Goal: Task Accomplishment & Management: Manage account settings

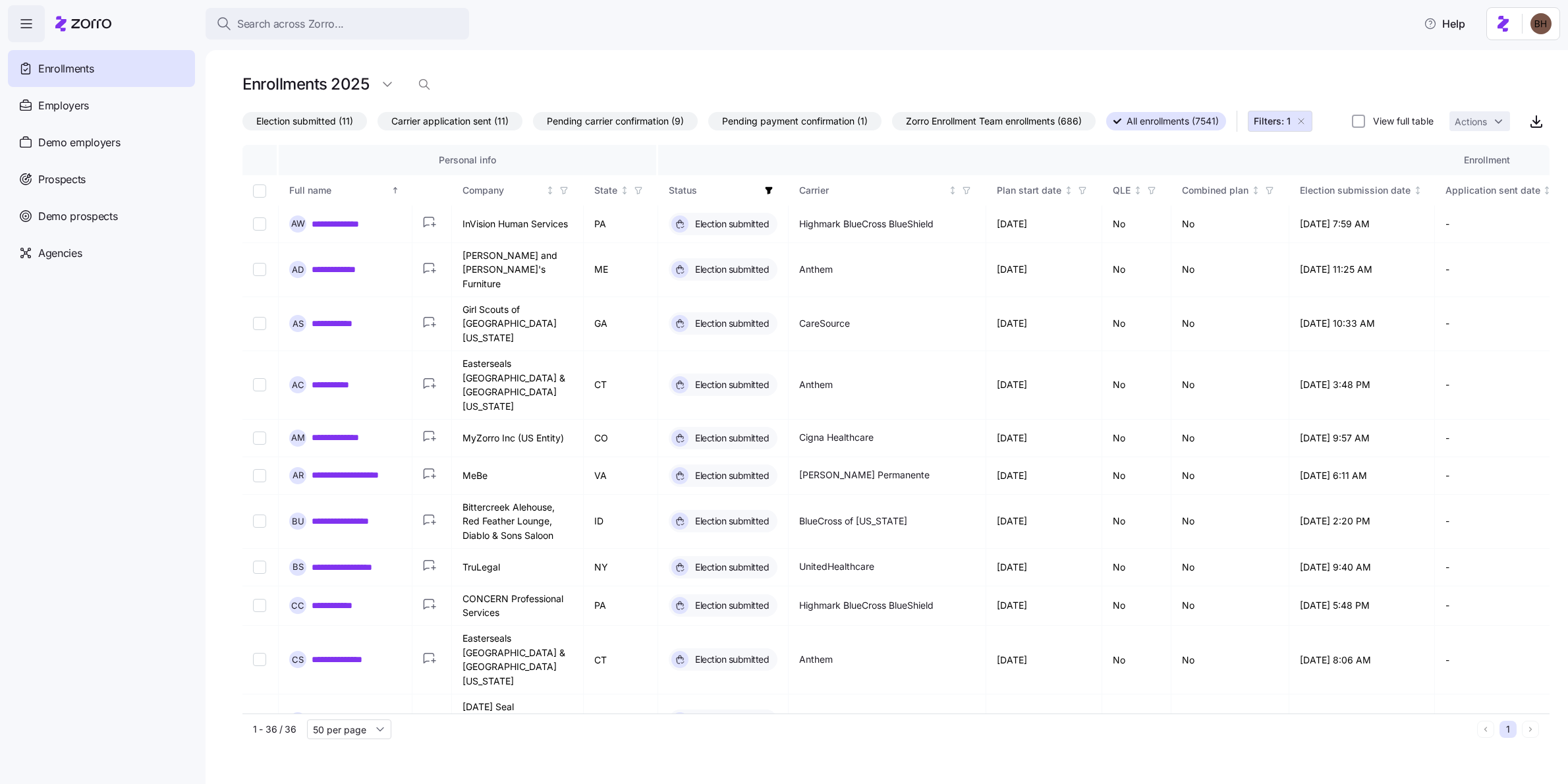
click at [321, 127] on span "Election submitted (11)" at bounding box center [304, 121] width 97 height 17
click at [242, 124] on input "Election submitted (11)" at bounding box center [242, 124] width 0 height 0
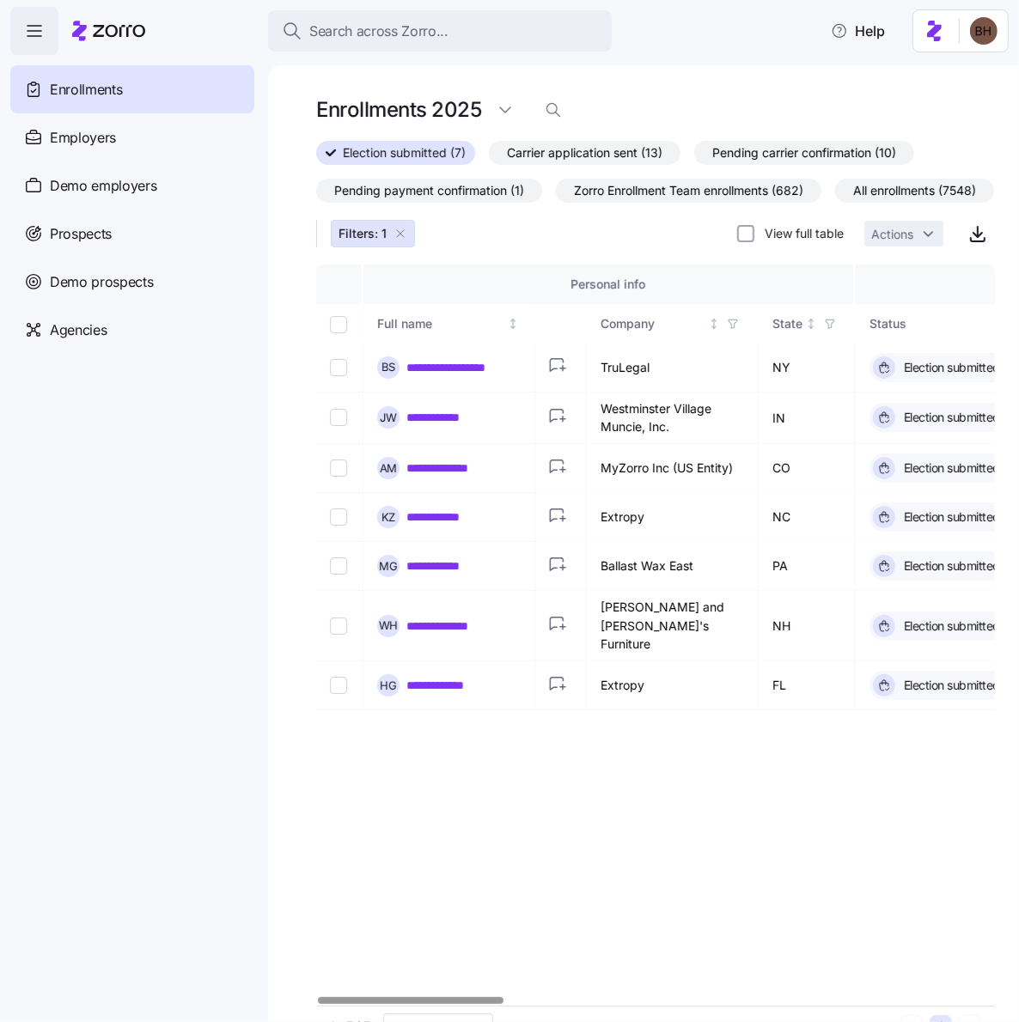
click at [576, 756] on div "**********" at bounding box center [655, 635] width 679 height 741
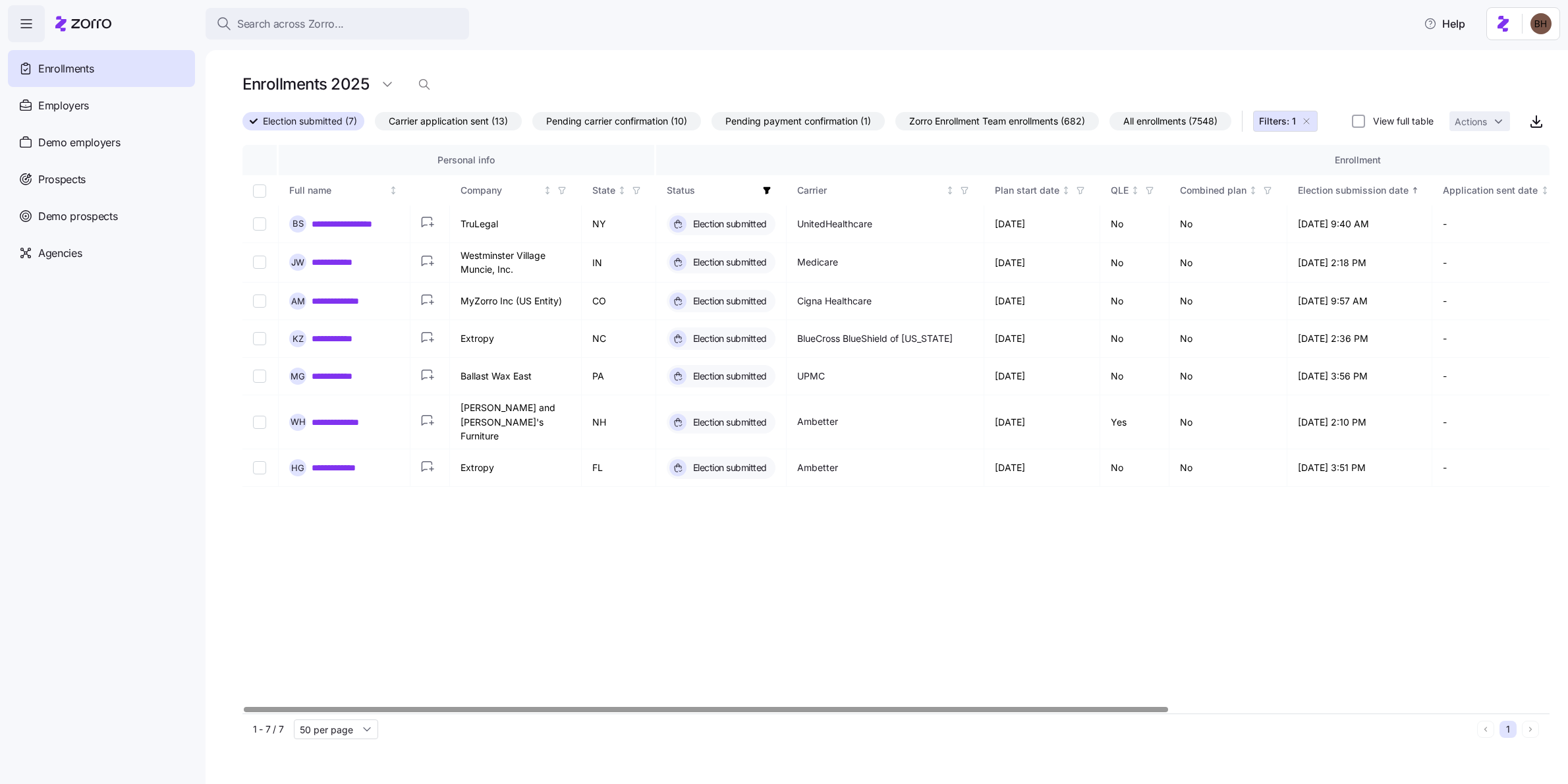
click at [580, 712] on div at bounding box center [705, 710] width 923 height 5
click at [1172, 117] on span "All enrollments (7548)" at bounding box center [1170, 121] width 94 height 17
click at [1109, 124] on input "All enrollments (7548)" at bounding box center [1109, 124] width 0 height 0
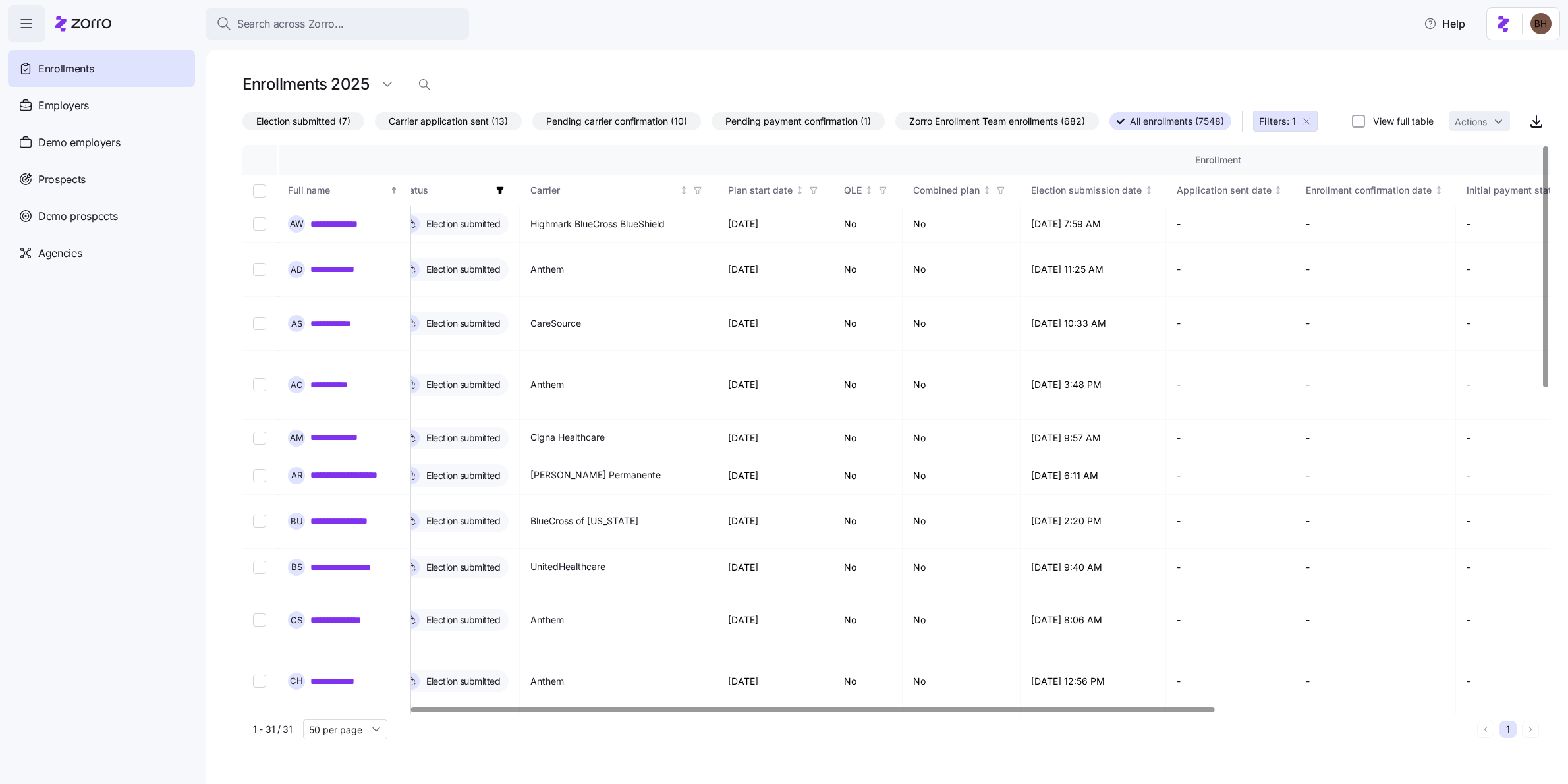
scroll to position [0, 270]
click at [708, 712] on div at bounding box center [812, 710] width 803 height 5
click at [816, 195] on icon "button" at bounding box center [812, 190] width 9 height 9
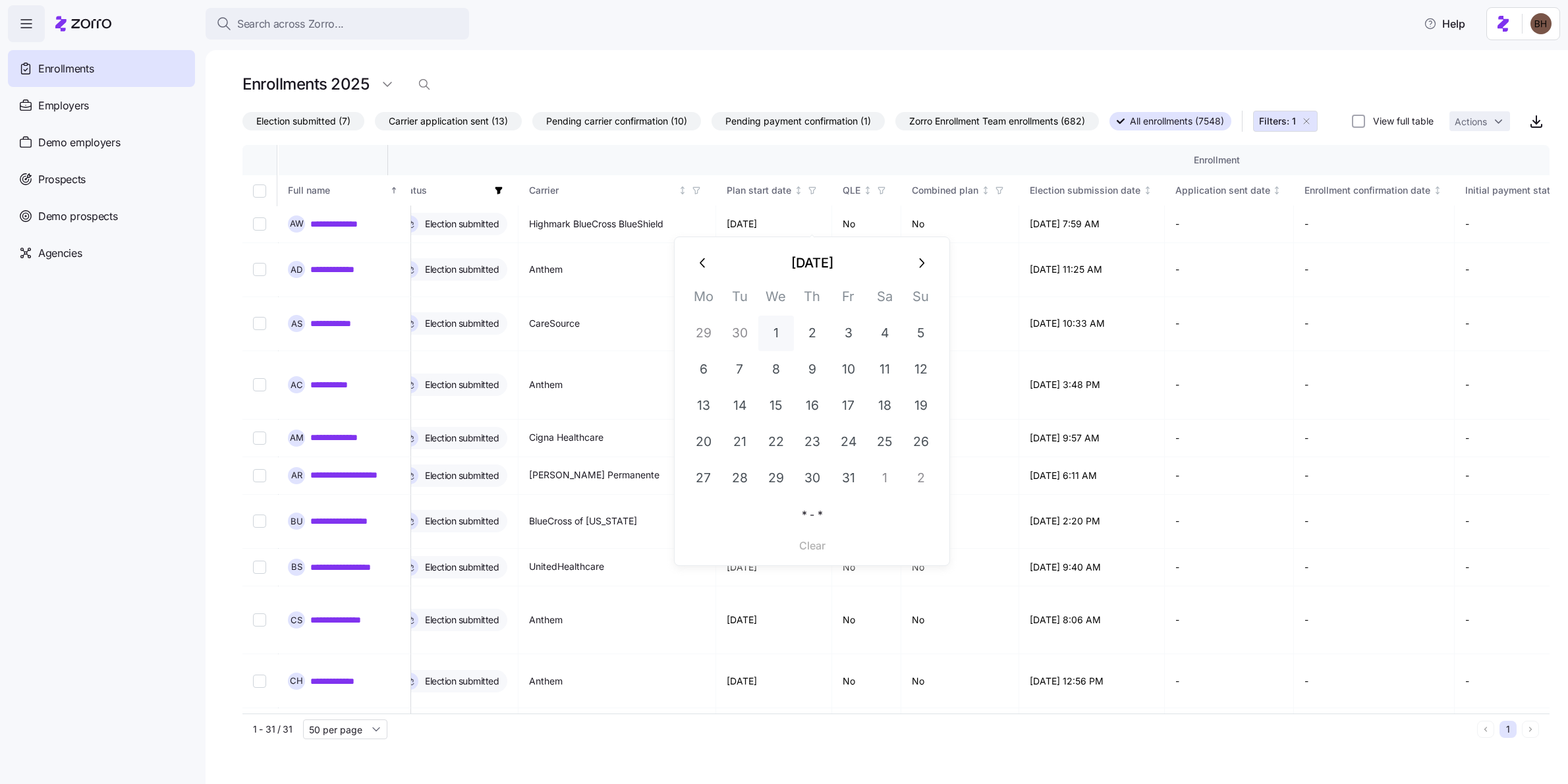
click at [774, 333] on button "1" at bounding box center [776, 334] width 35 height 35
click at [923, 265] on icon "button" at bounding box center [921, 262] width 16 height 16
click at [701, 265] on icon "button" at bounding box center [702, 263] width 5 height 10
click at [889, 331] on button "1" at bounding box center [885, 334] width 35 height 35
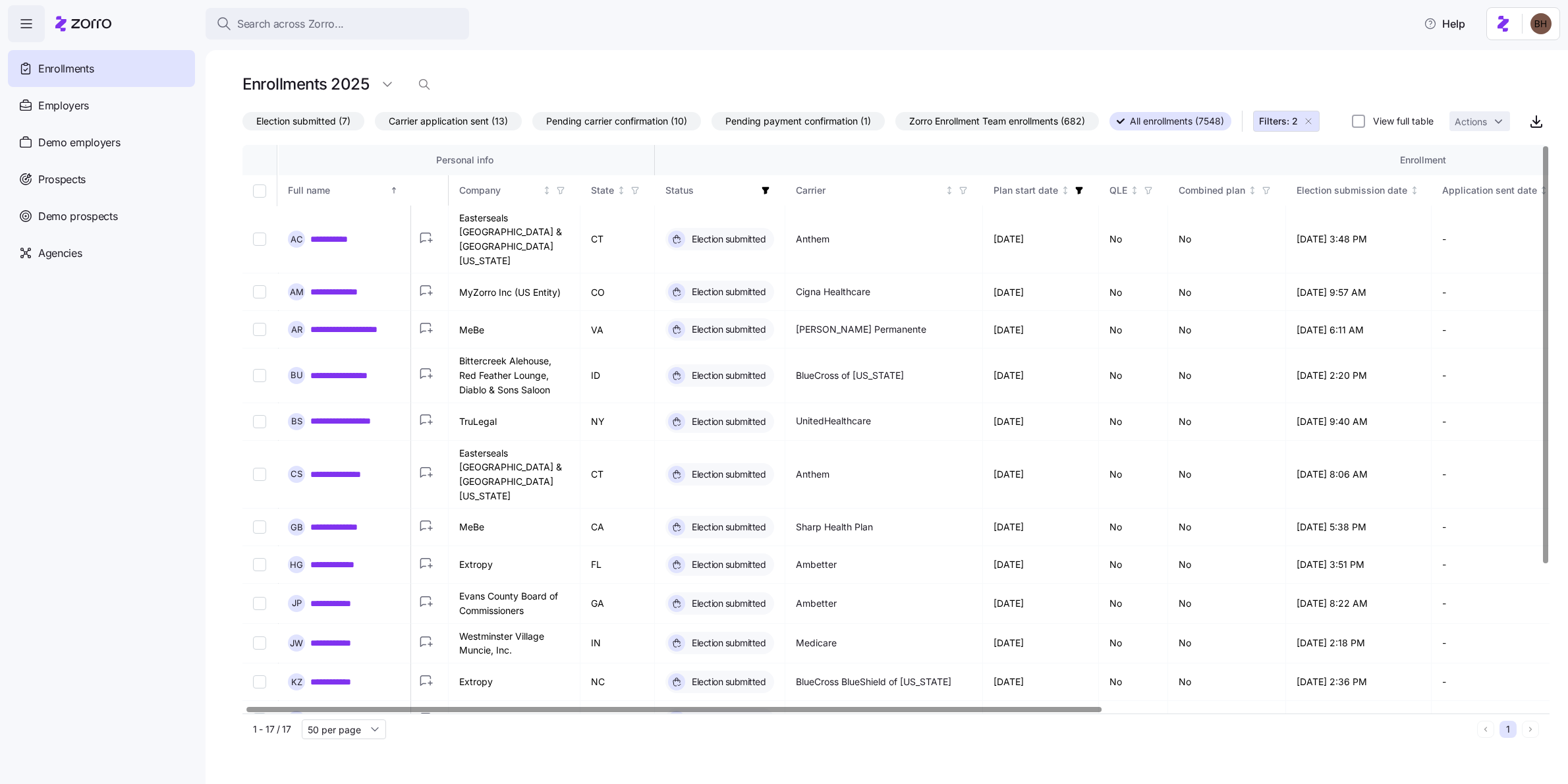
scroll to position [0, 4]
click at [692, 712] on div at bounding box center [674, 710] width 855 height 5
click at [767, 194] on icon "button" at bounding box center [764, 189] width 7 height 7
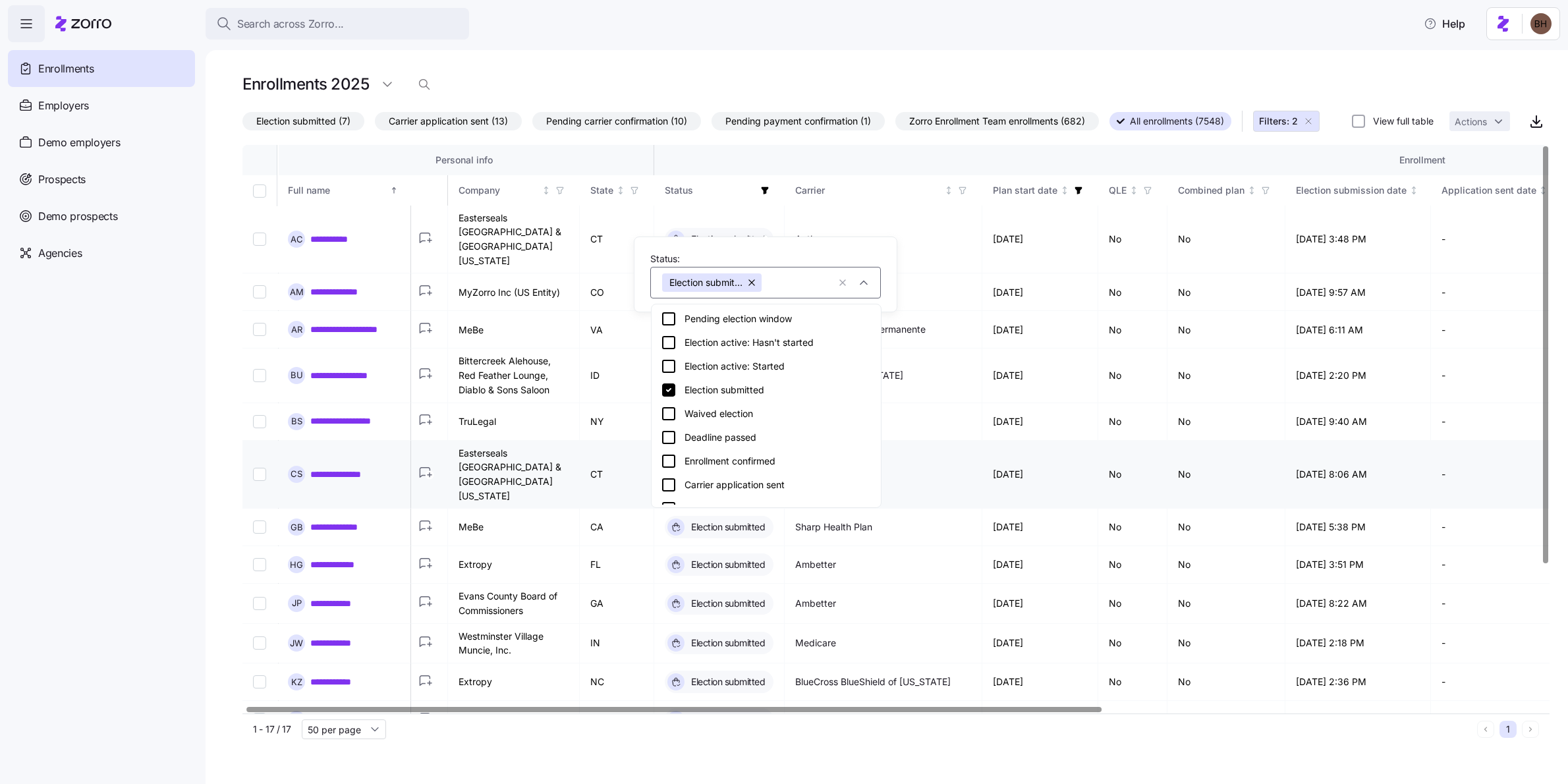
click at [948, 475] on td "Anthem" at bounding box center [883, 475] width 198 height 68
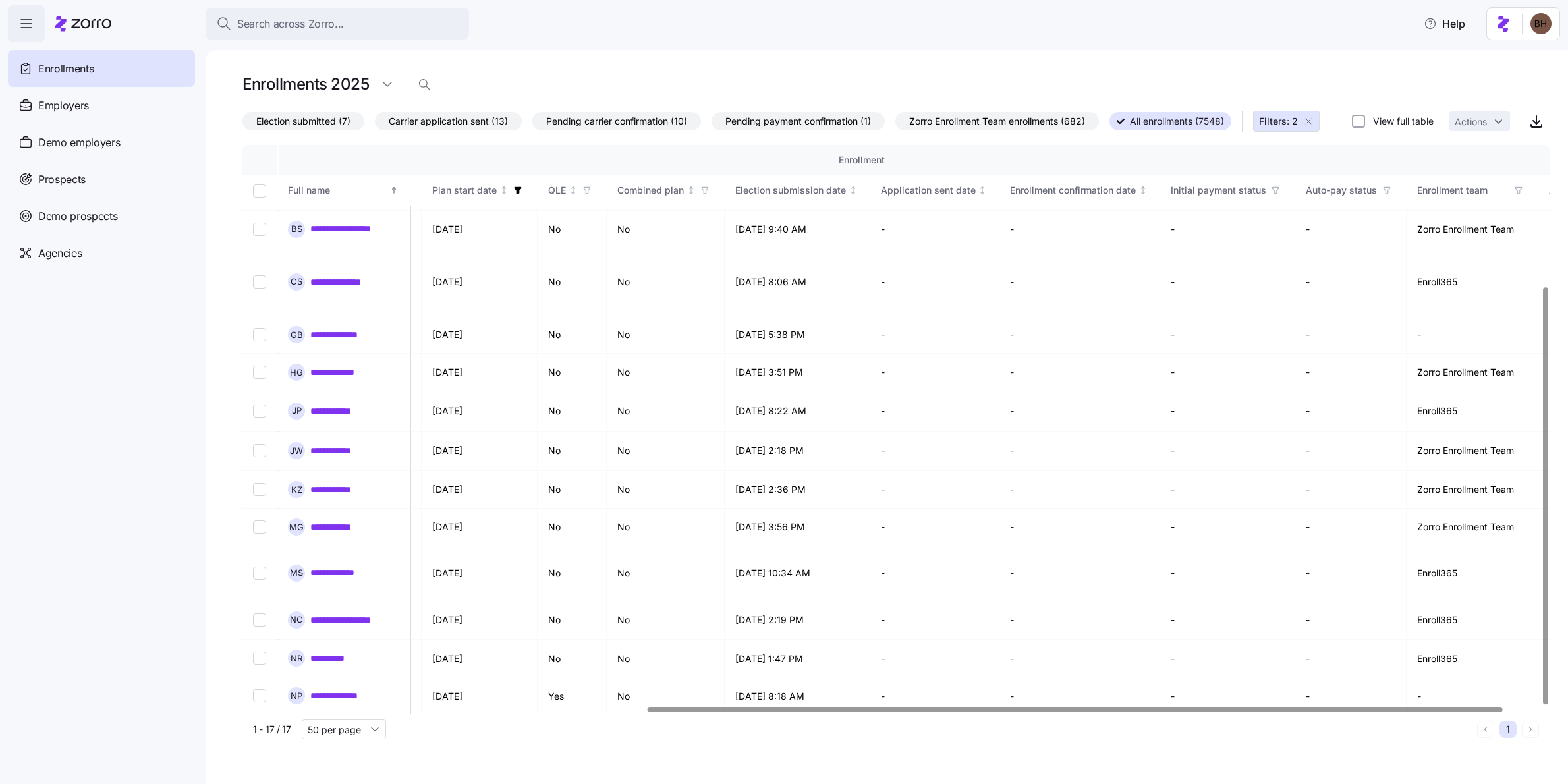
scroll to position [193, 649]
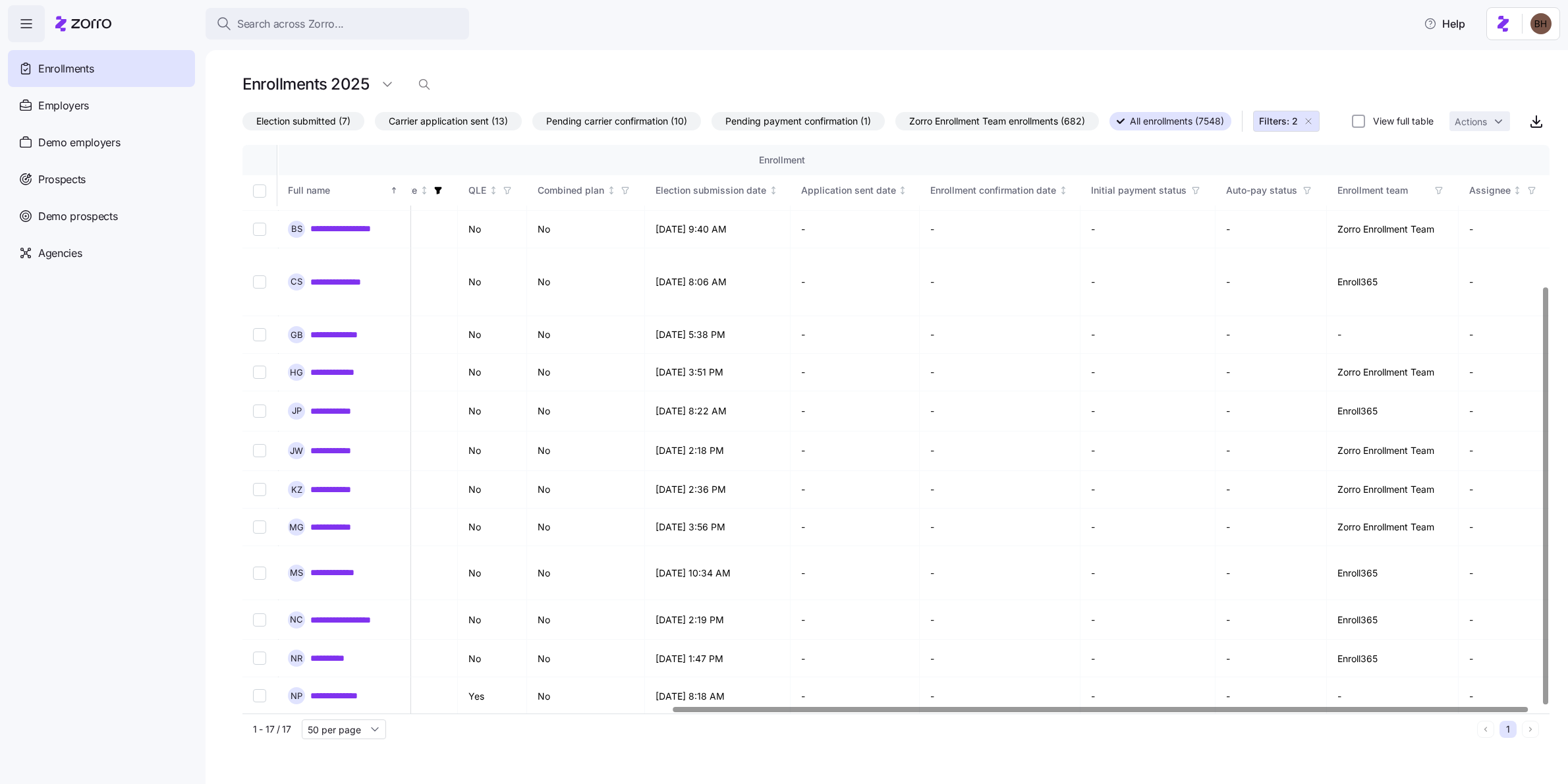
click at [1274, 712] on div at bounding box center [1100, 710] width 855 height 5
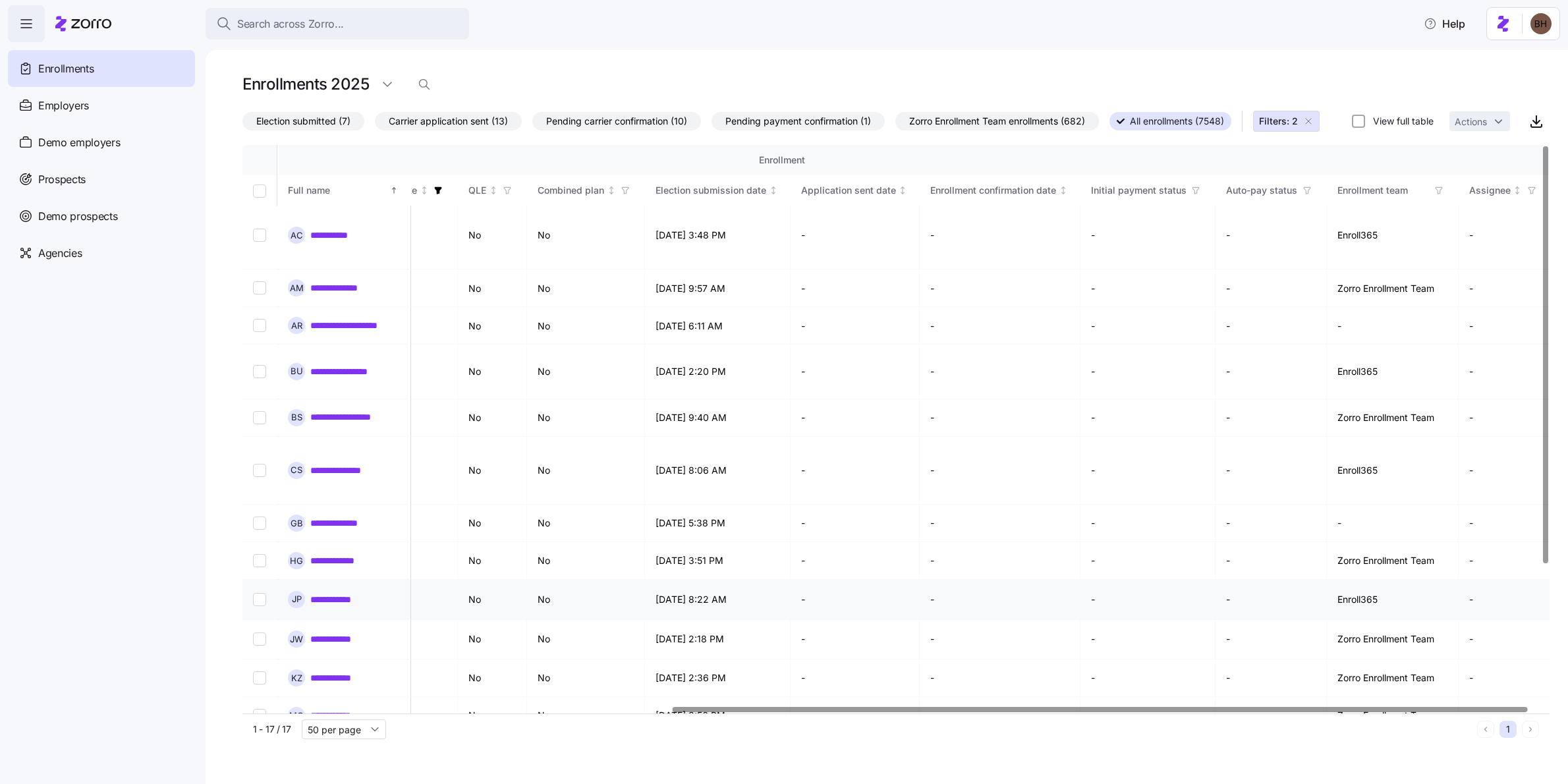
scroll to position [0, 649]
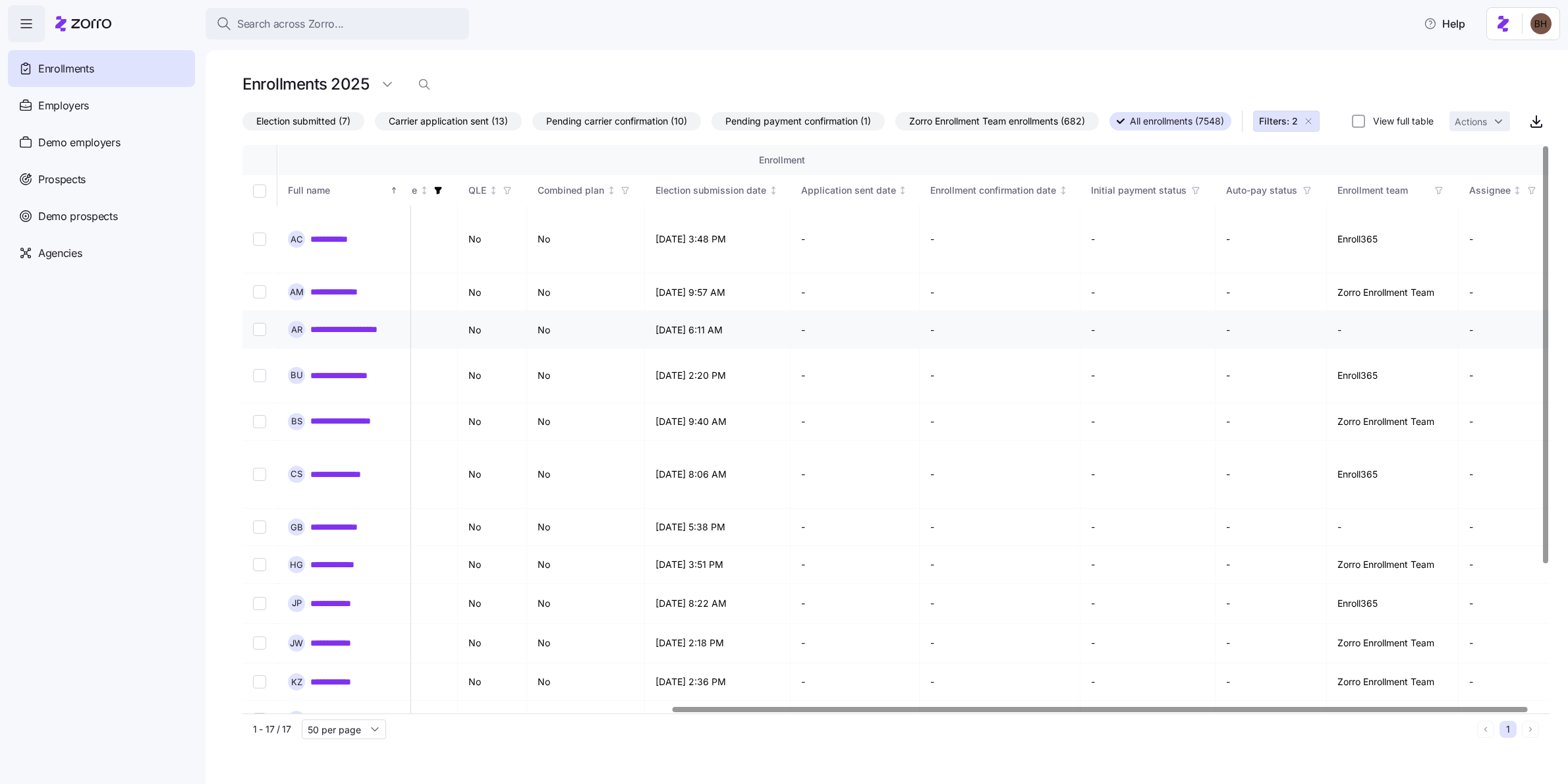
click at [1365, 346] on td "-" at bounding box center [1392, 330] width 132 height 38
click at [253, 336] on input "Select record 3" at bounding box center [259, 329] width 13 height 13
checkbox input "true"
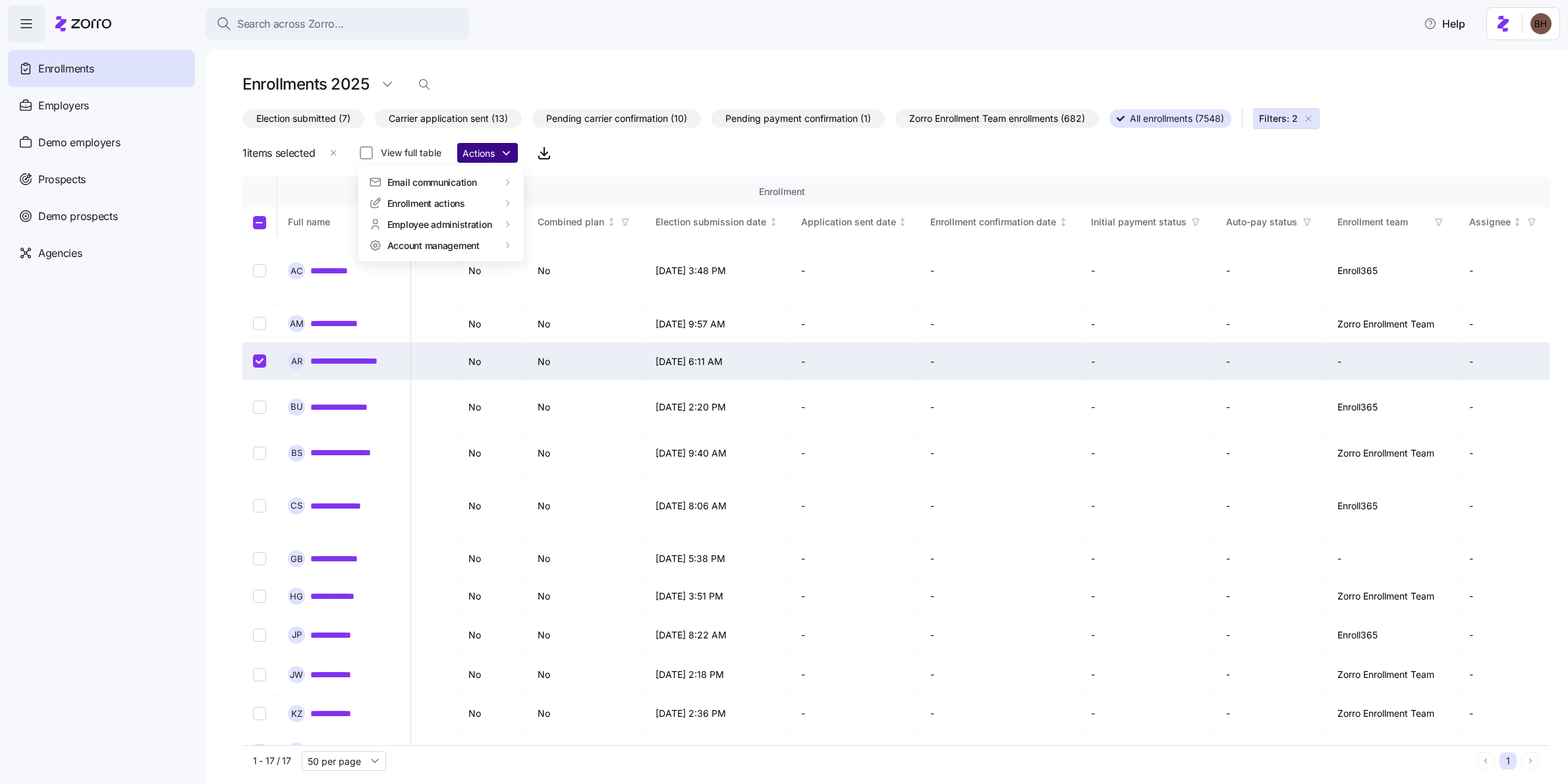
click at [492, 152] on html "**********" at bounding box center [784, 388] width 1568 height 776
click at [587, 314] on div "Assign enrollment" at bounding box center [567, 309] width 77 height 15
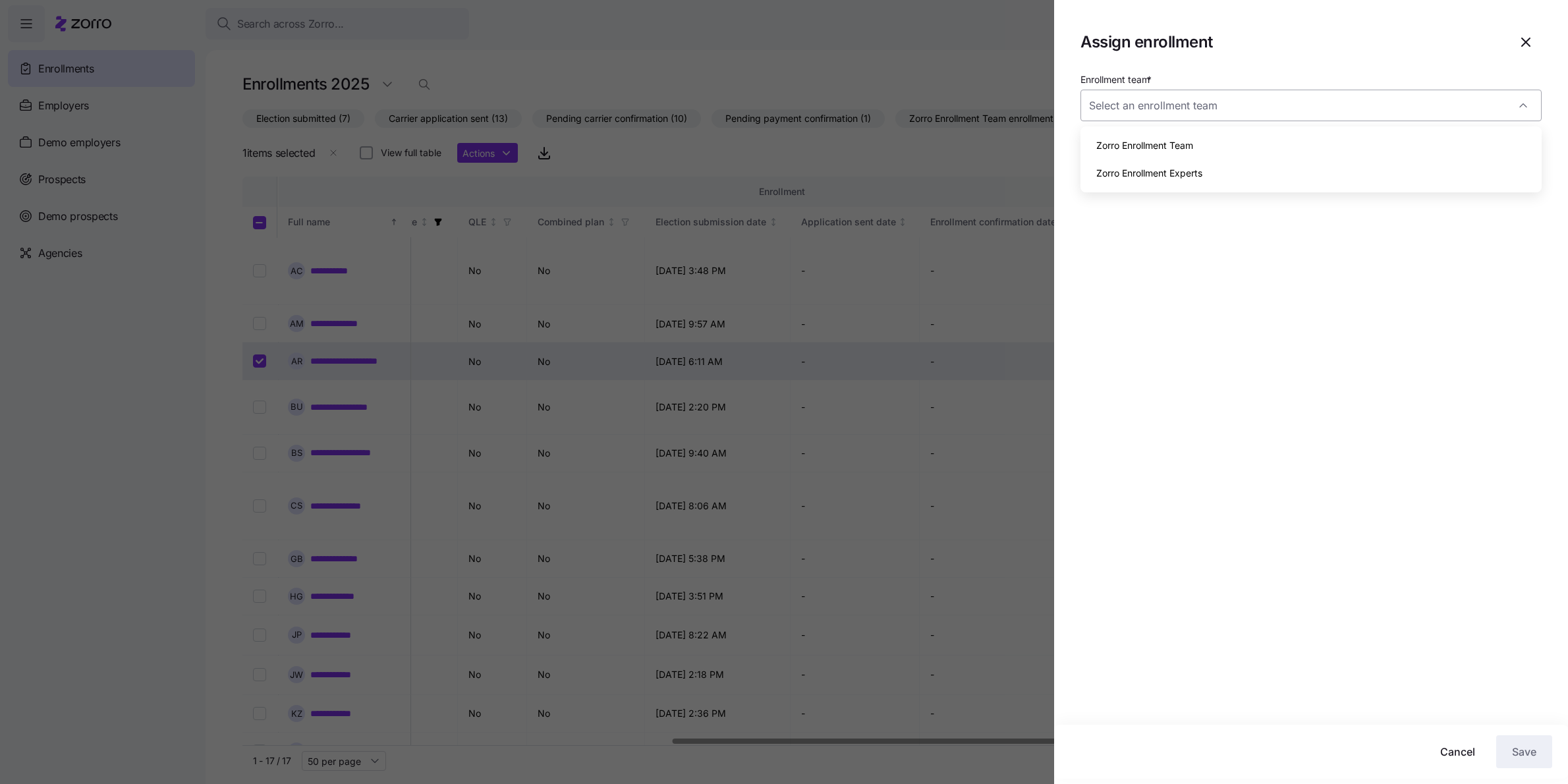
click at [1198, 102] on input "Enrollment team *" at bounding box center [1310, 105] width 461 height 31
click at [1178, 153] on div "Zorro Enrollment Team" at bounding box center [1311, 146] width 451 height 28
type input "Zorro Enrollment Team"
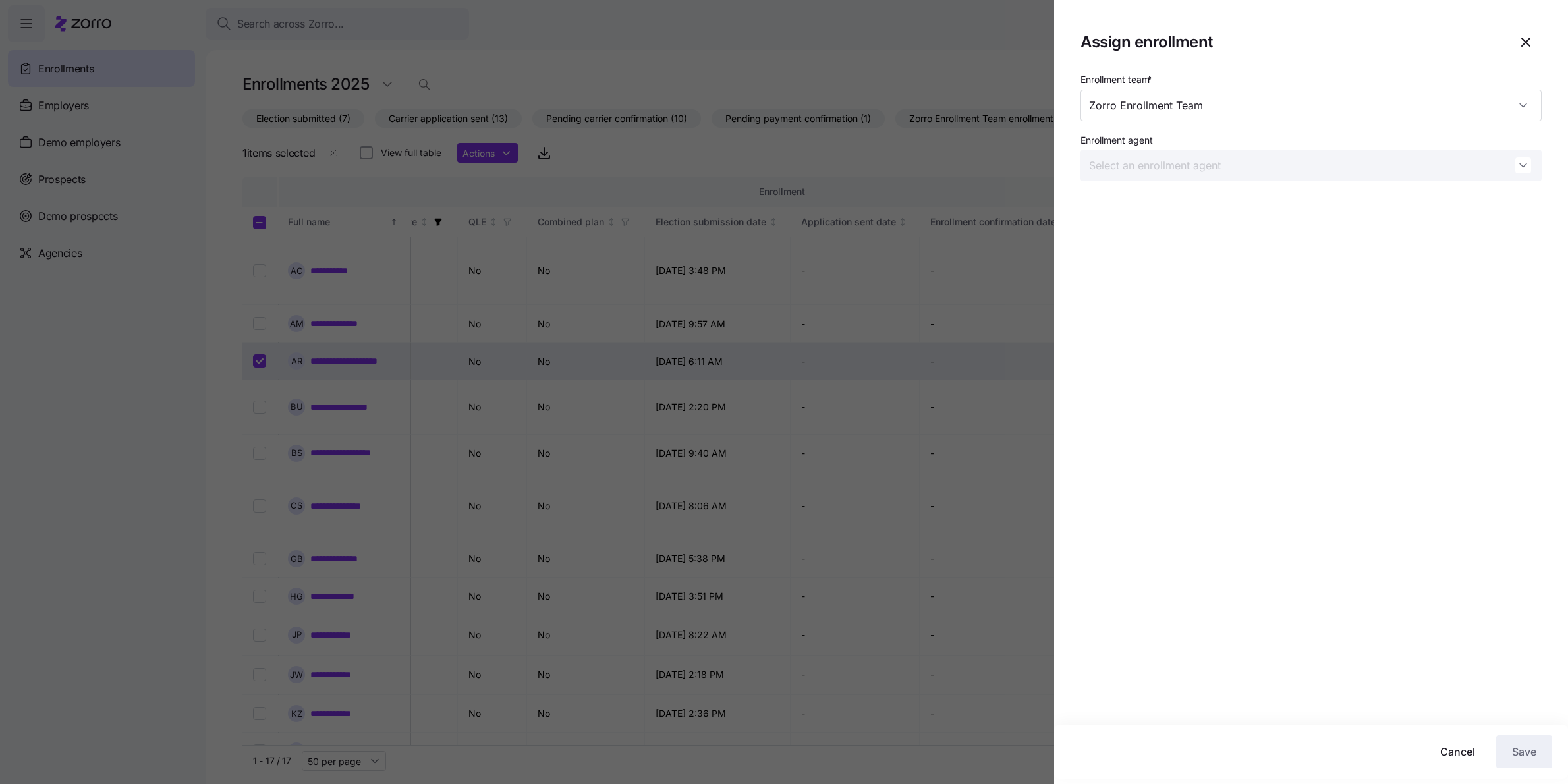
click at [965, 506] on div at bounding box center [784, 392] width 1568 height 784
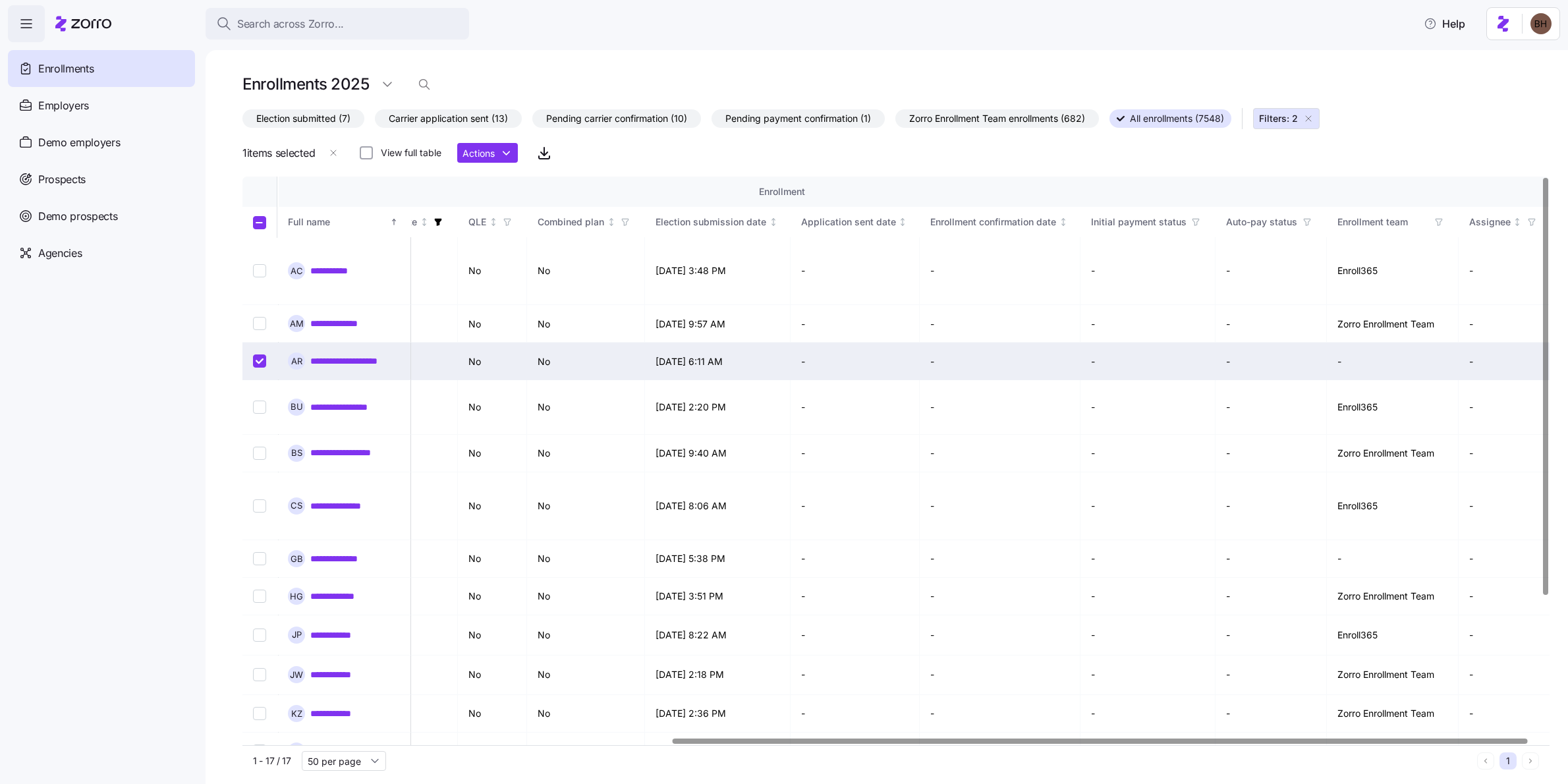
click at [259, 354] on input "Select record 3" at bounding box center [259, 361] width 13 height 13
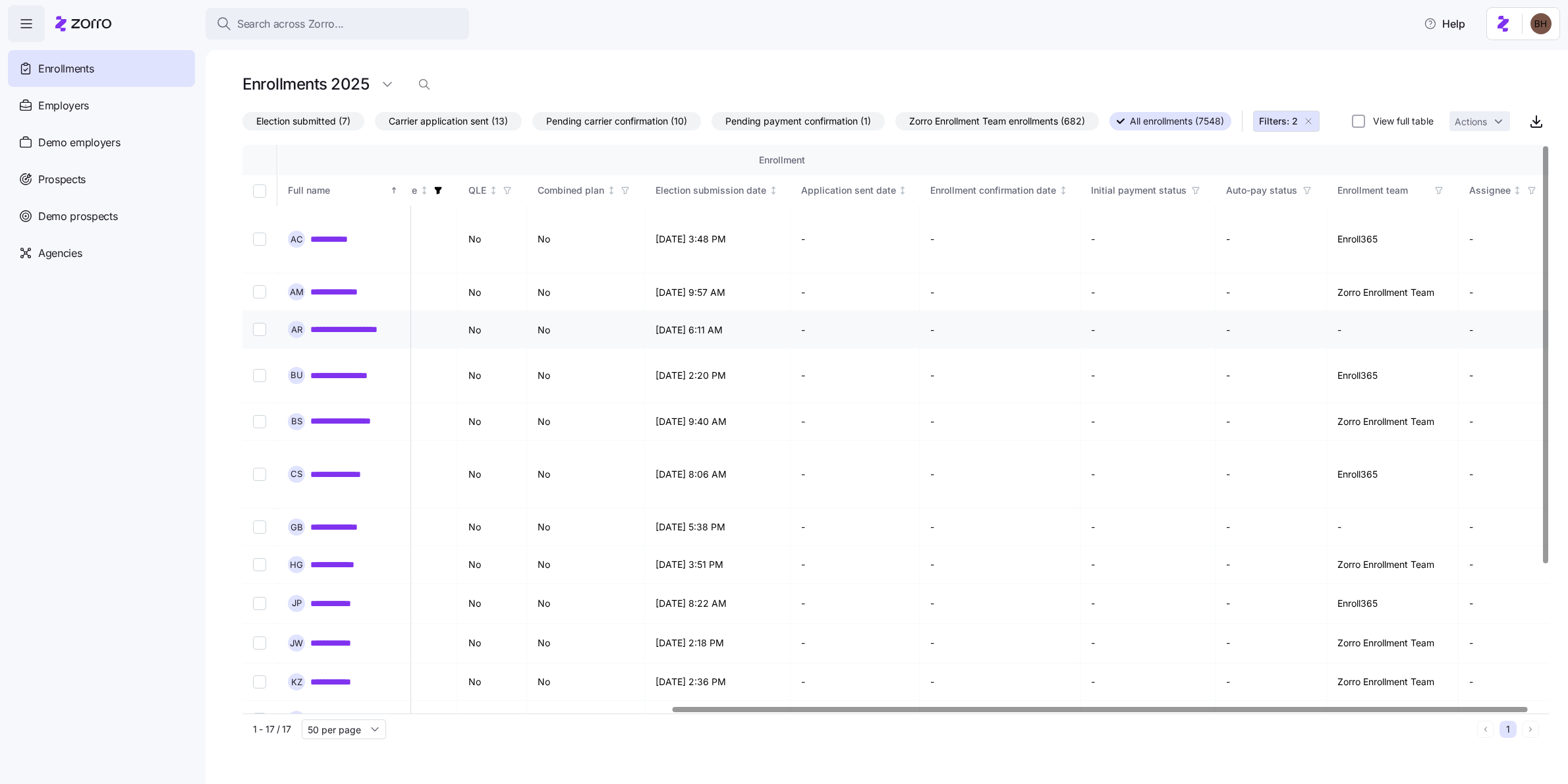
click at [259, 336] on input "Select record 3" at bounding box center [259, 329] width 13 height 13
checkbox input "true"
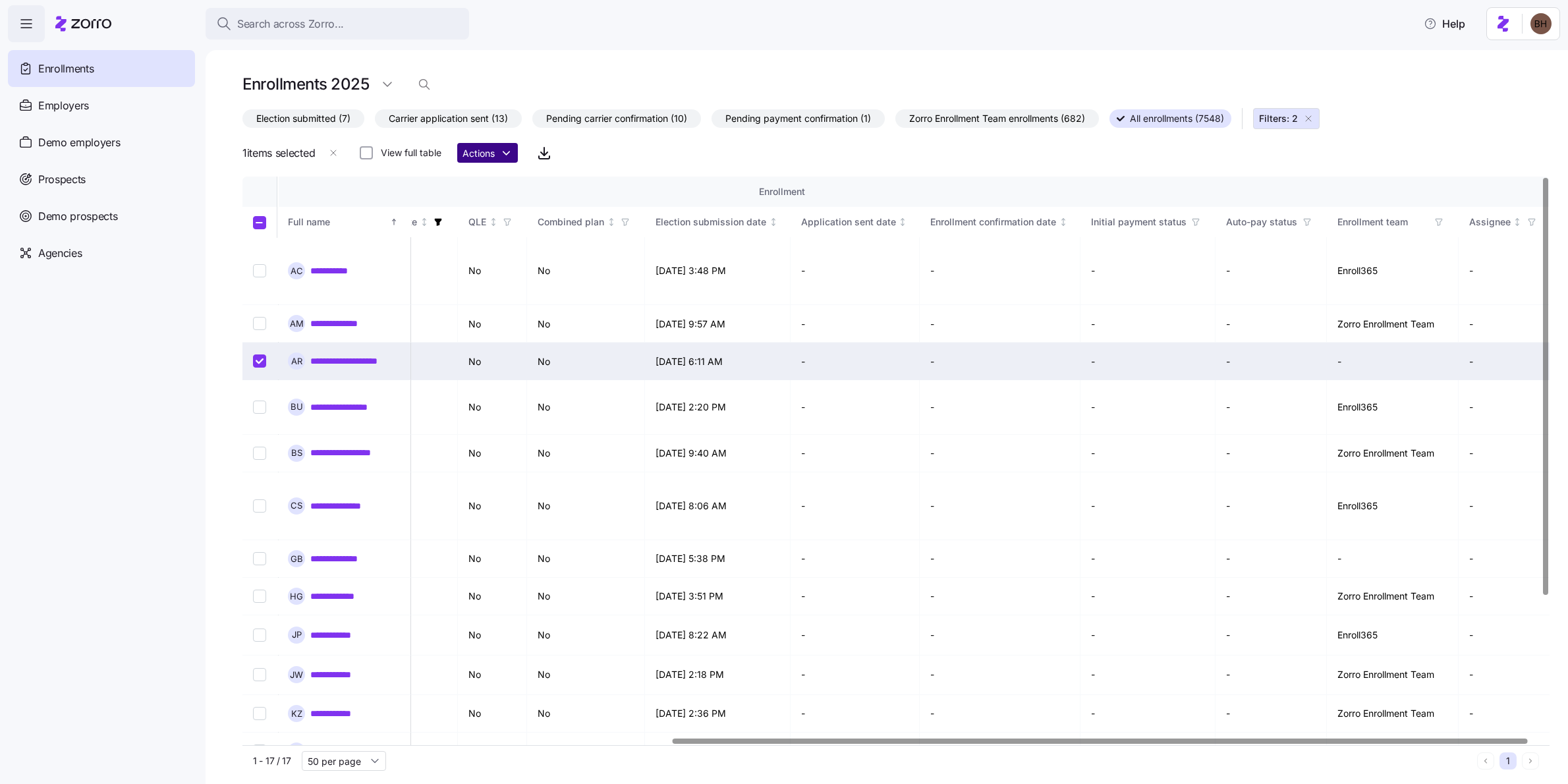
click at [493, 158] on html "**********" at bounding box center [784, 388] width 1568 height 776
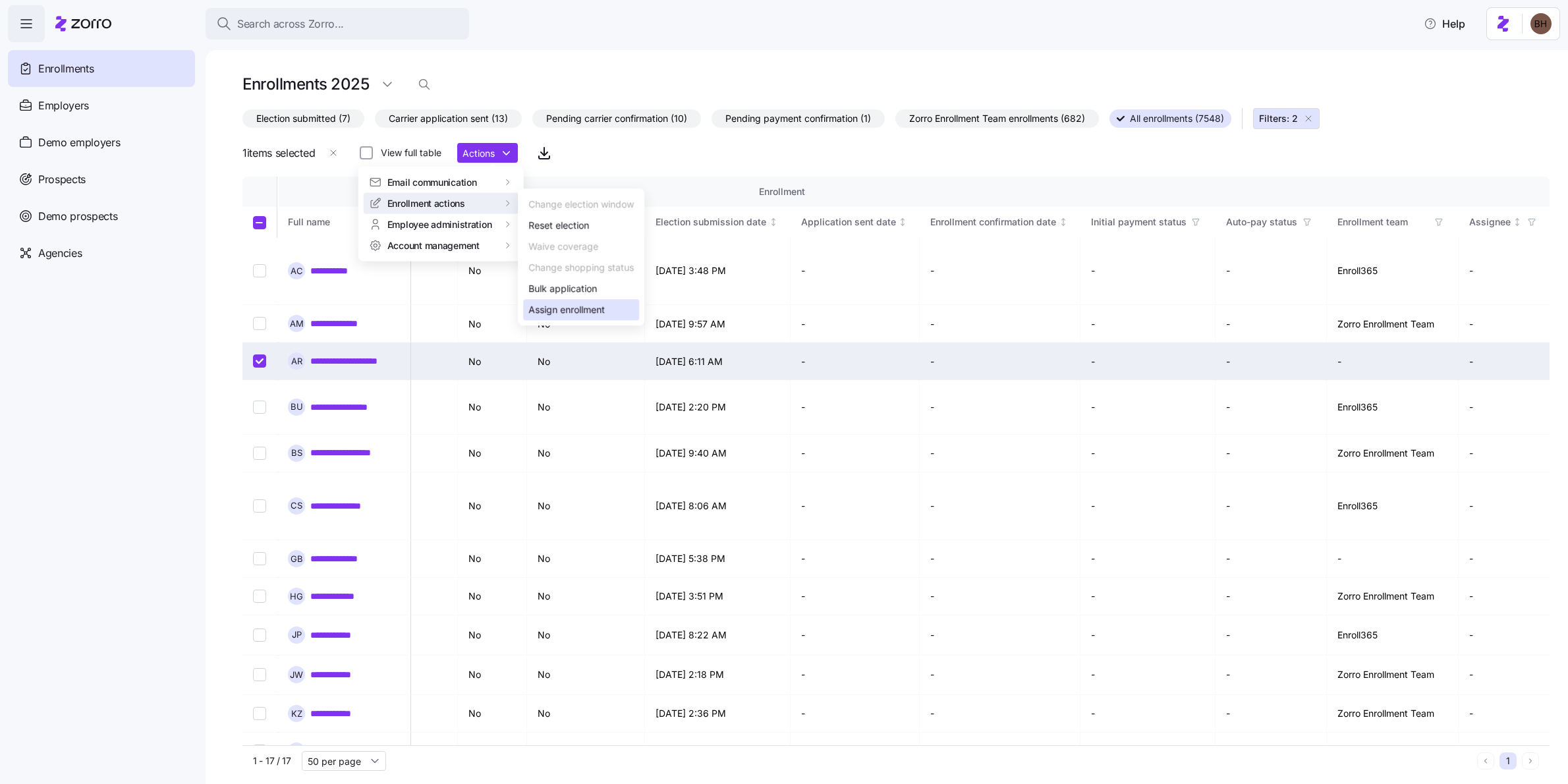
click at [580, 309] on div "Assign enrollment" at bounding box center [567, 309] width 77 height 15
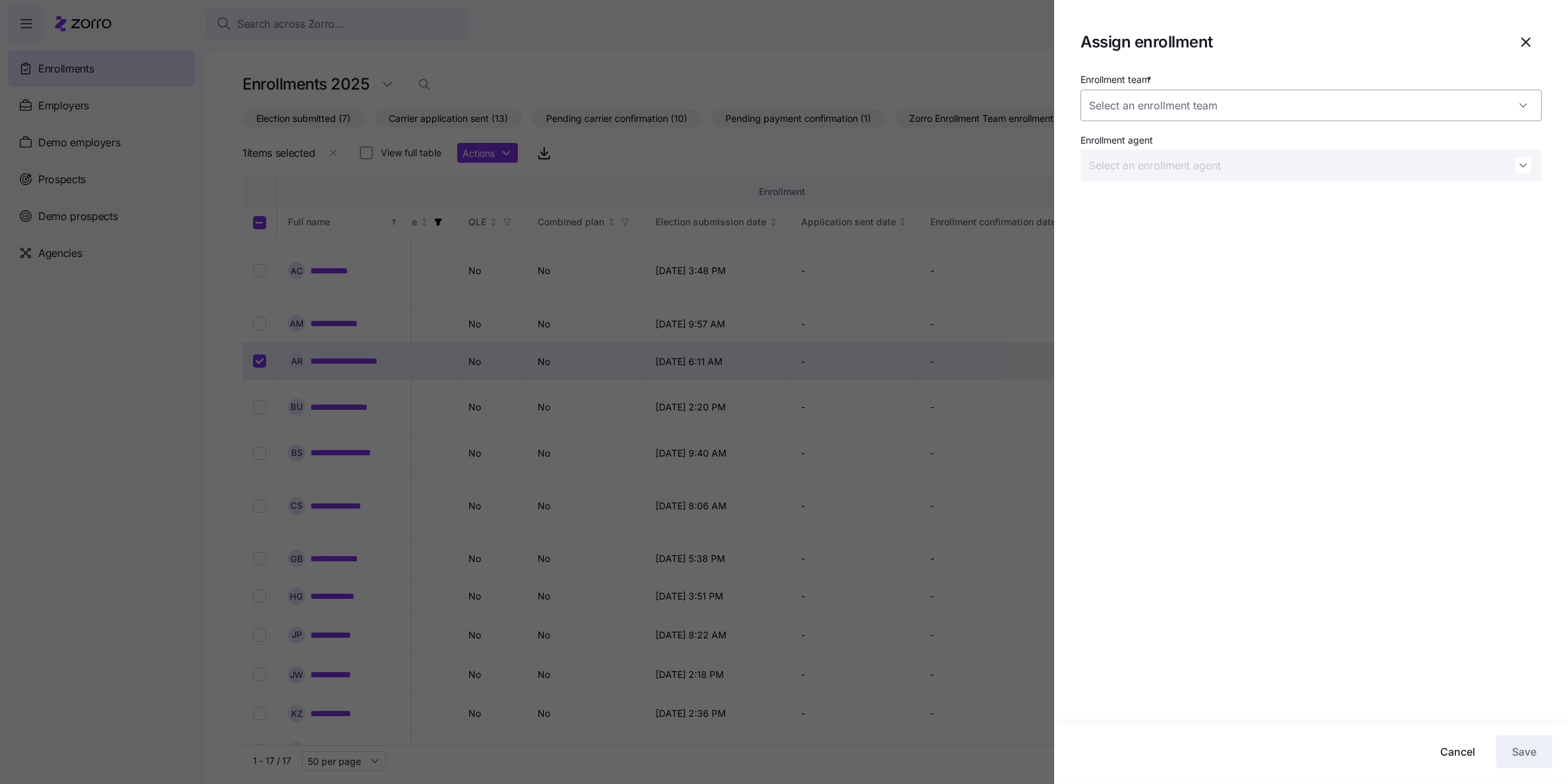
click at [1201, 99] on input "Enrollment team *" at bounding box center [1310, 105] width 461 height 31
click at [1178, 147] on span "Zorro Enrollment Team" at bounding box center [1145, 145] width 97 height 15
type input "Zorro Enrollment Team"
click at [1537, 754] on button "Save" at bounding box center [1524, 752] width 56 height 33
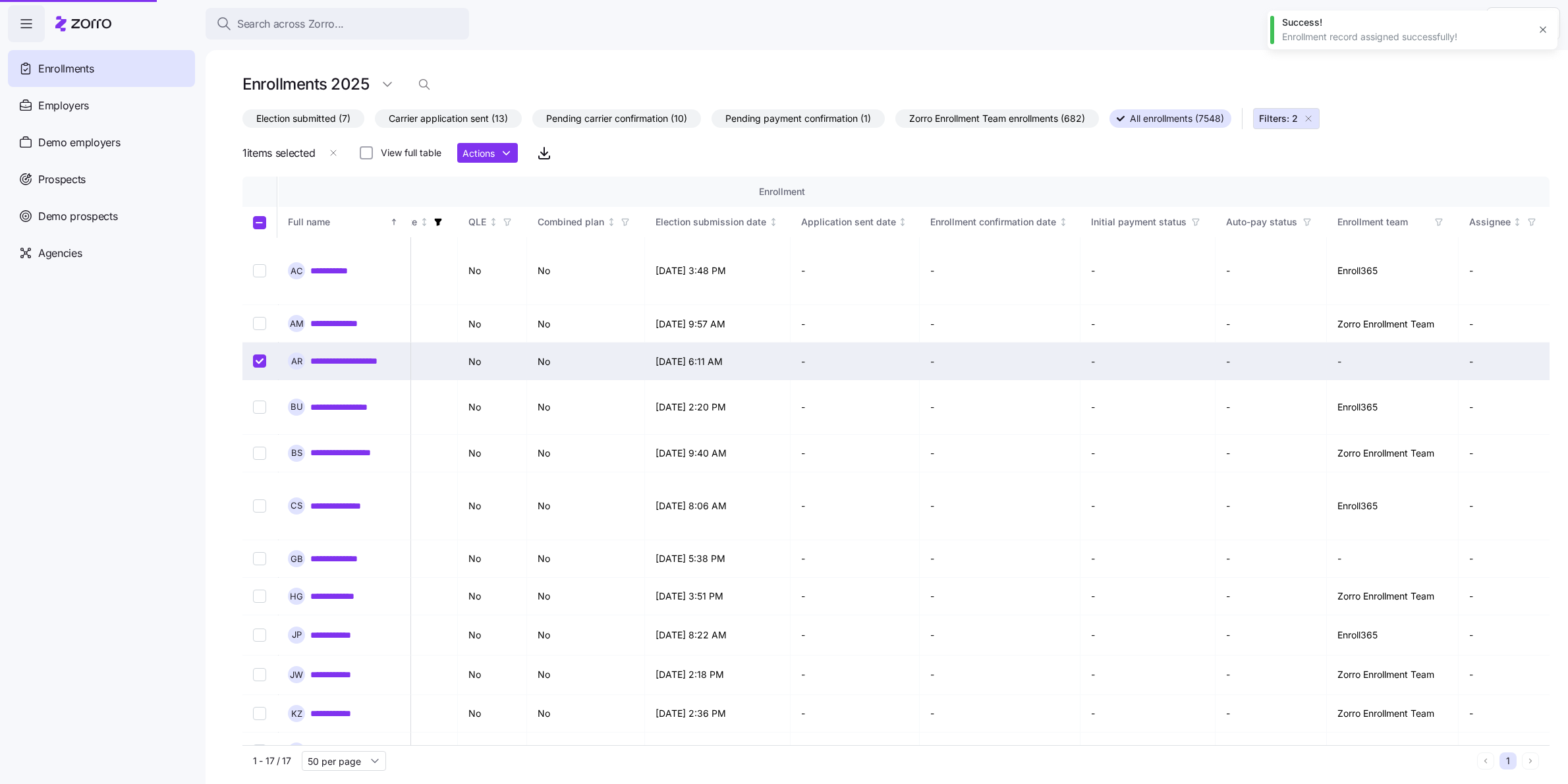
scroll to position [0, 610]
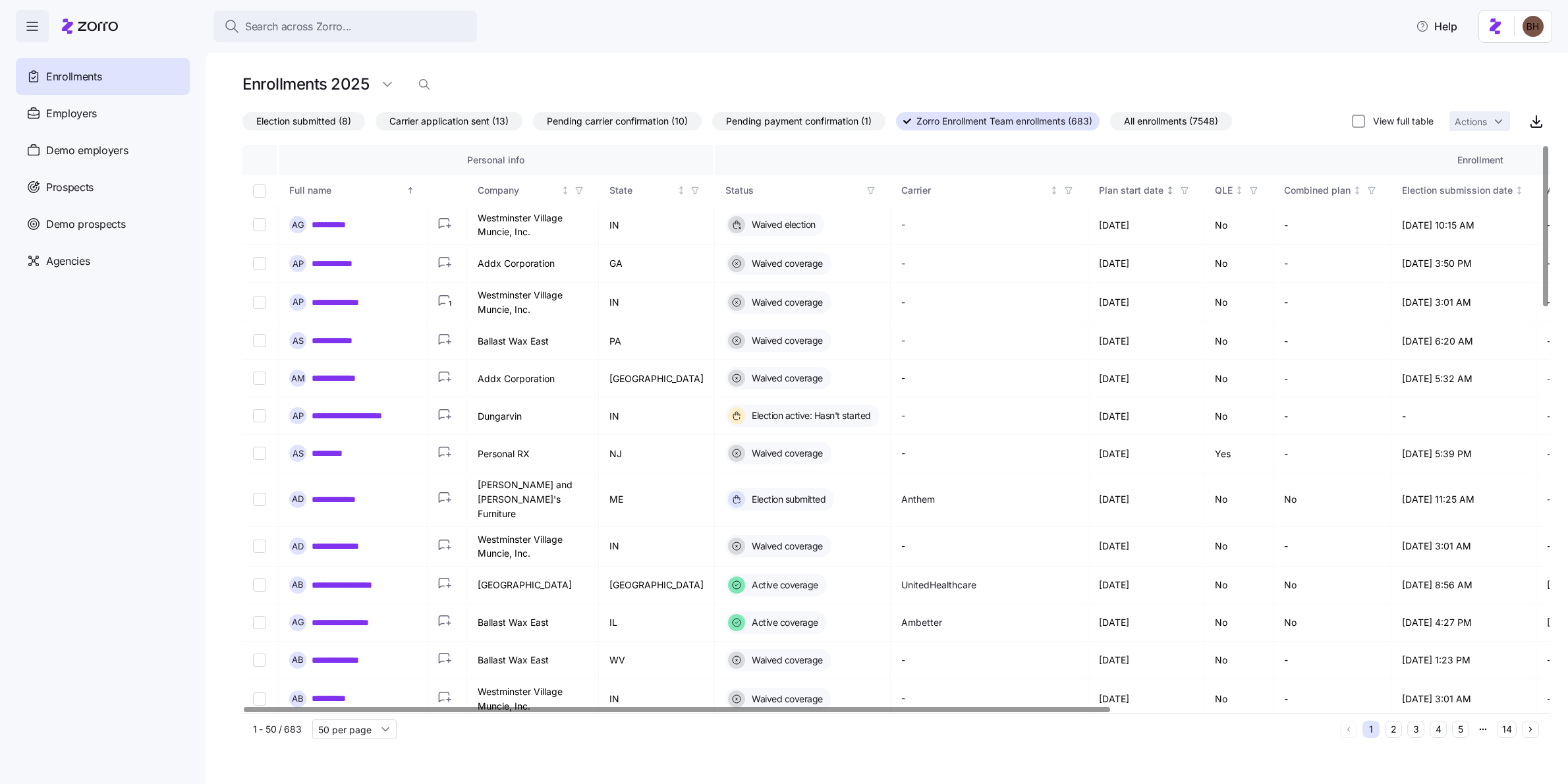
click at [1181, 189] on icon "button" at bounding box center [1184, 190] width 6 height 7
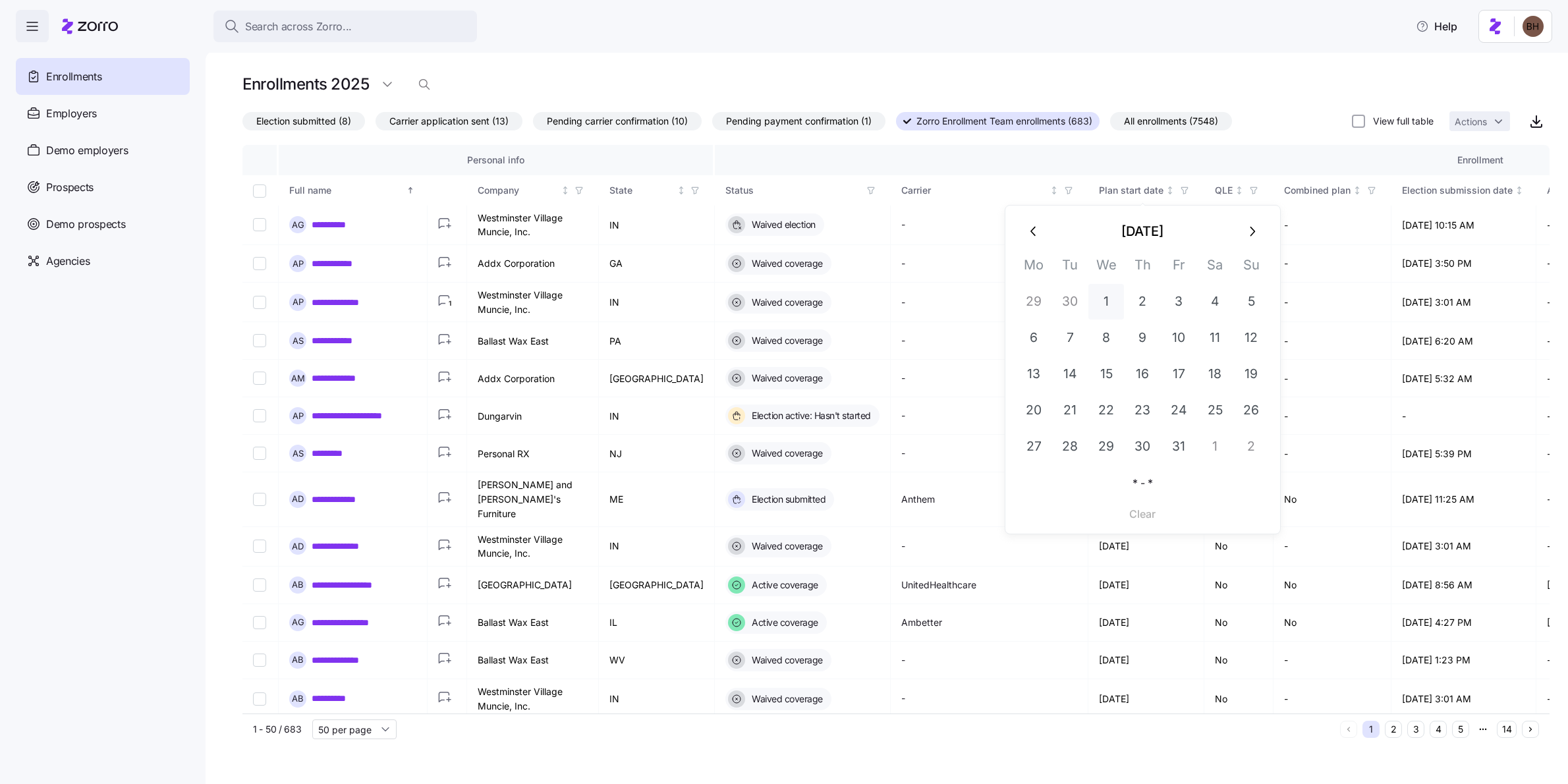
click at [1110, 301] on button "1" at bounding box center [1106, 301] width 35 height 35
click at [1246, 446] on button "2" at bounding box center [1251, 446] width 35 height 35
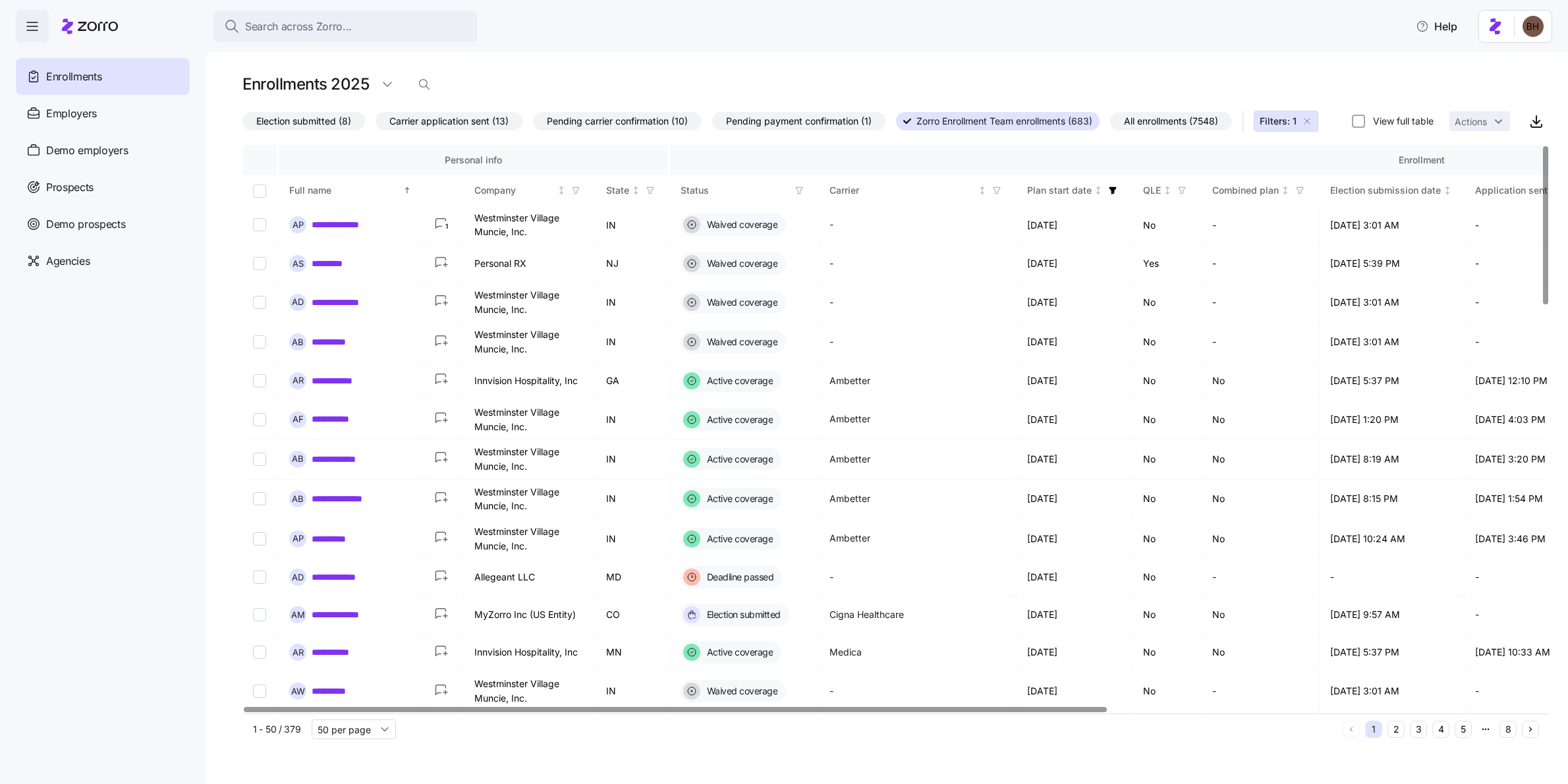
click at [799, 194] on icon "button" at bounding box center [799, 190] width 6 height 7
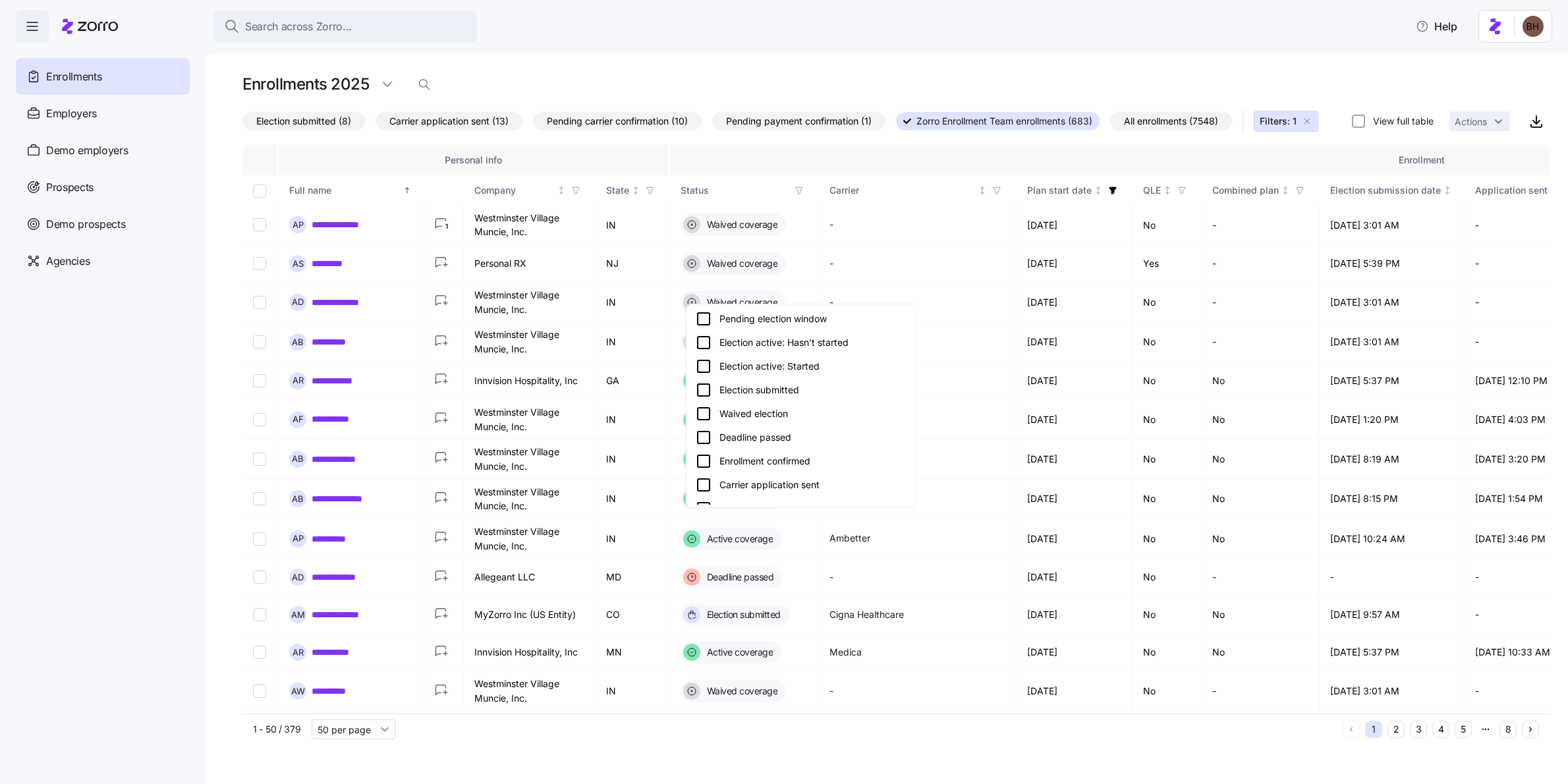
click at [751, 389] on div "Election submitted" at bounding box center [800, 390] width 211 height 16
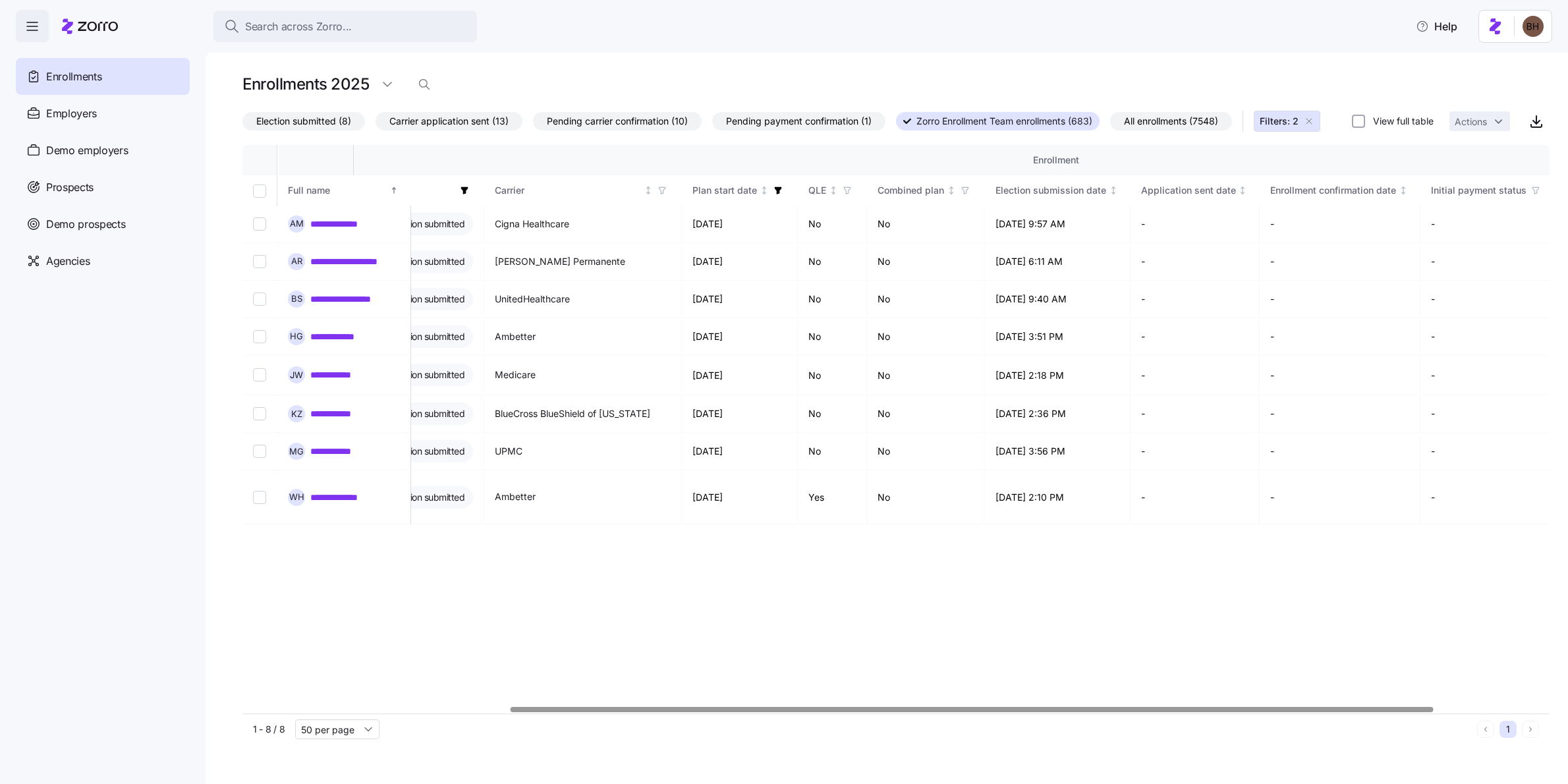
scroll to position [0, 262]
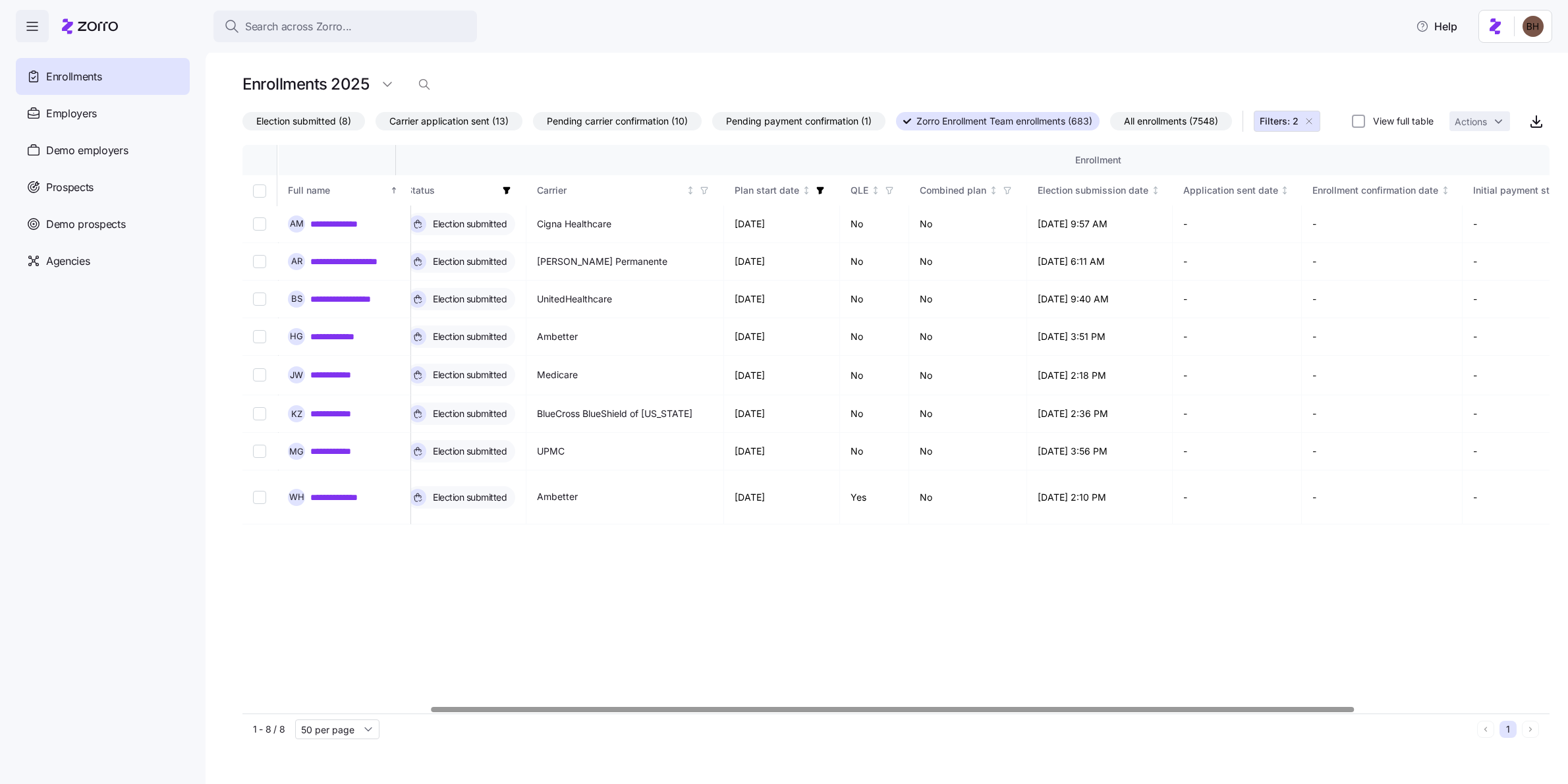
click at [1083, 712] on div at bounding box center [893, 710] width 923 height 5
click at [1162, 120] on span "All enrollments (7548)" at bounding box center [1171, 121] width 94 height 17
click at [1110, 124] on input "All enrollments (7548)" at bounding box center [1110, 124] width 0 height 0
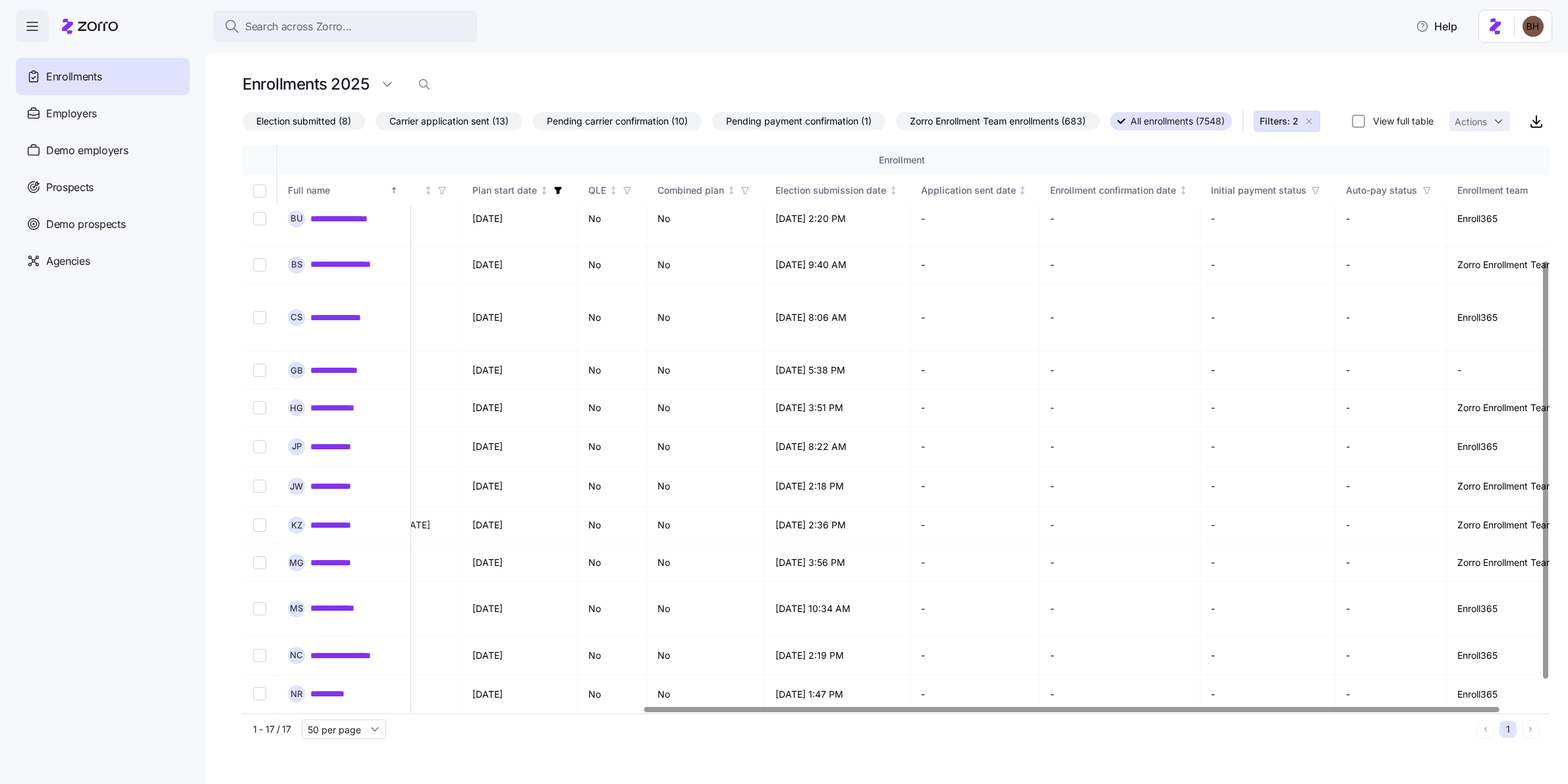
scroll to position [156, 649]
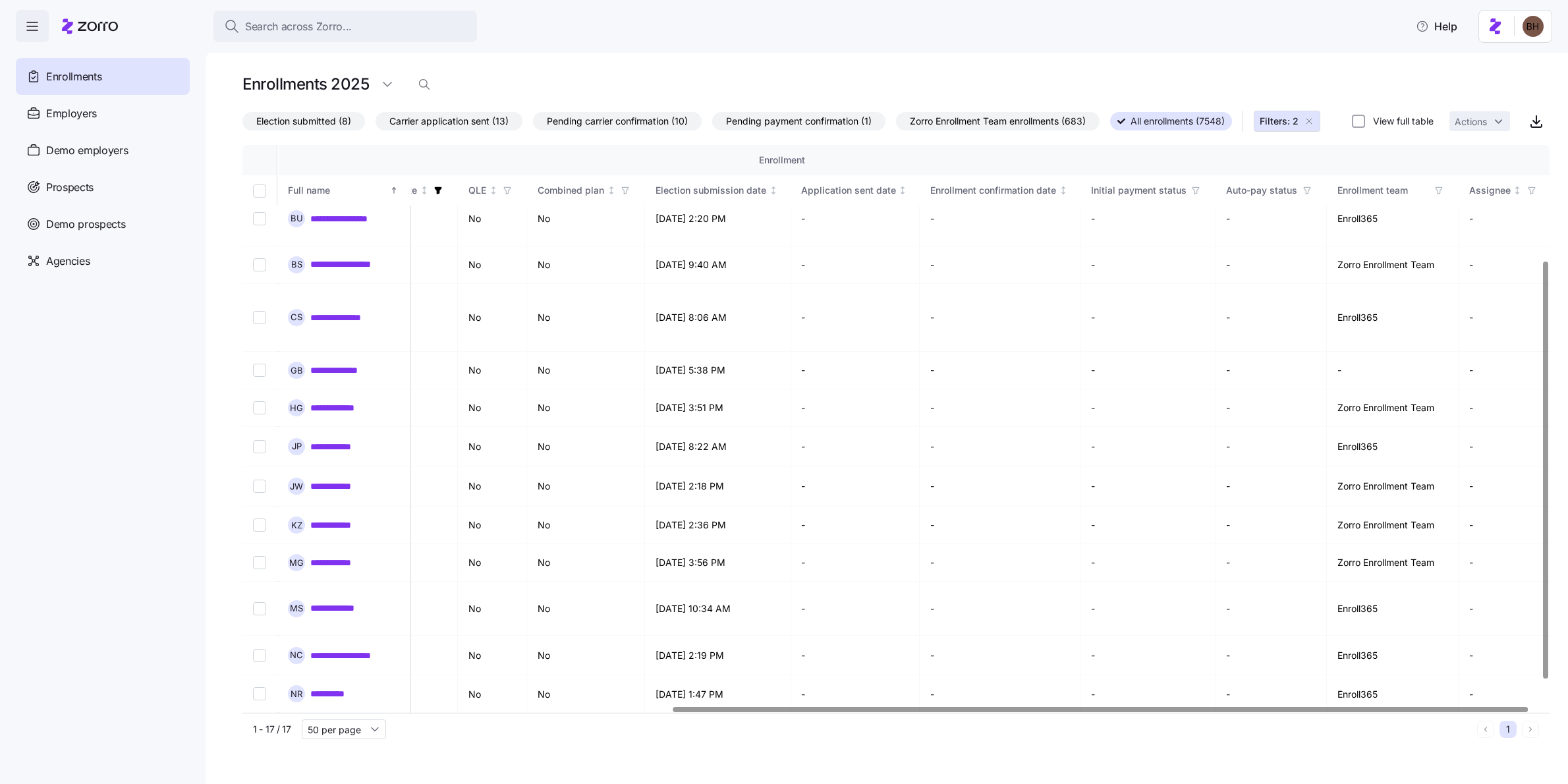
click at [1271, 713] on div at bounding box center [892, 710] width 1299 height 8
click at [259, 374] on input "Select record 7" at bounding box center [259, 370] width 13 height 13
checkbox input "true"
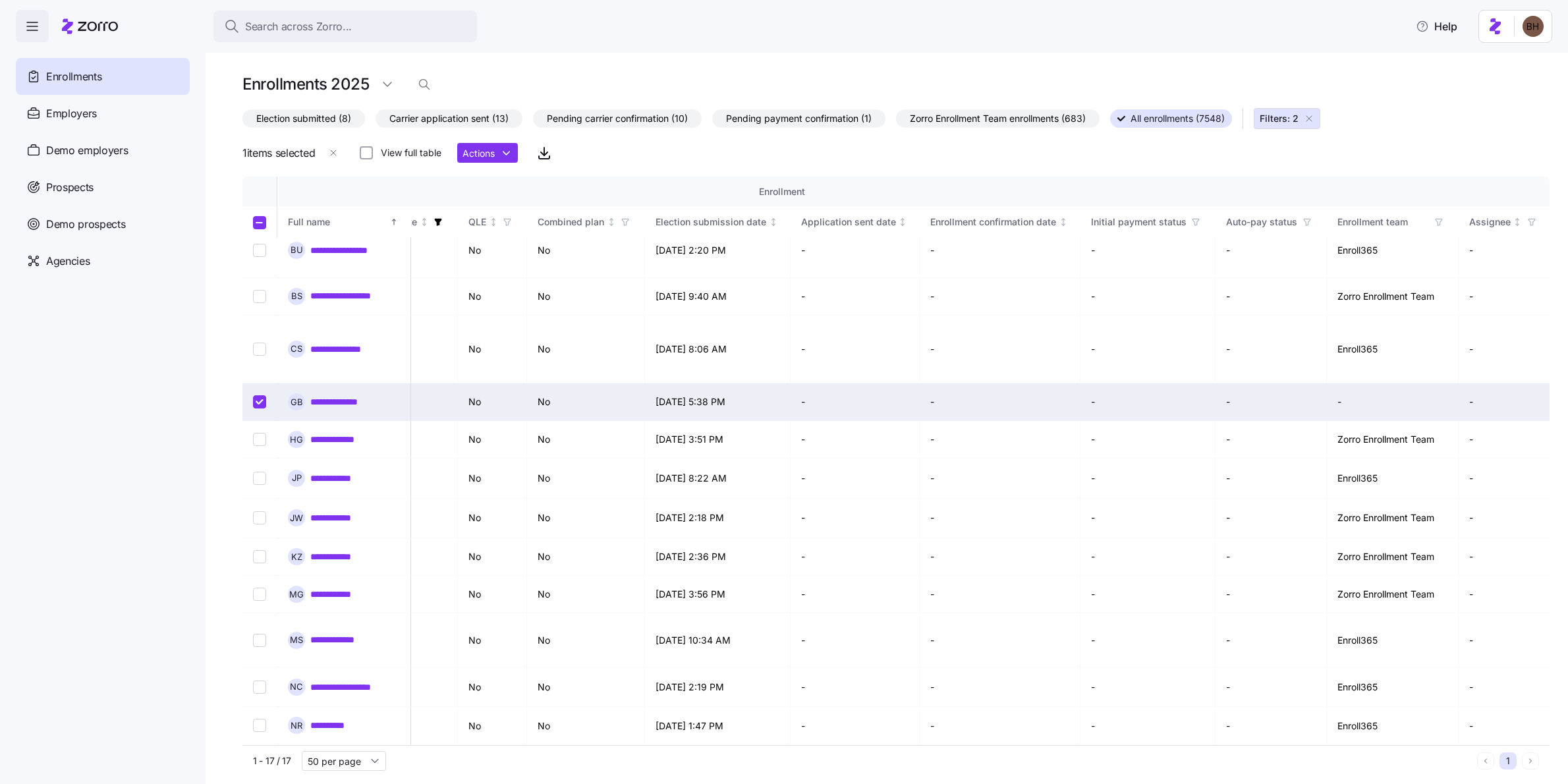
click at [527, 153] on div "1 items selected View full table Actions" at bounding box center [399, 153] width 315 height 26
click at [512, 151] on html "**********" at bounding box center [784, 388] width 1568 height 776
click at [569, 306] on div "Assign enrollment" at bounding box center [567, 309] width 77 height 15
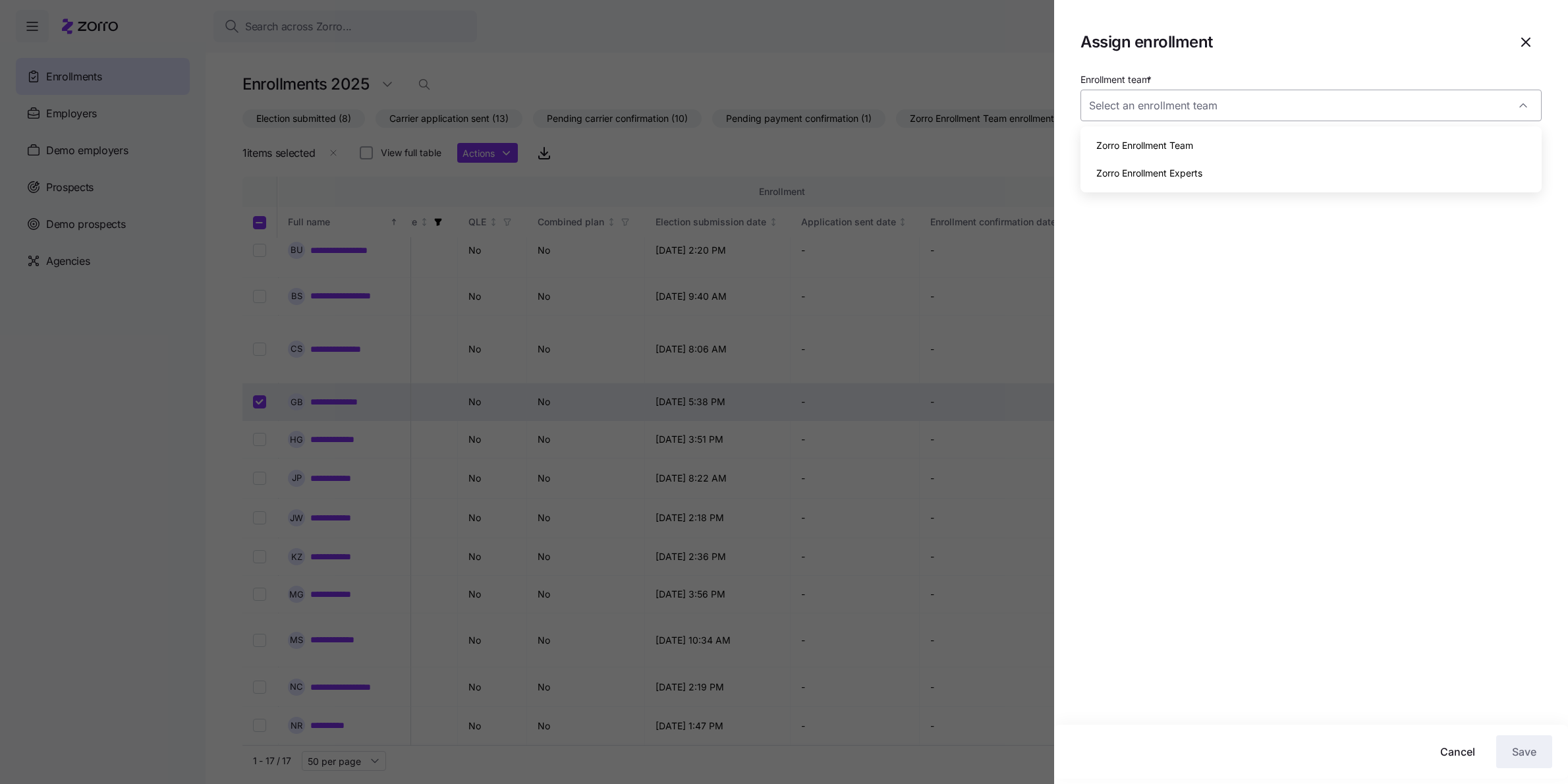
click at [1142, 105] on input "Enrollment team *" at bounding box center [1310, 105] width 461 height 31
click at [1160, 140] on span "Zorro Enrollment Team" at bounding box center [1145, 145] width 97 height 15
type input "Zorro Enrollment Team"
click at [1331, 558] on div "Enrollment team * Zorro Enrollment Team Enrollment agent" at bounding box center [1311, 398] width 514 height 654
click at [918, 510] on div at bounding box center [784, 392] width 1568 height 784
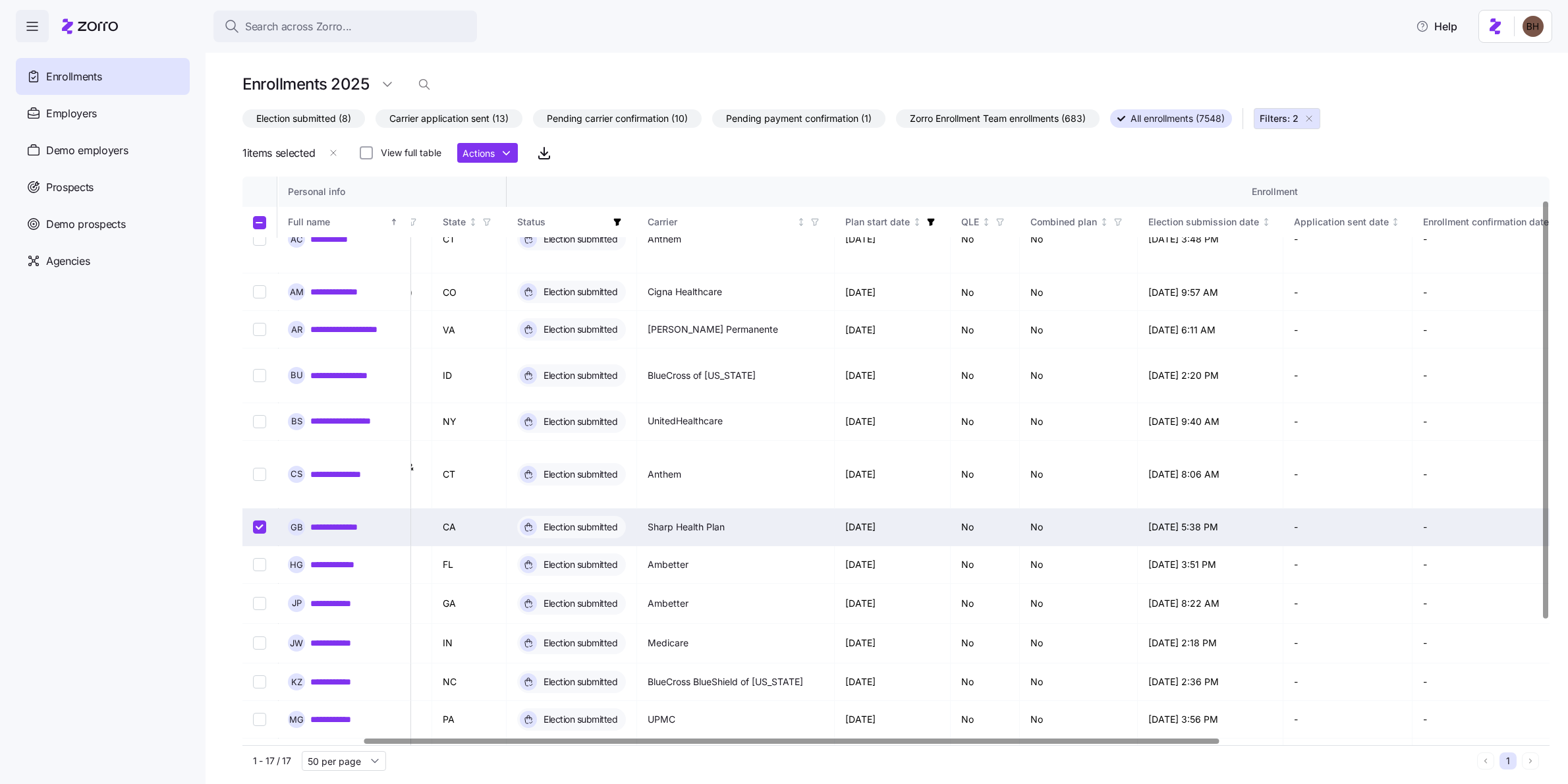
scroll to position [31, 0]
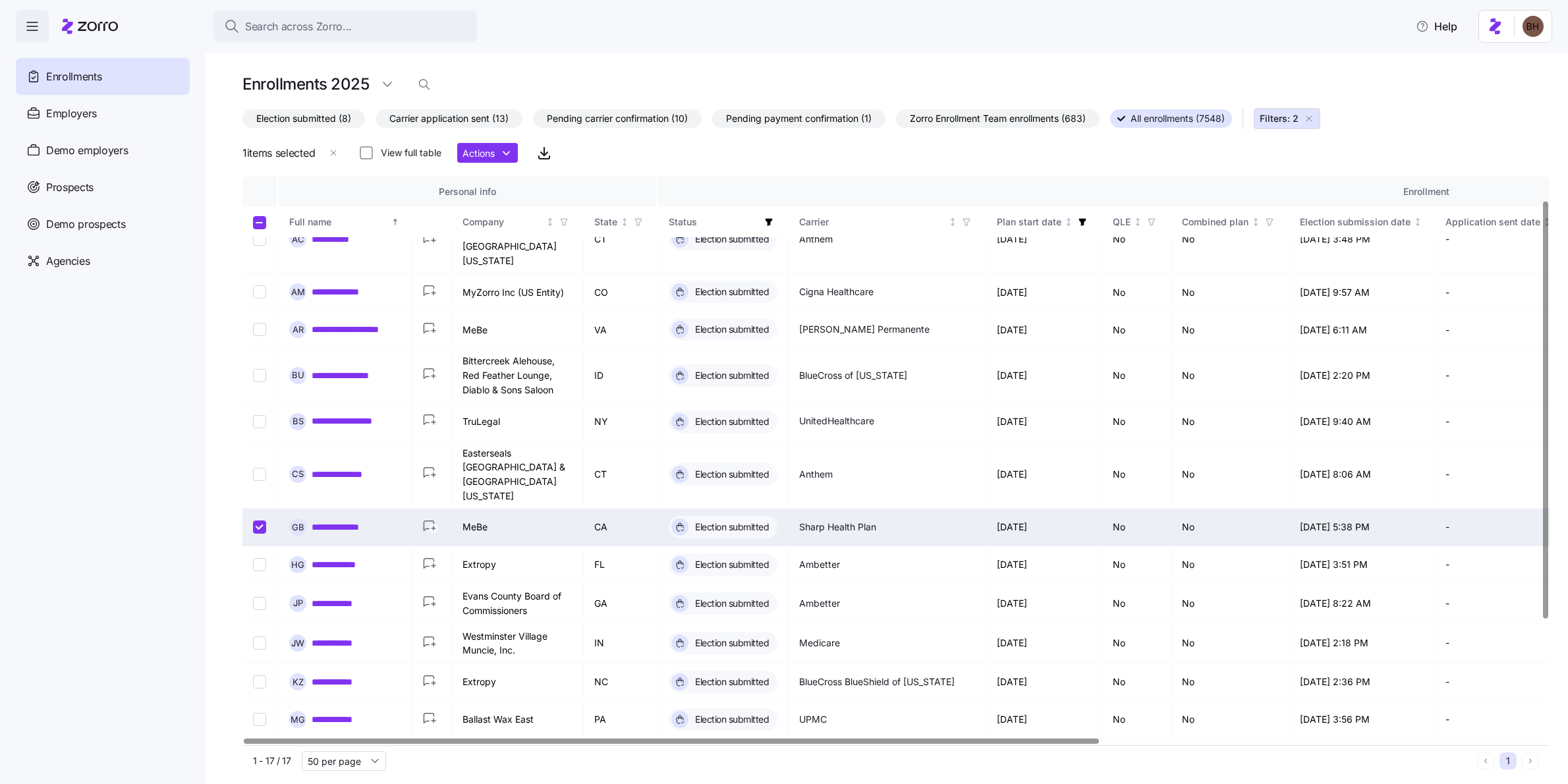
click at [297, 739] on div at bounding box center [671, 741] width 855 height 5
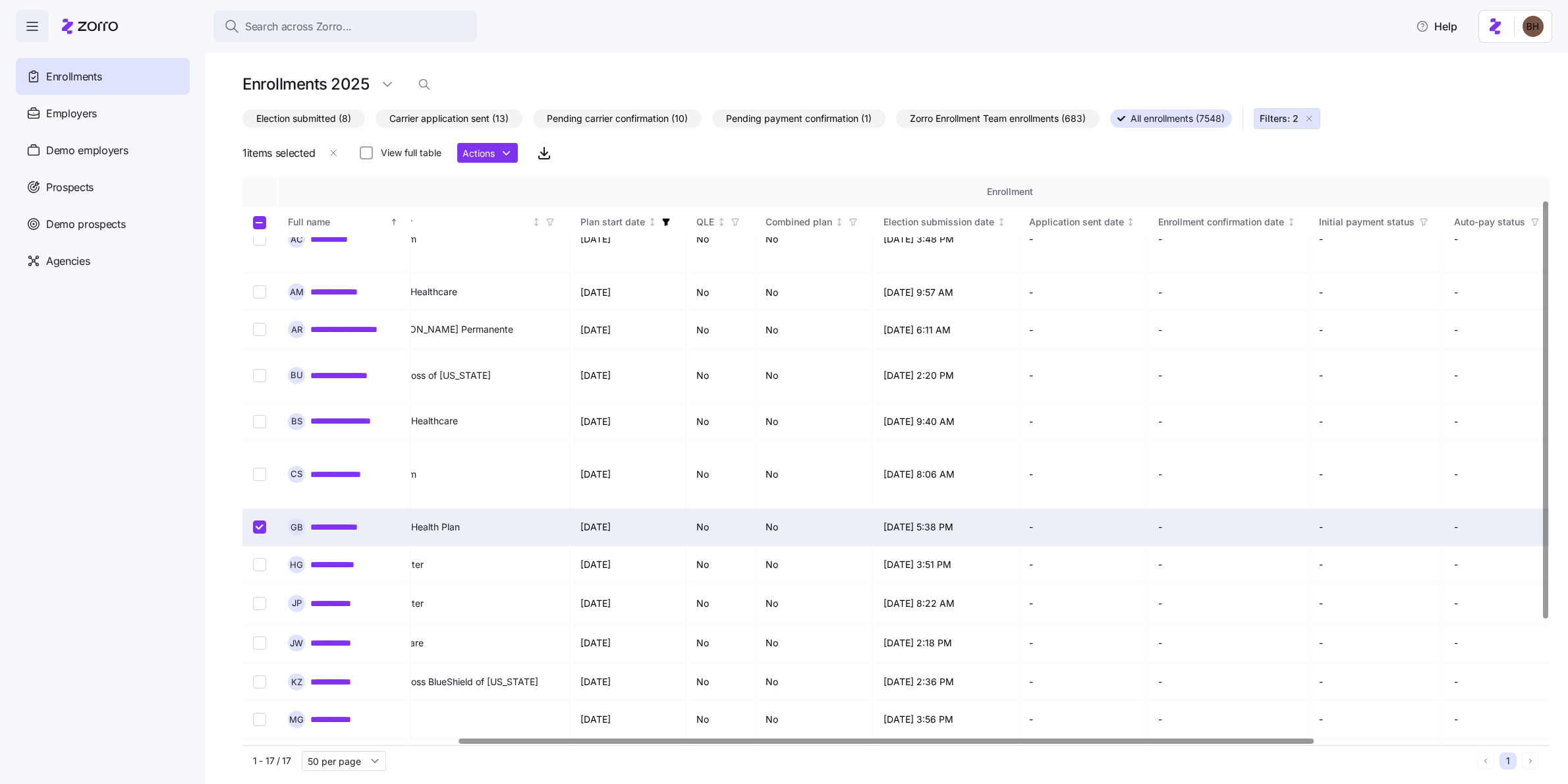
scroll to position [31, 531]
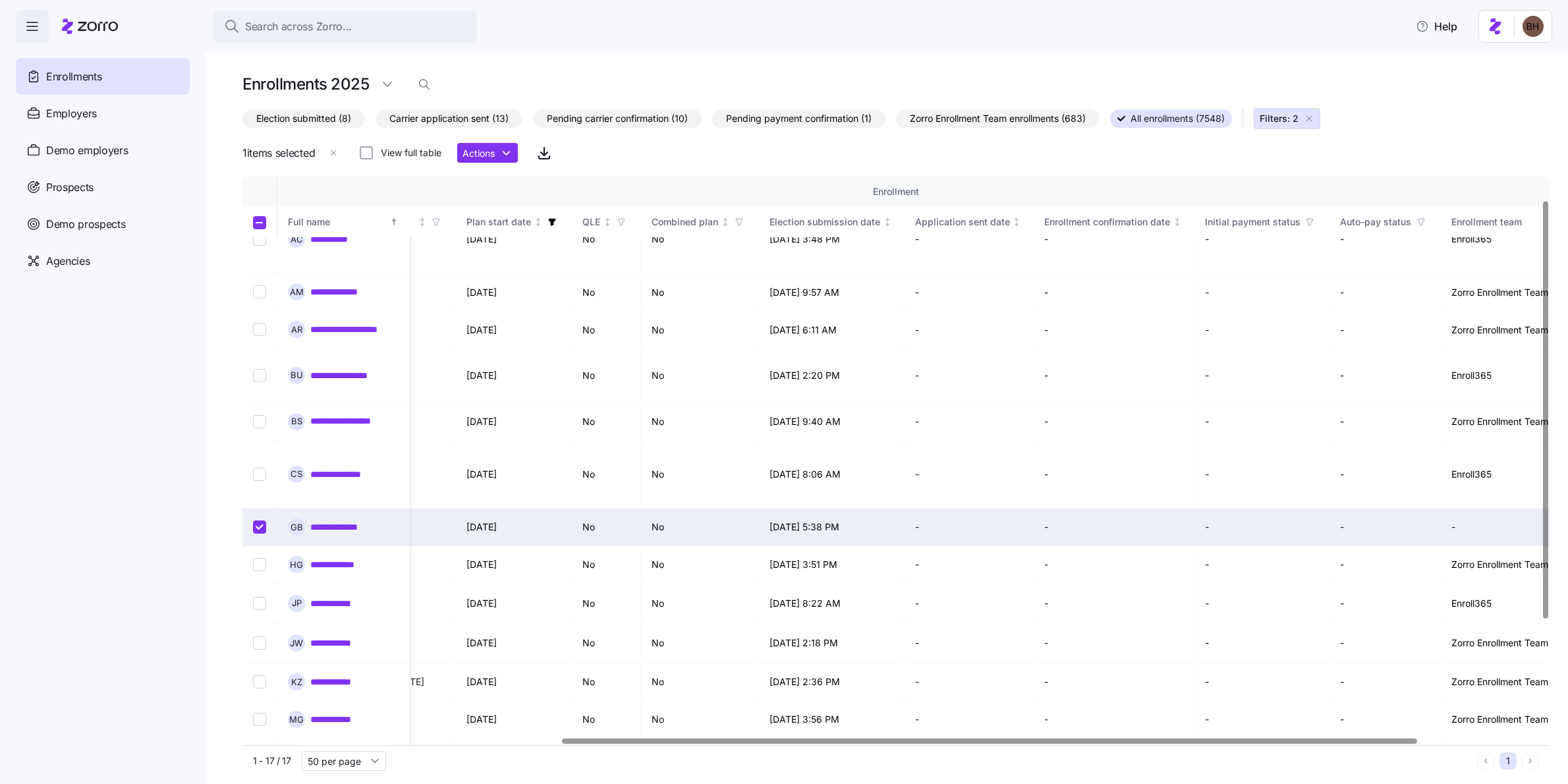
click at [1218, 739] on div at bounding box center [989, 741] width 855 height 5
click at [510, 152] on html "**********" at bounding box center [784, 388] width 1568 height 776
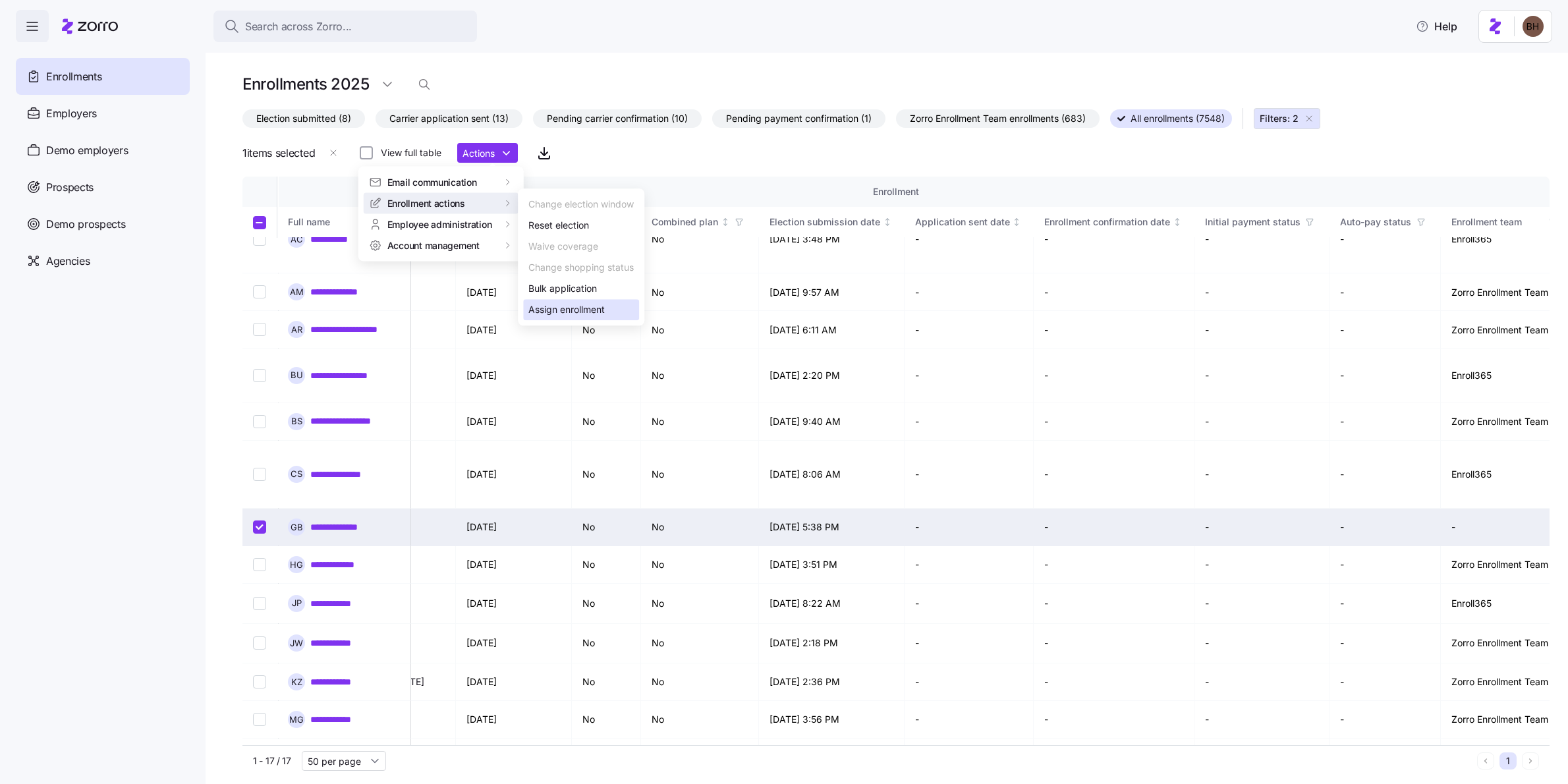
click at [592, 312] on div "Assign enrollment" at bounding box center [567, 309] width 77 height 15
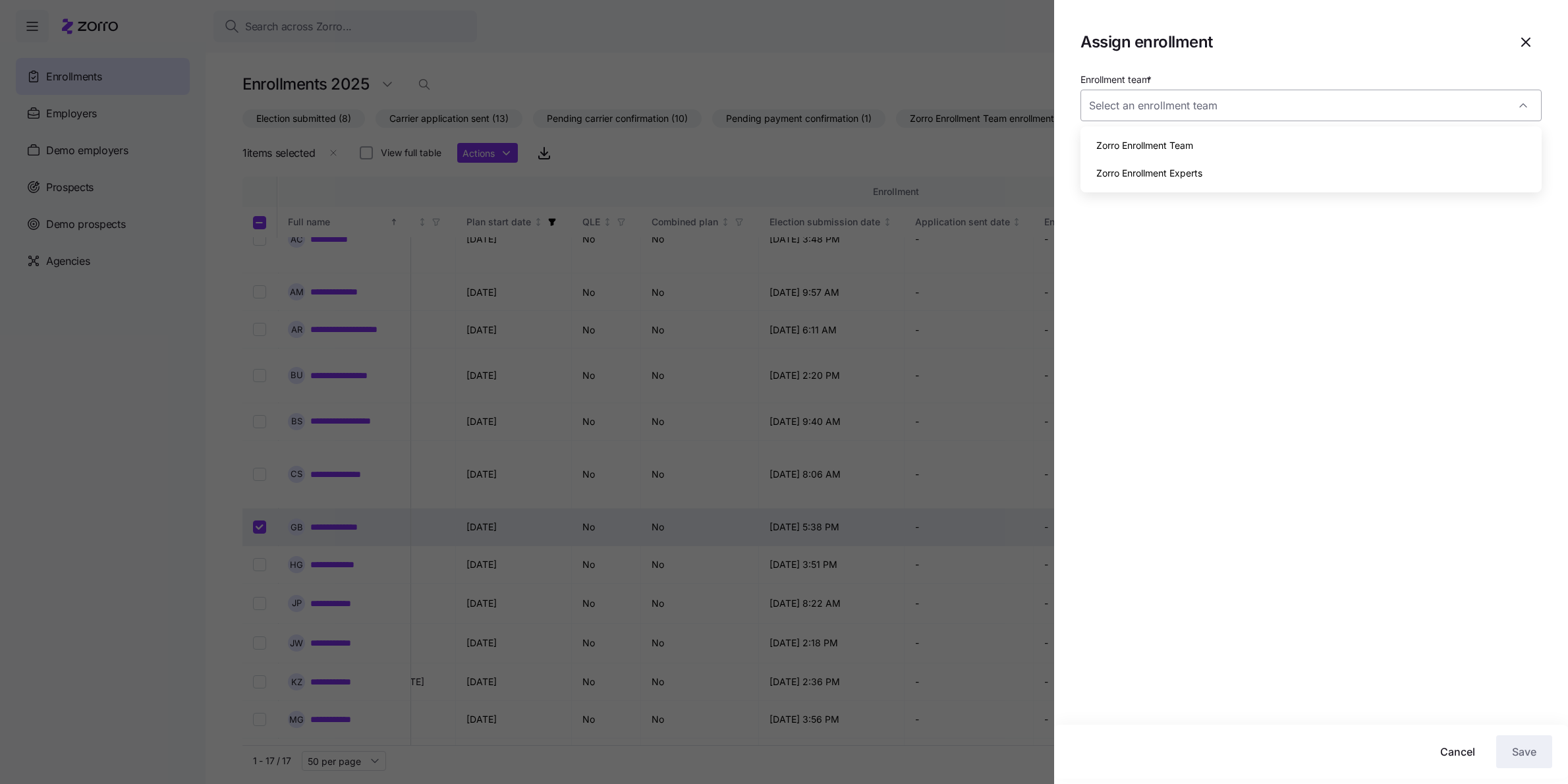
click at [1139, 115] on input "Enrollment team *" at bounding box center [1310, 105] width 461 height 31
click at [1140, 138] on span "Zorro Enrollment Team" at bounding box center [1145, 145] width 97 height 15
type input "Zorro Enrollment Team"
click at [1526, 759] on span "Save" at bounding box center [1524, 752] width 25 height 16
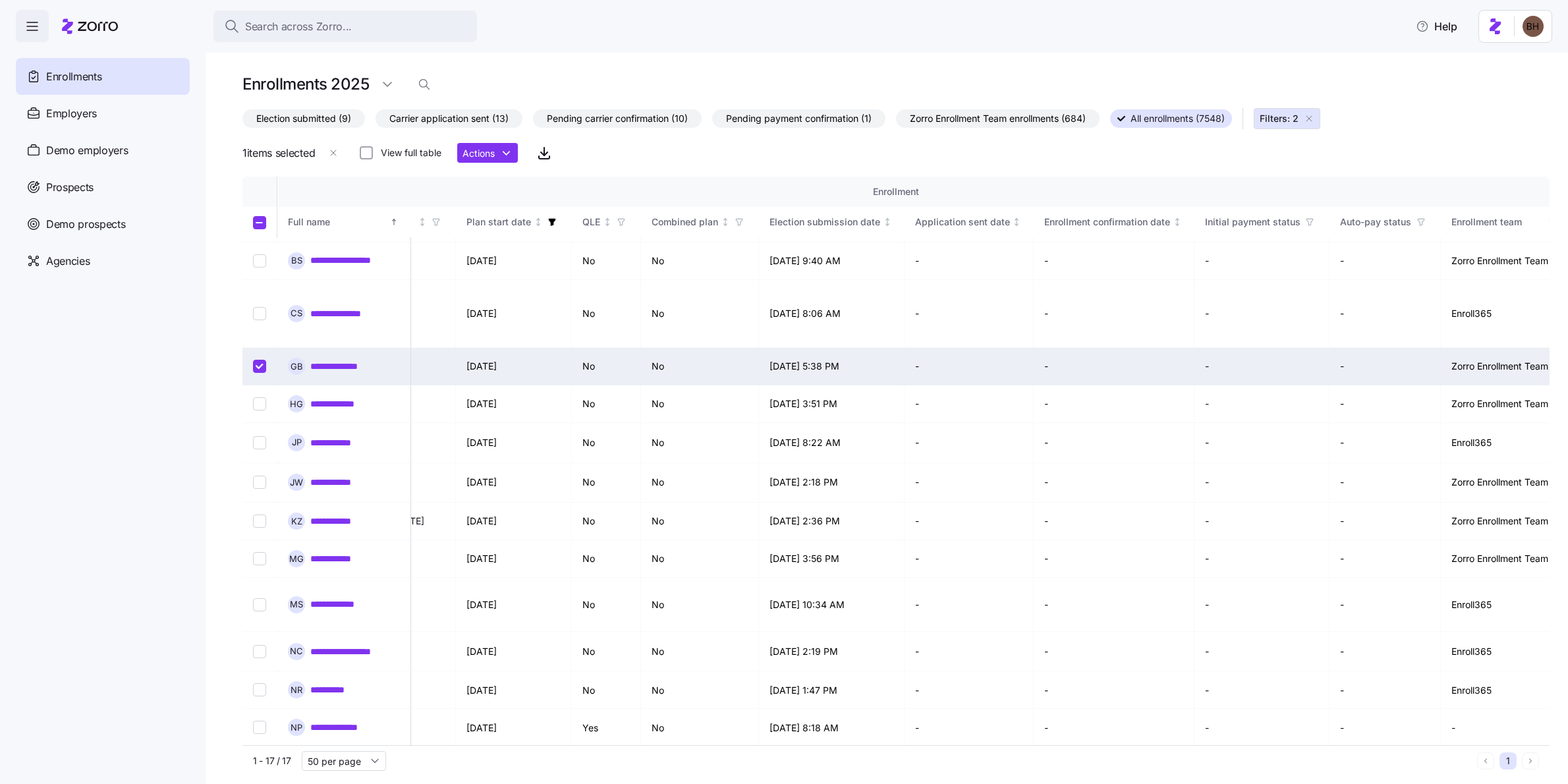
scroll to position [8, 0]
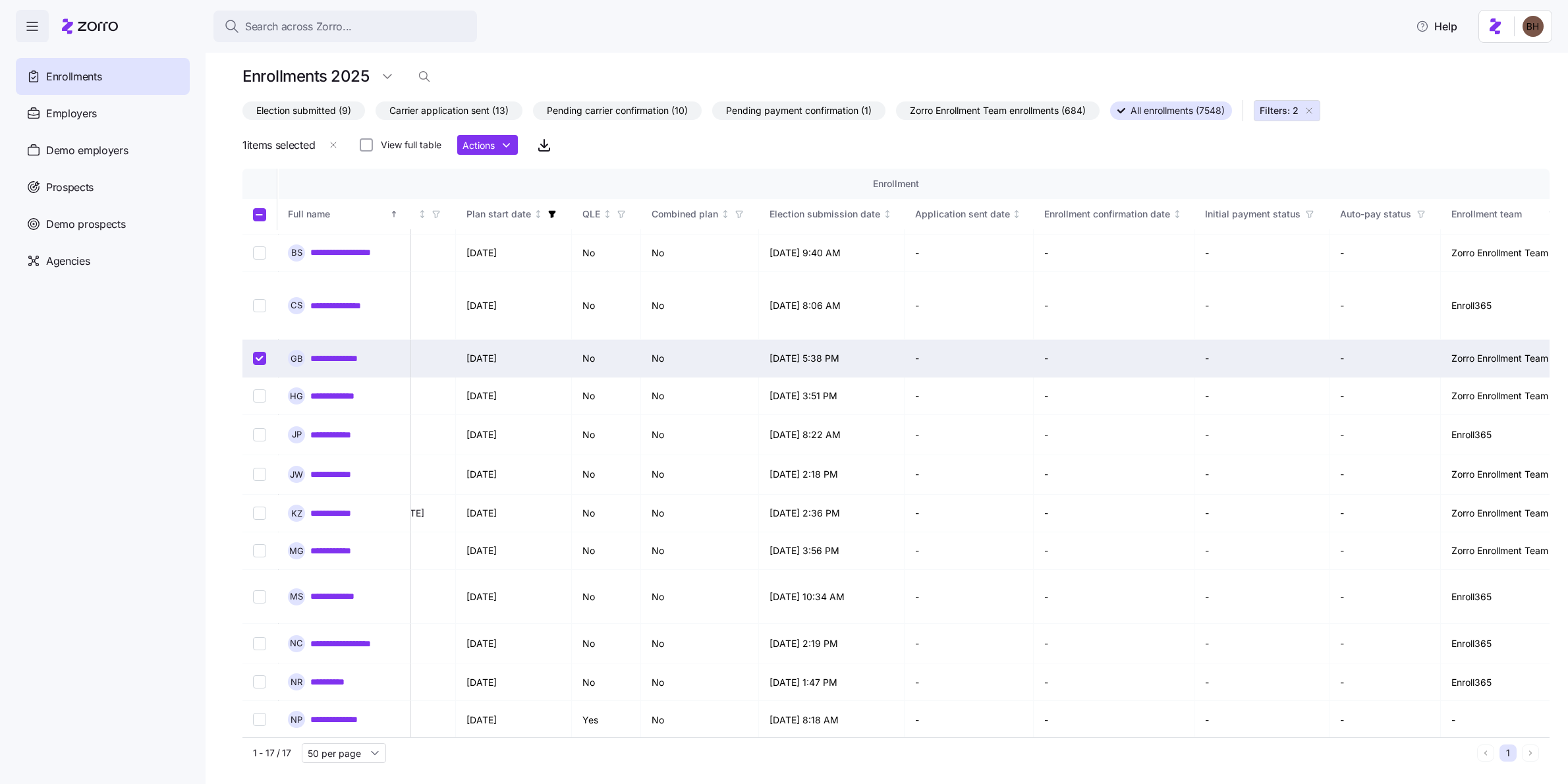
click at [847, 762] on div "1 - 17 / 17 50 per page" at bounding box center [862, 753] width 1218 height 20
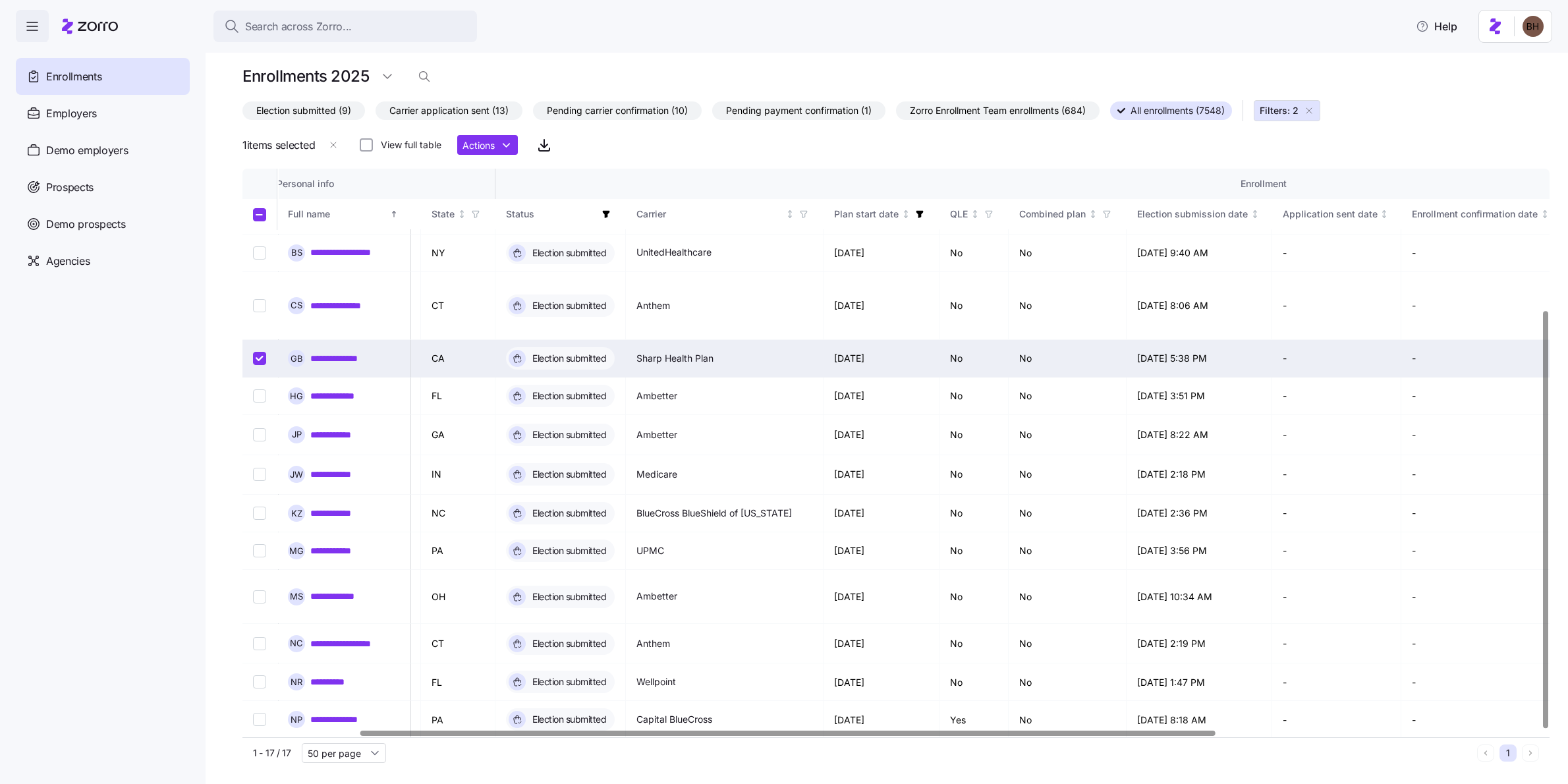
scroll to position [193, 0]
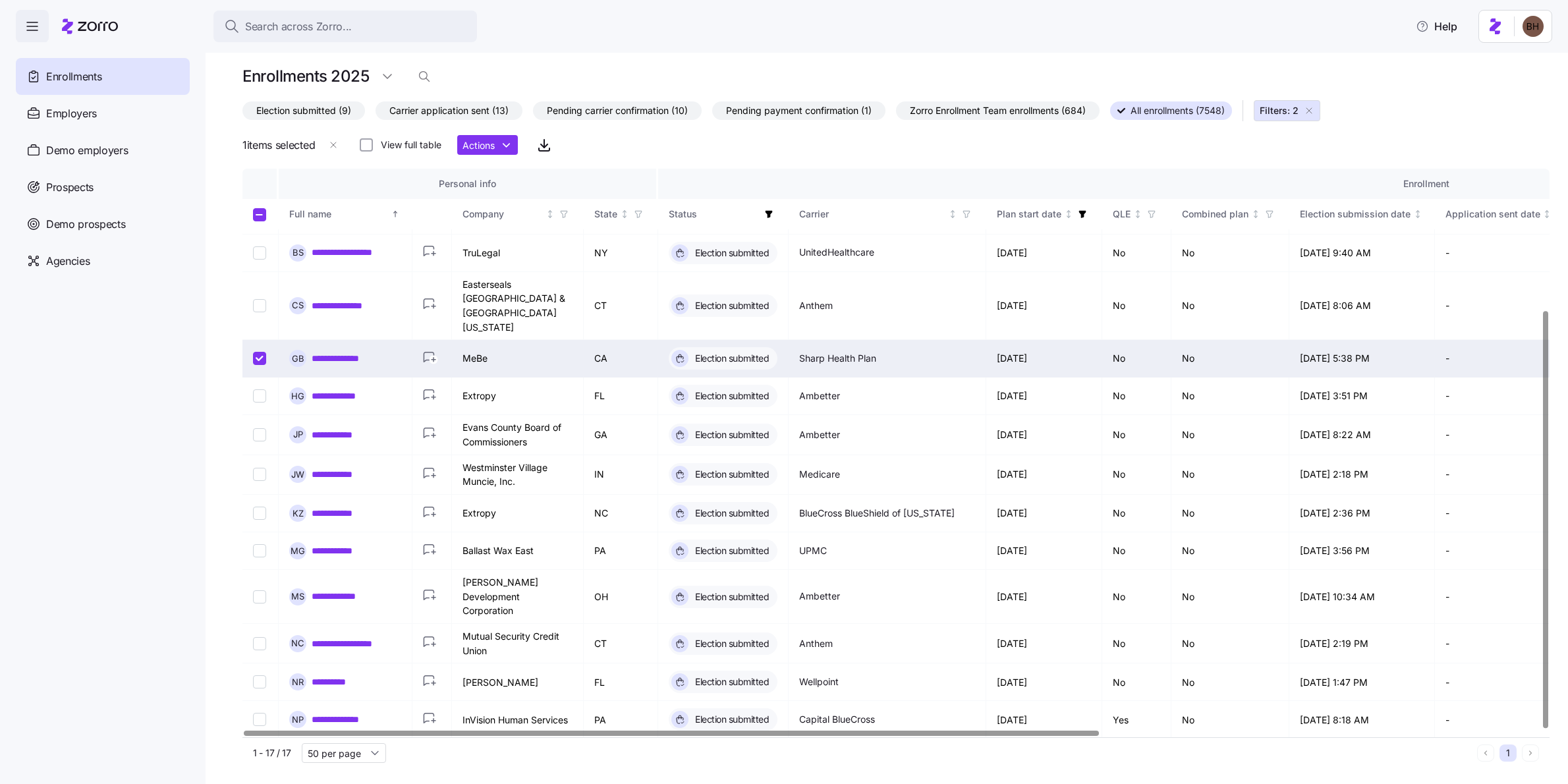
click at [558, 734] on div at bounding box center [671, 733] width 855 height 5
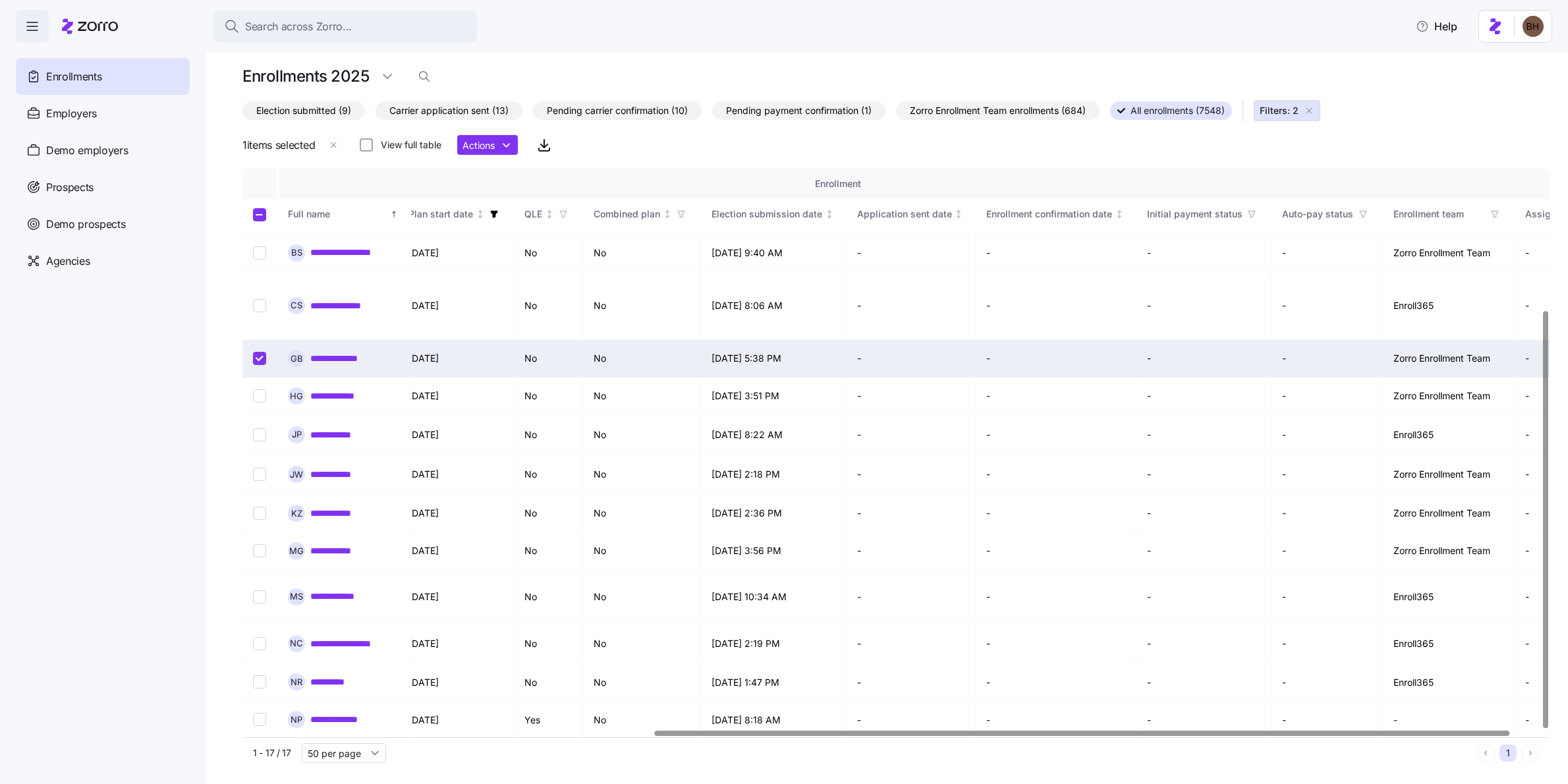
scroll to position [193, 649]
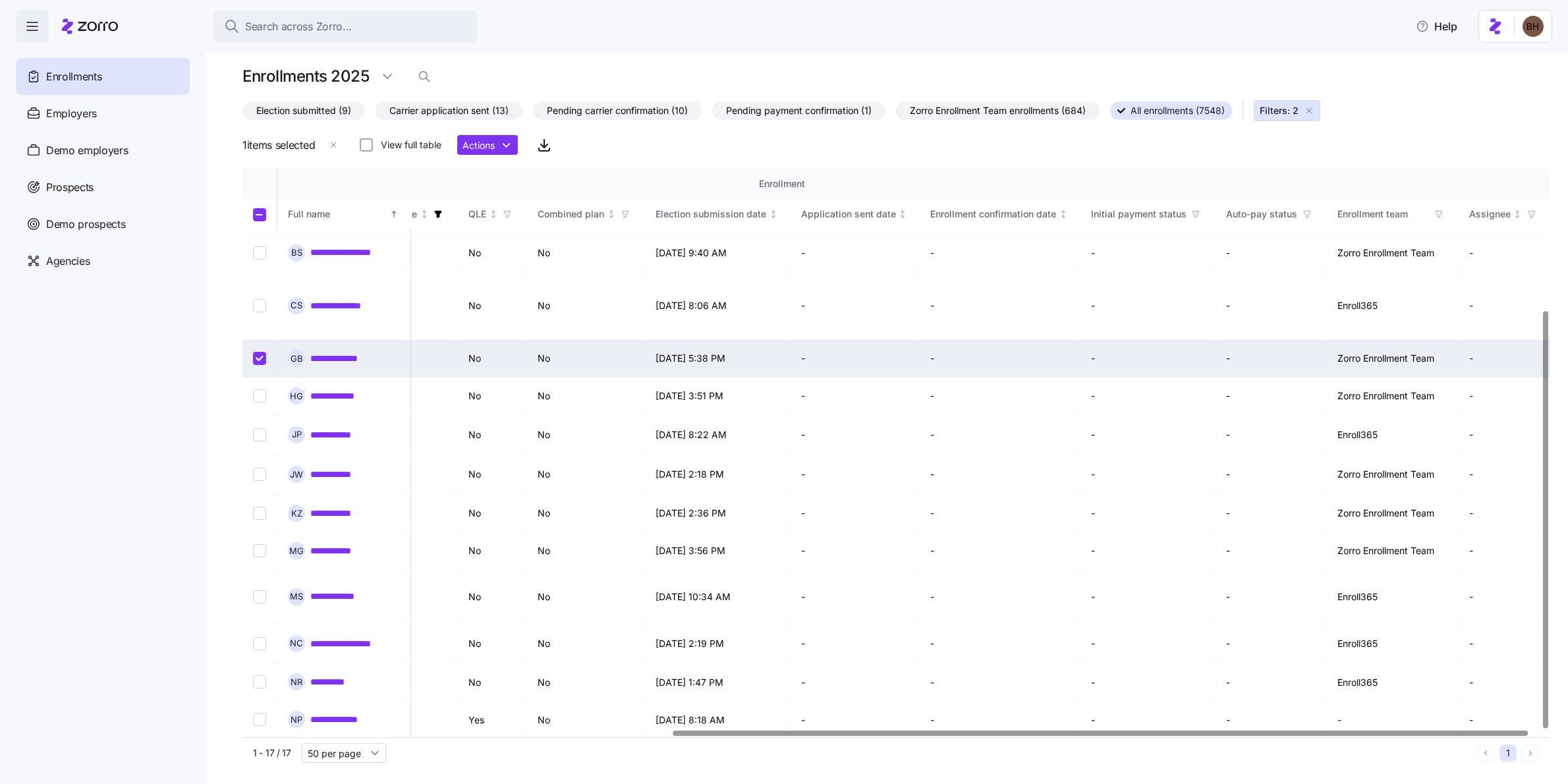
click at [1139, 736] on div at bounding box center [1100, 733] width 855 height 5
click at [265, 713] on input "Select record 16" at bounding box center [259, 720] width 13 height 13
checkbox input "true"
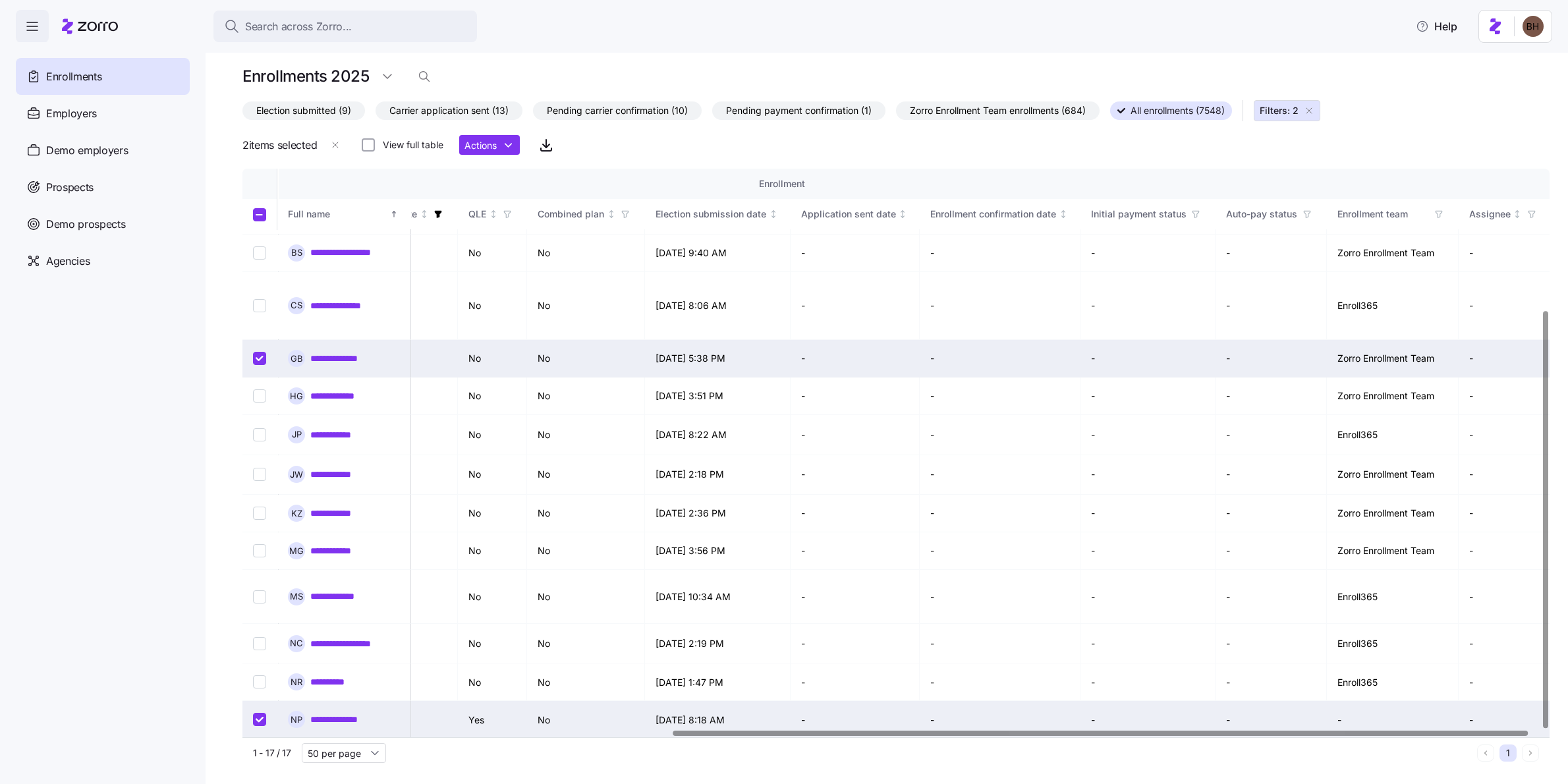
click at [255, 352] on input "Select record 7" at bounding box center [259, 358] width 13 height 13
checkbox input "false"
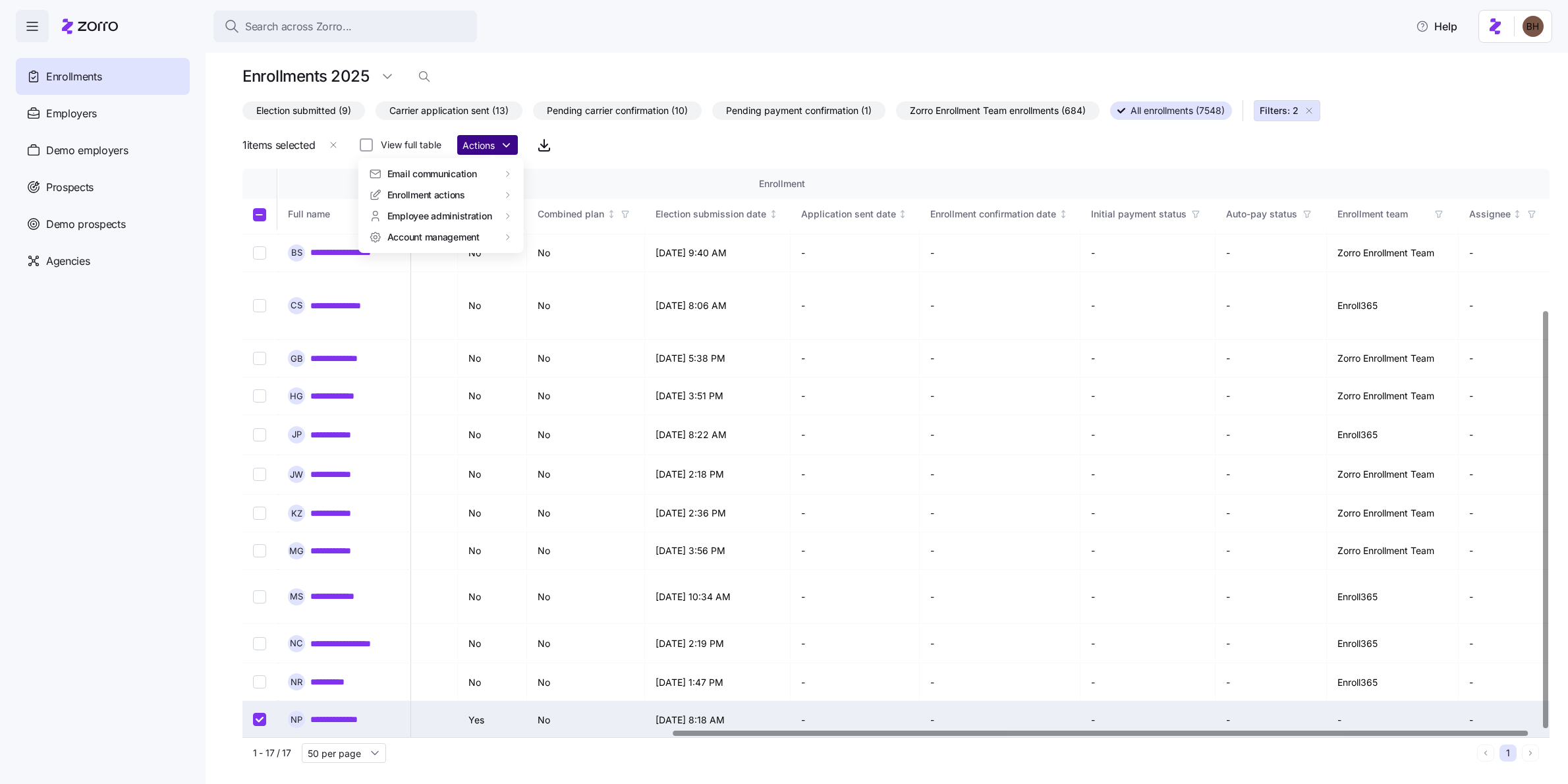
click at [484, 150] on html "**********" at bounding box center [784, 388] width 1568 height 776
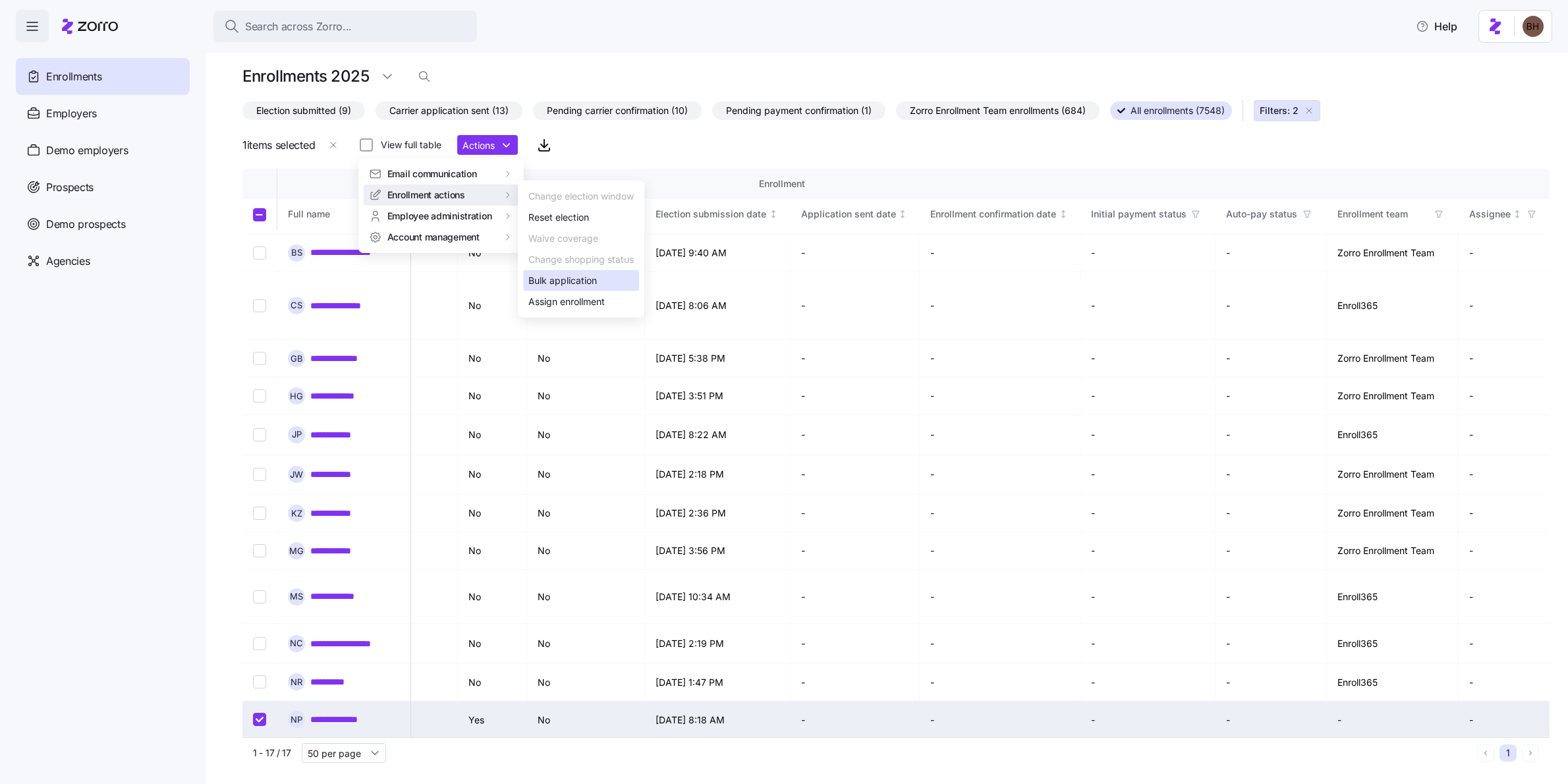
click at [590, 283] on div "Bulk application" at bounding box center [562, 281] width 68 height 15
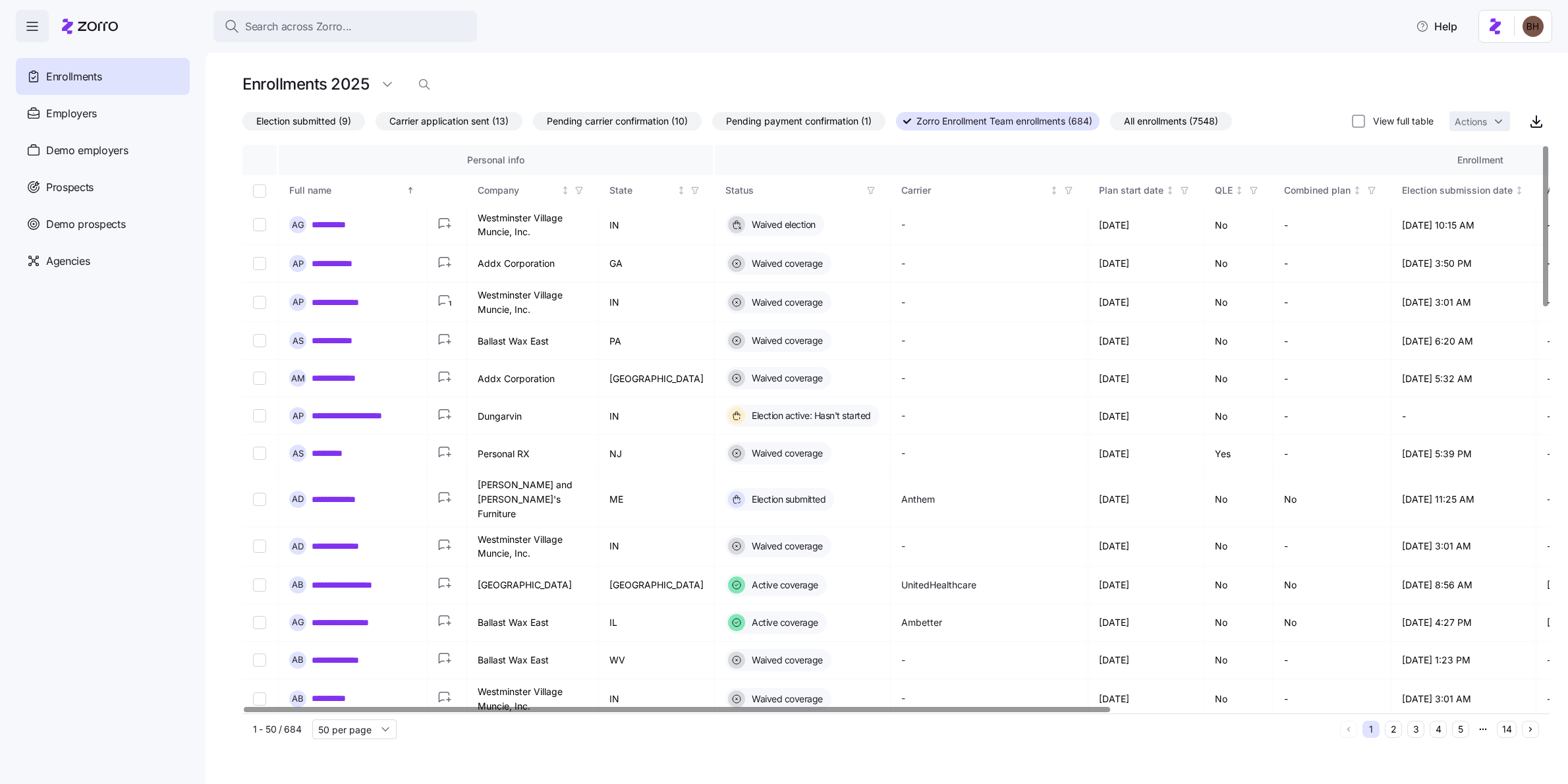
click at [1153, 114] on span "All enrollments (7548)" at bounding box center [1171, 121] width 94 height 17
click at [1110, 124] on input "All enrollments (7548)" at bounding box center [1110, 124] width 0 height 0
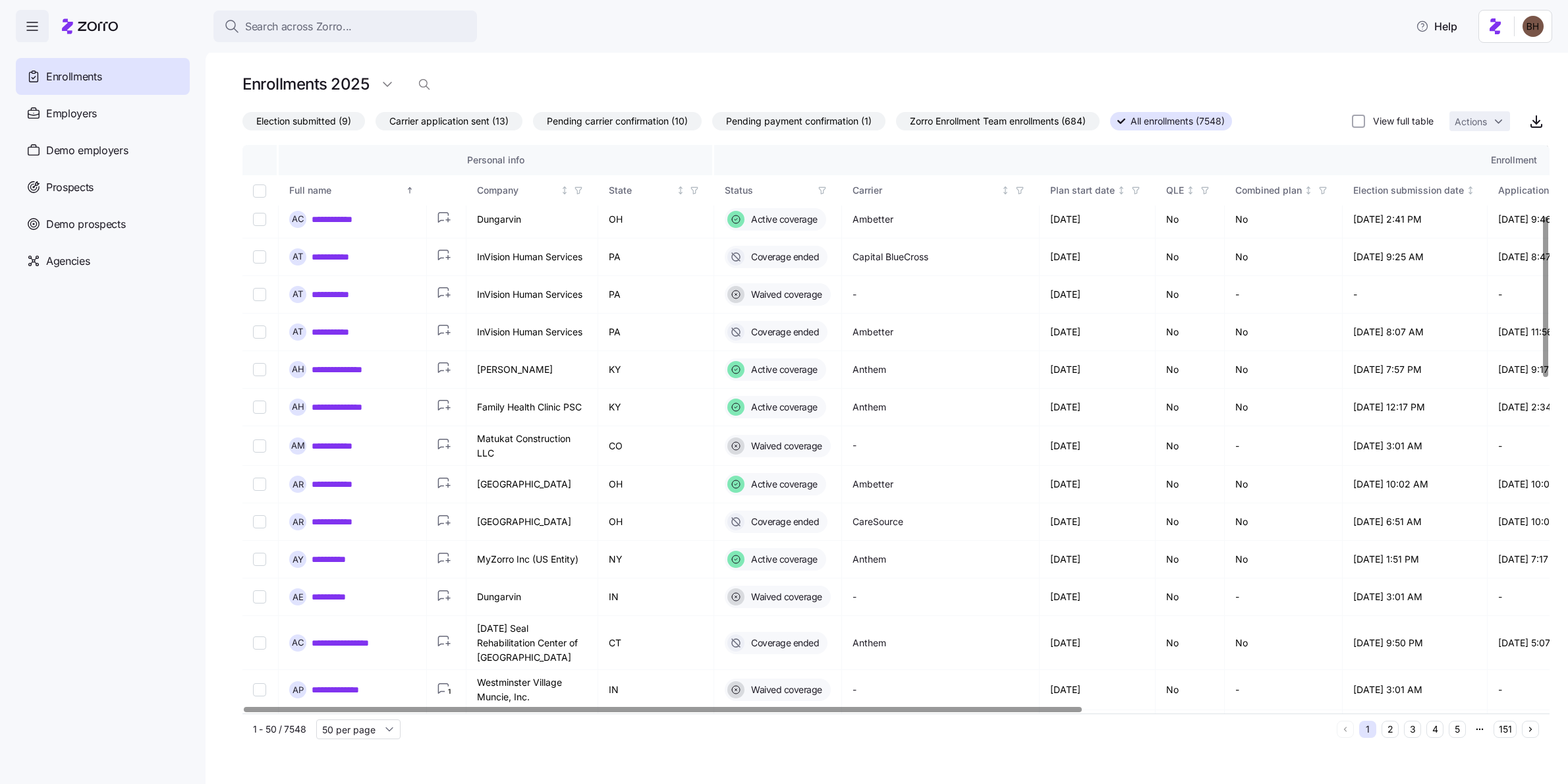
scroll to position [166, 0]
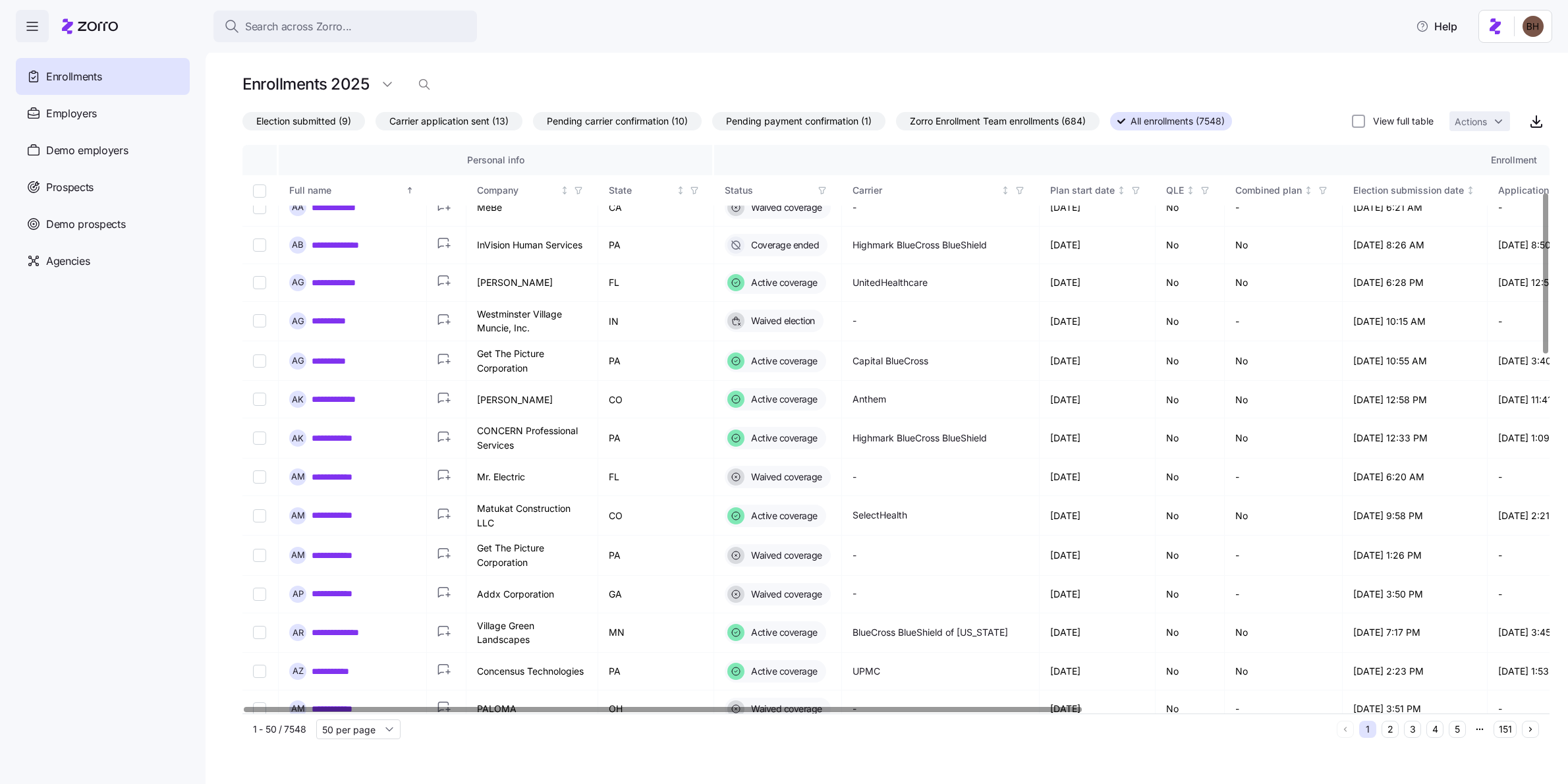
click at [817, 189] on icon "button" at bounding box center [822, 190] width 9 height 9
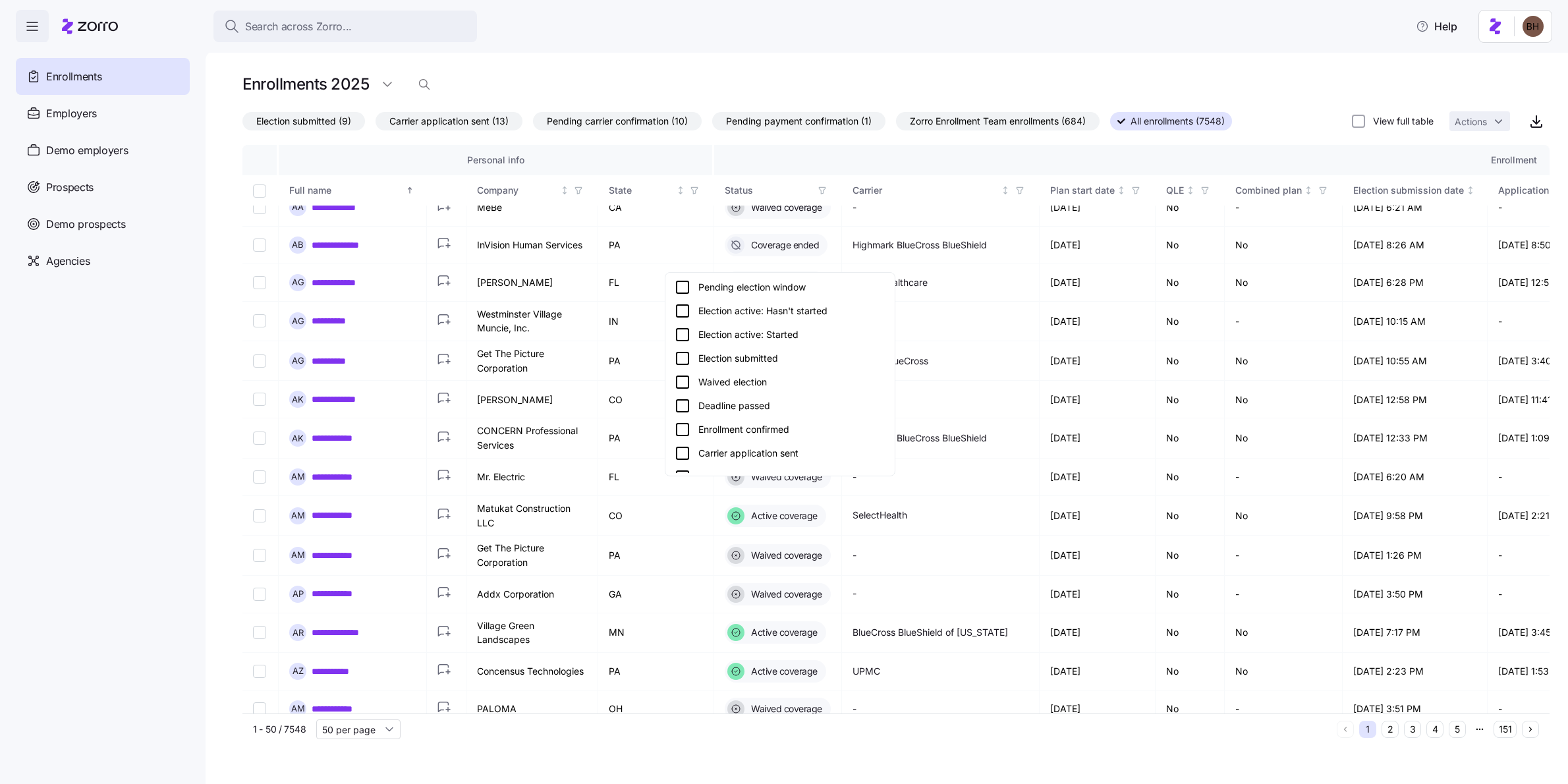
click at [763, 358] on div "Election submitted" at bounding box center [780, 358] width 211 height 16
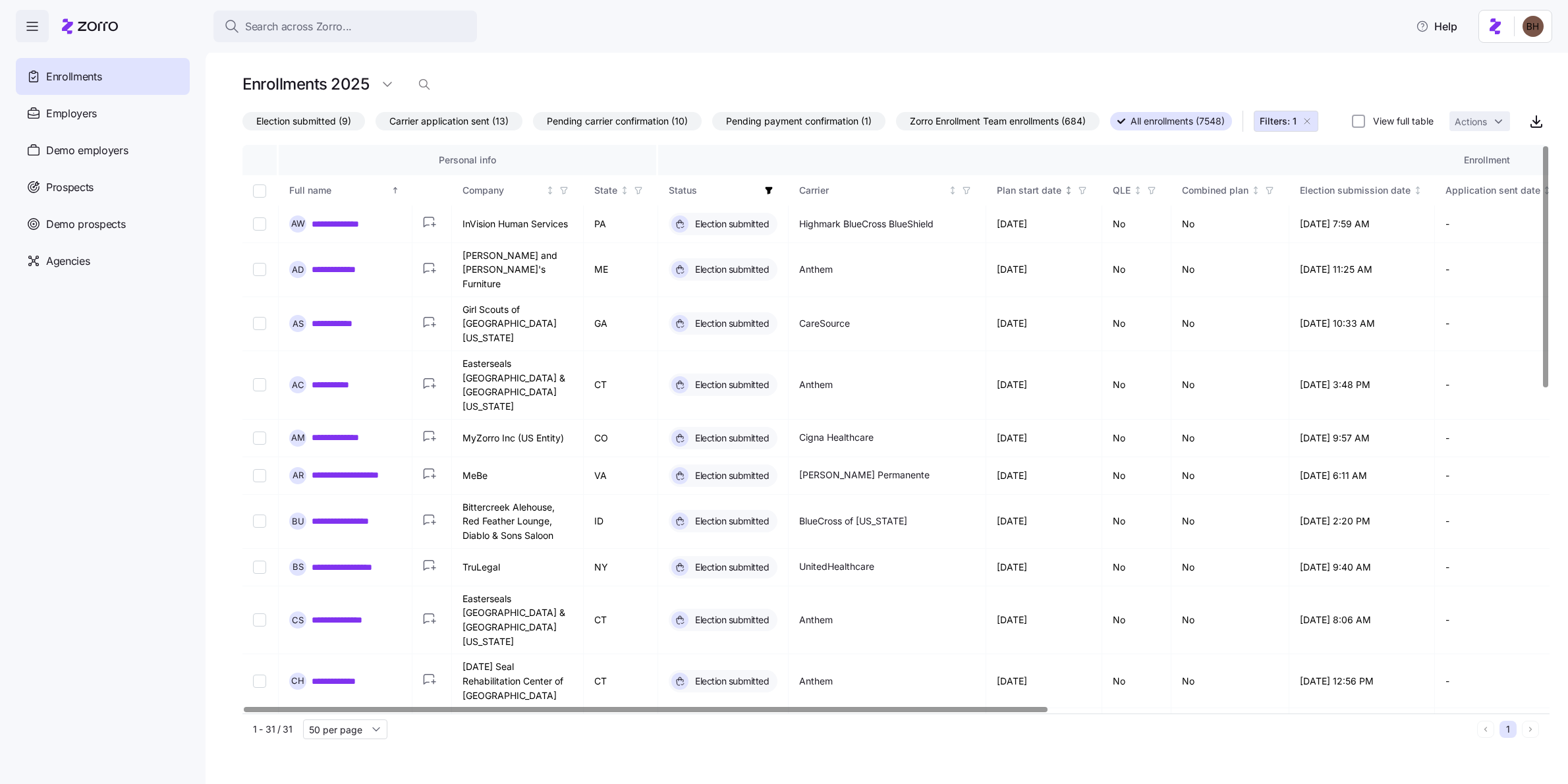
click at [1079, 195] on icon "button" at bounding box center [1083, 190] width 9 height 9
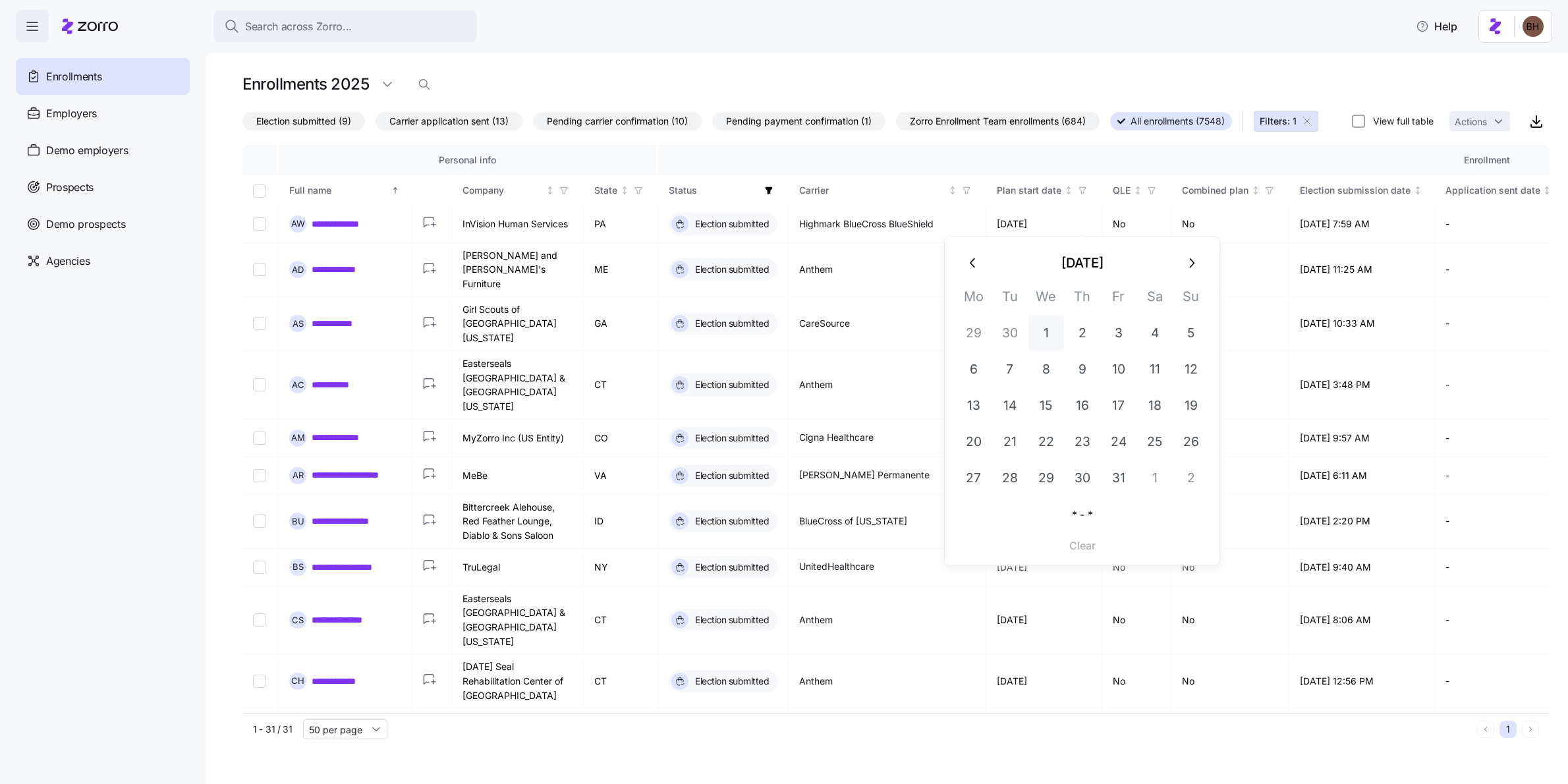
click at [1049, 328] on button "1" at bounding box center [1046, 334] width 35 height 35
click at [1190, 470] on button "2" at bounding box center [1191, 479] width 35 height 35
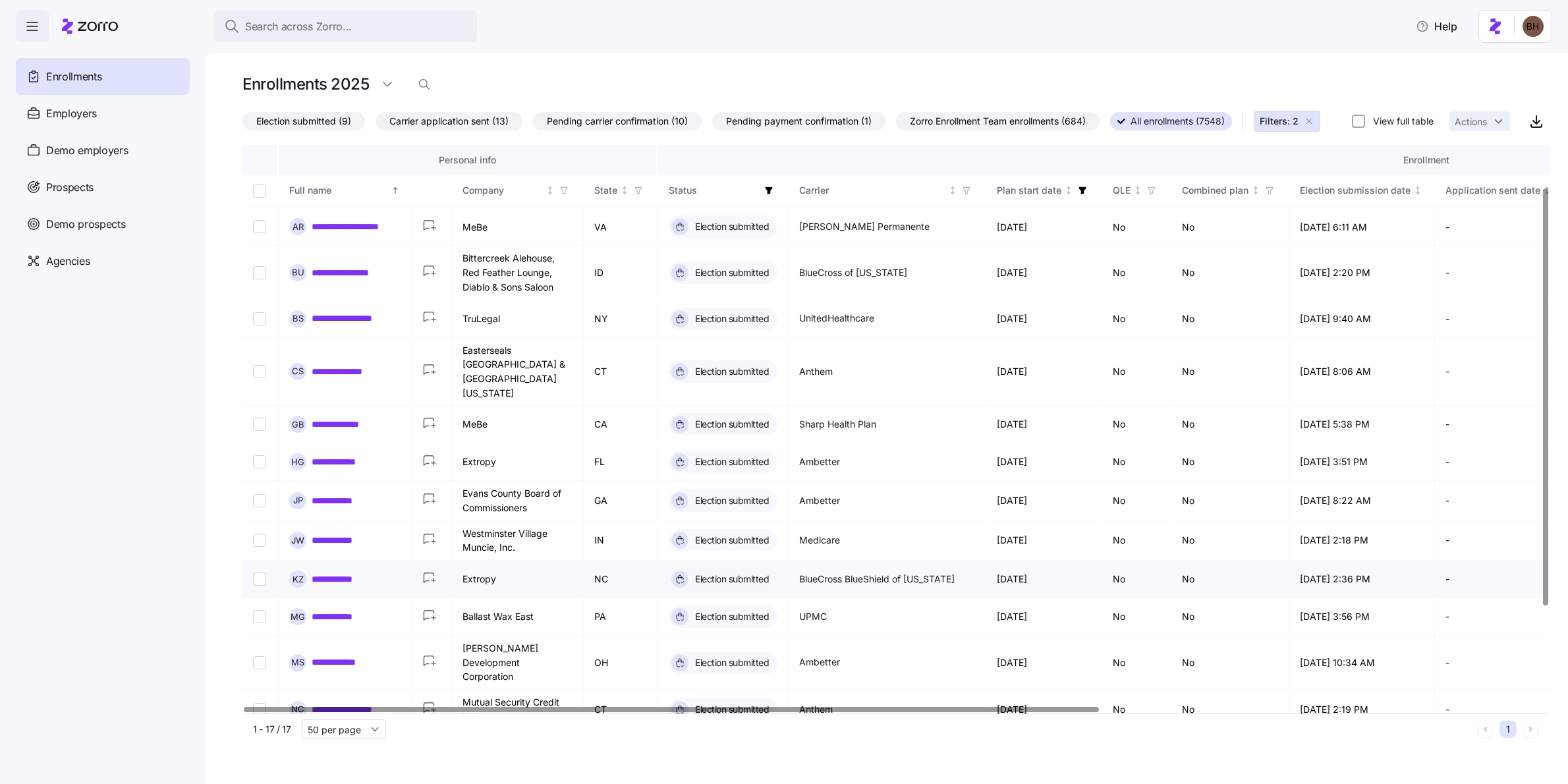
scroll to position [193, 0]
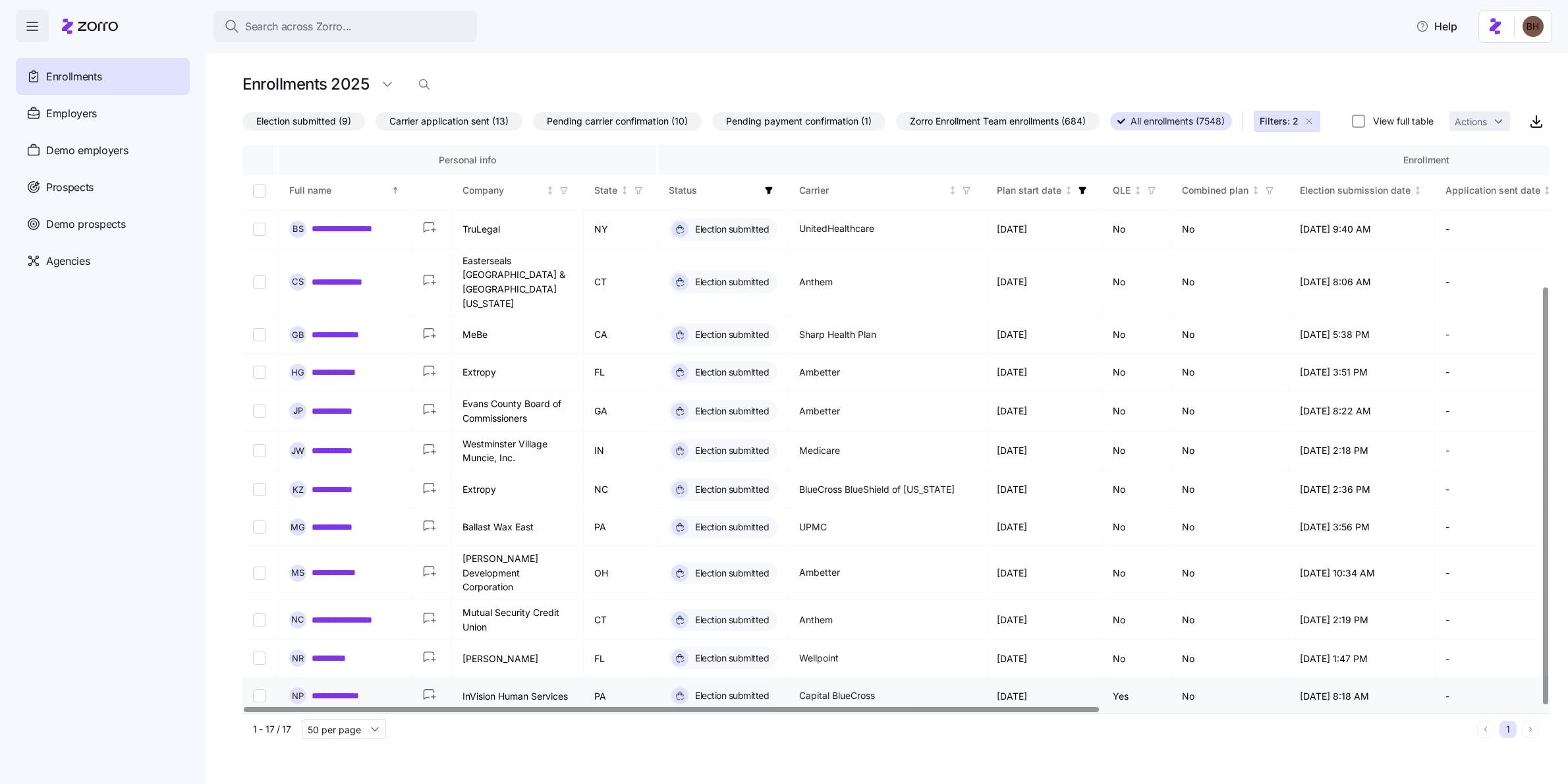
click at [256, 690] on input "Select record 16" at bounding box center [259, 696] width 13 height 13
checkbox input "true"
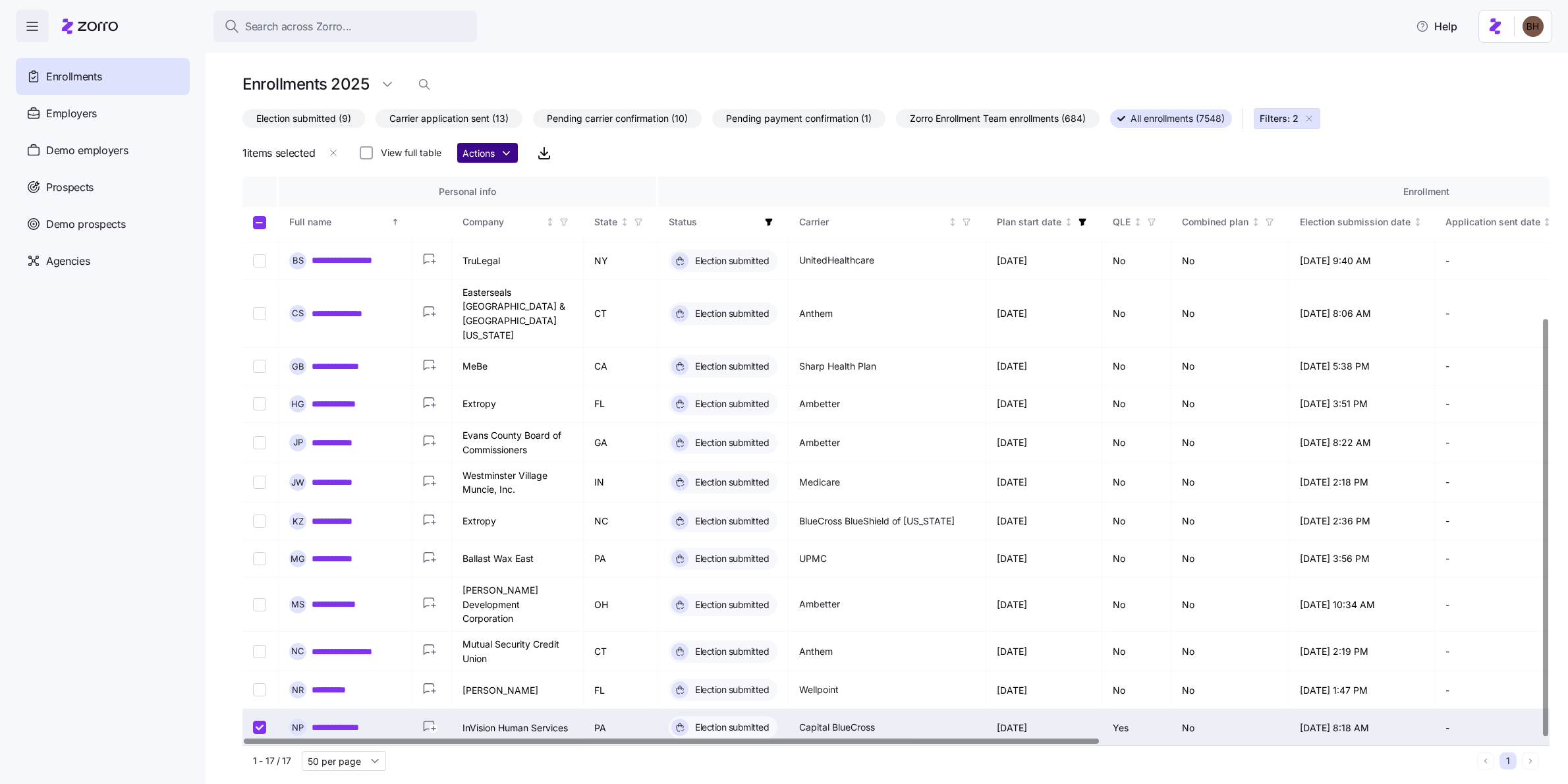
click at [493, 162] on html "**********" at bounding box center [784, 388] width 1568 height 776
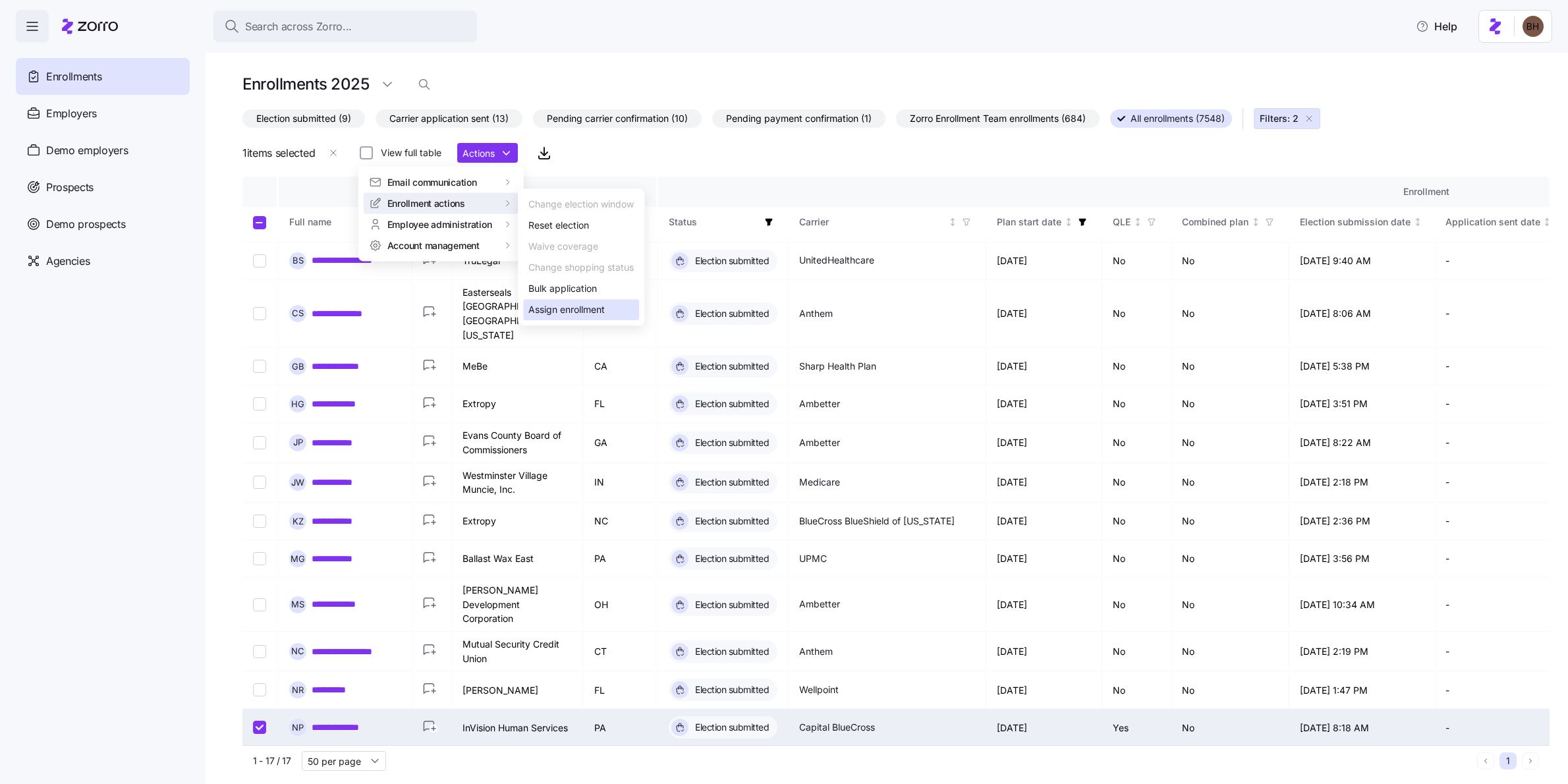
click at [576, 308] on div "Assign enrollment" at bounding box center [567, 309] width 77 height 15
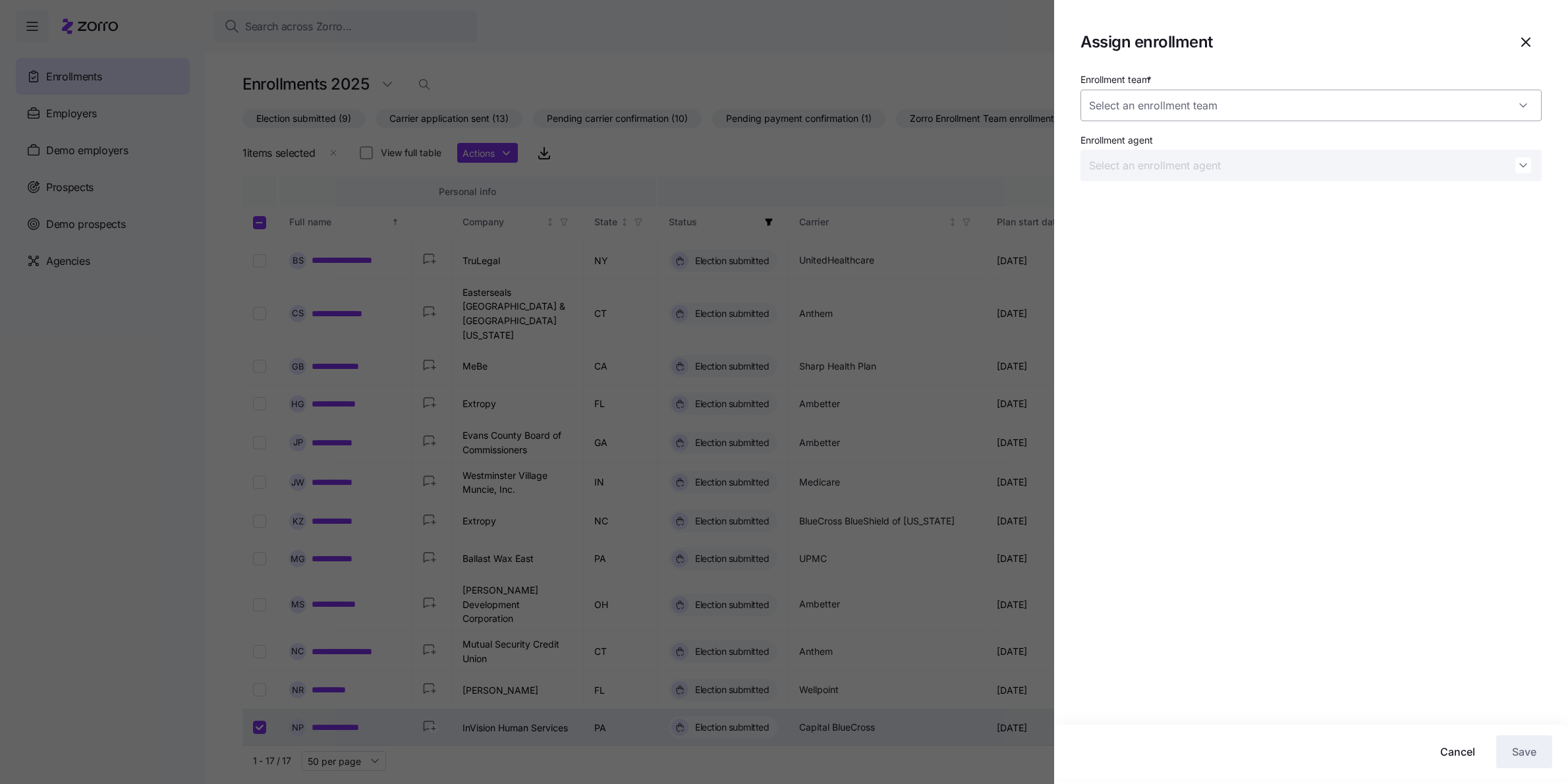
click at [1221, 105] on input "Enrollment team *" at bounding box center [1310, 105] width 461 height 31
click at [872, 155] on div at bounding box center [784, 392] width 1568 height 784
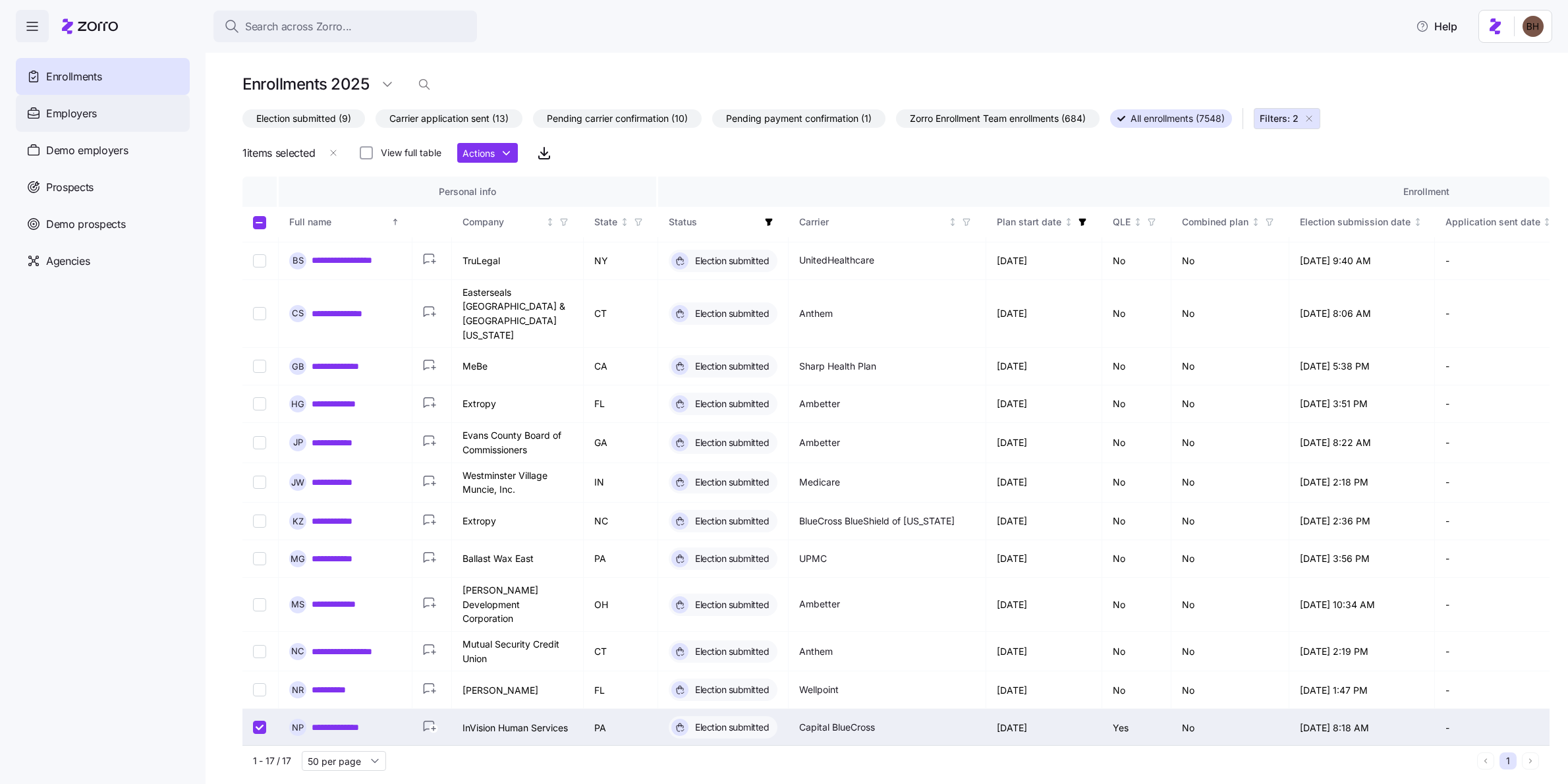
click at [120, 120] on div "Employers" at bounding box center [103, 114] width 174 height 37
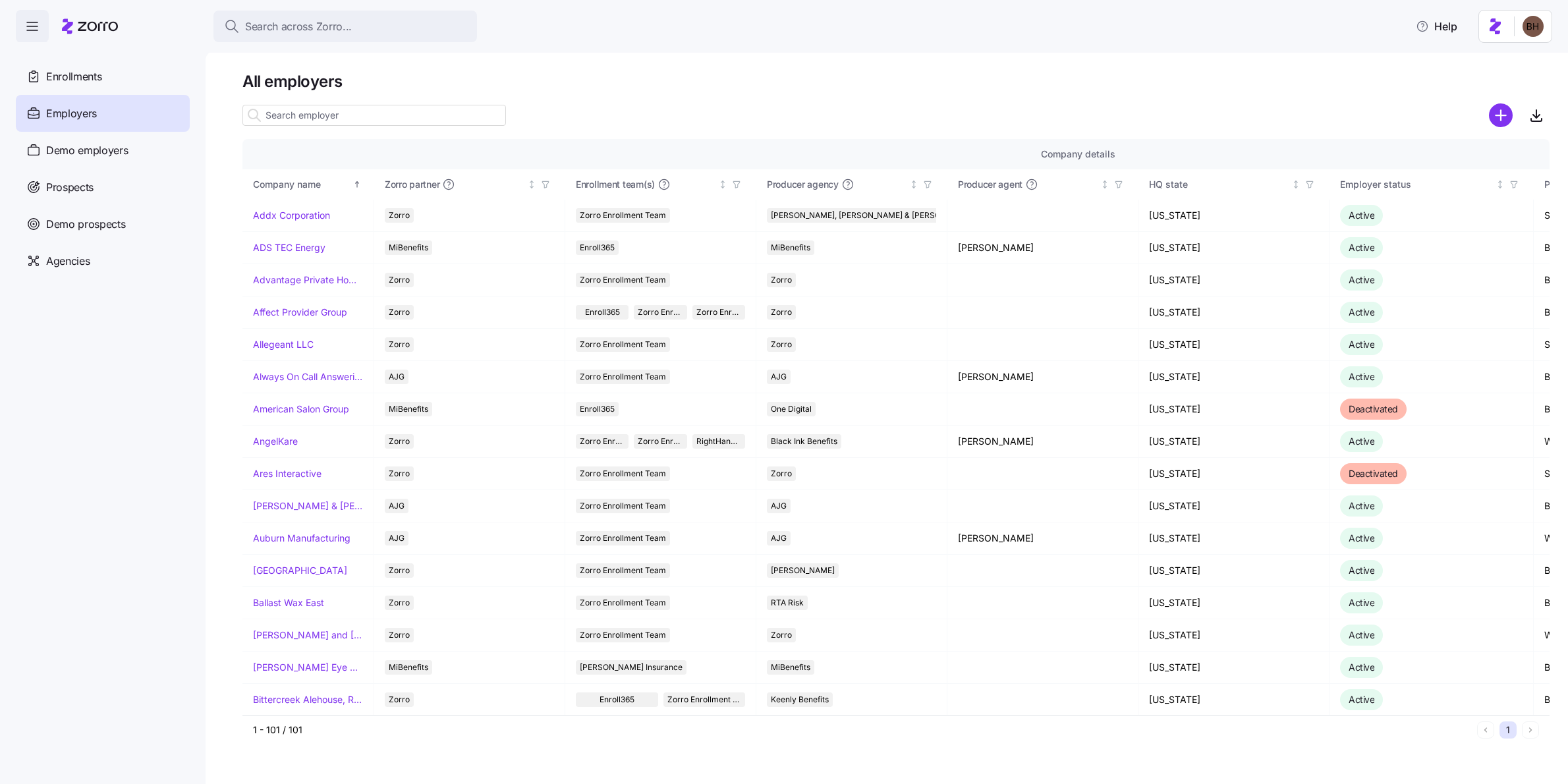
click at [321, 116] on input at bounding box center [374, 115] width 264 height 21
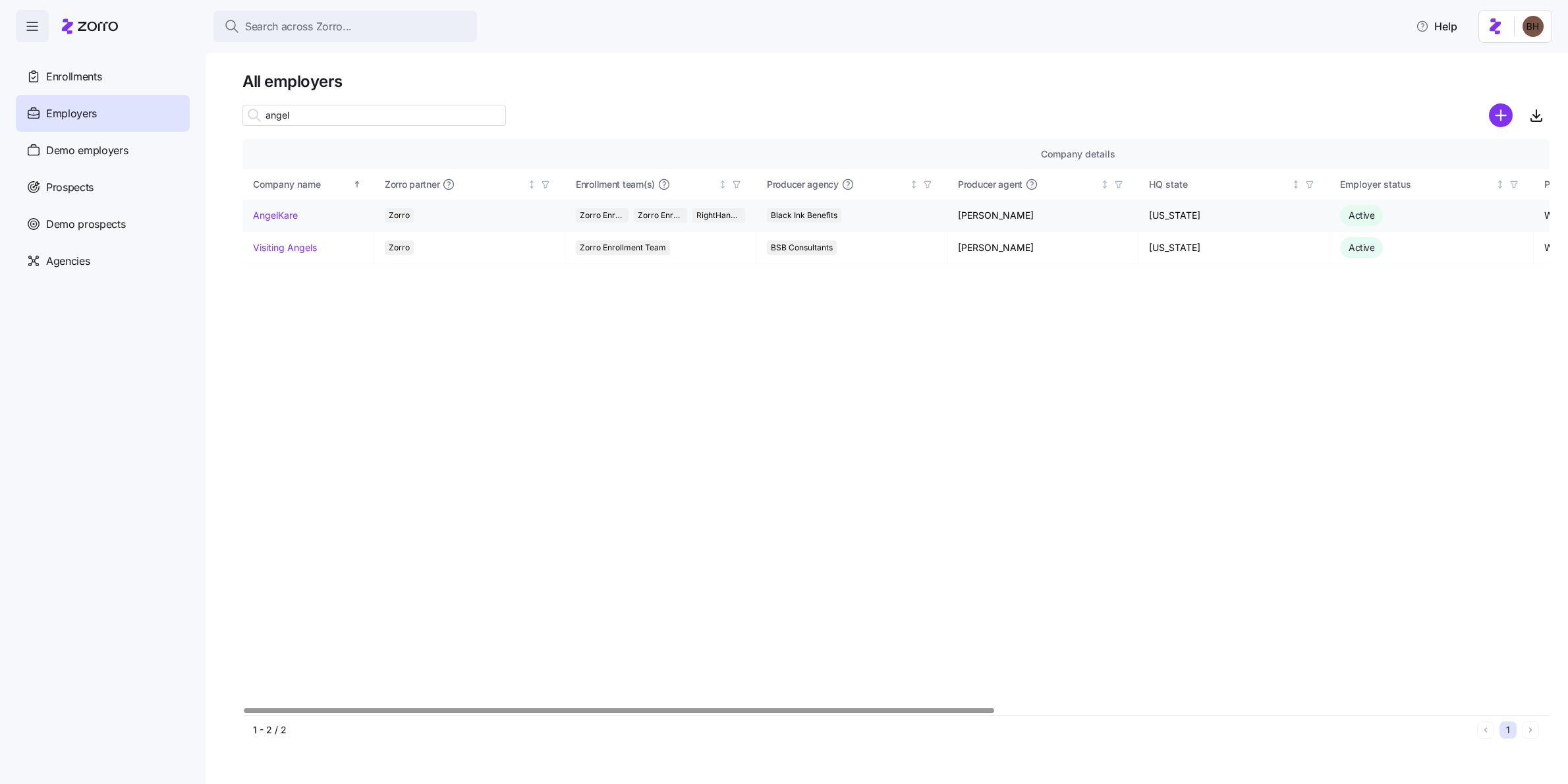
type input "angel"
click at [276, 216] on link "AngelKare" at bounding box center [275, 215] width 44 height 13
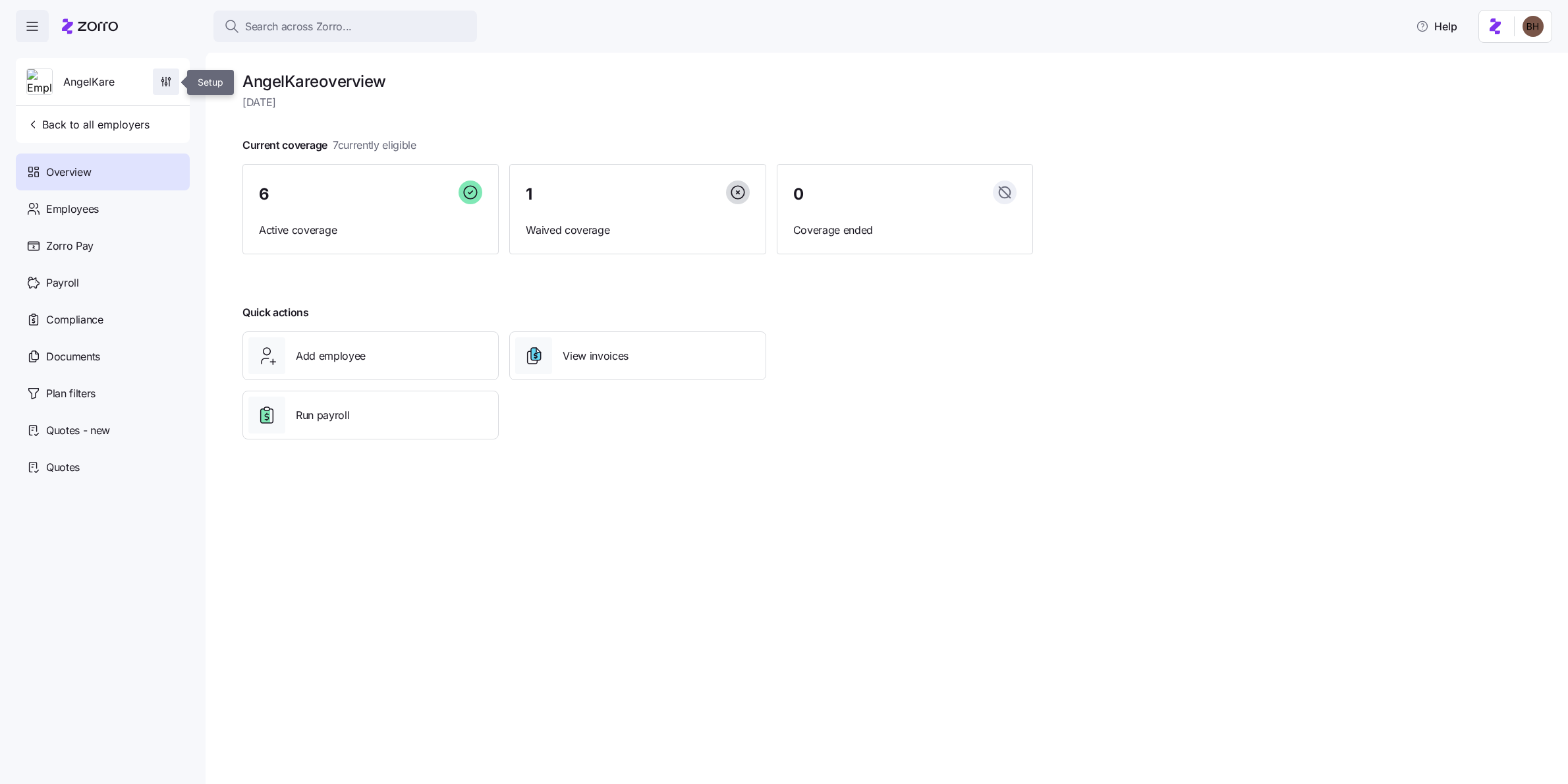
click at [169, 82] on icon "button" at bounding box center [166, 81] width 13 height 13
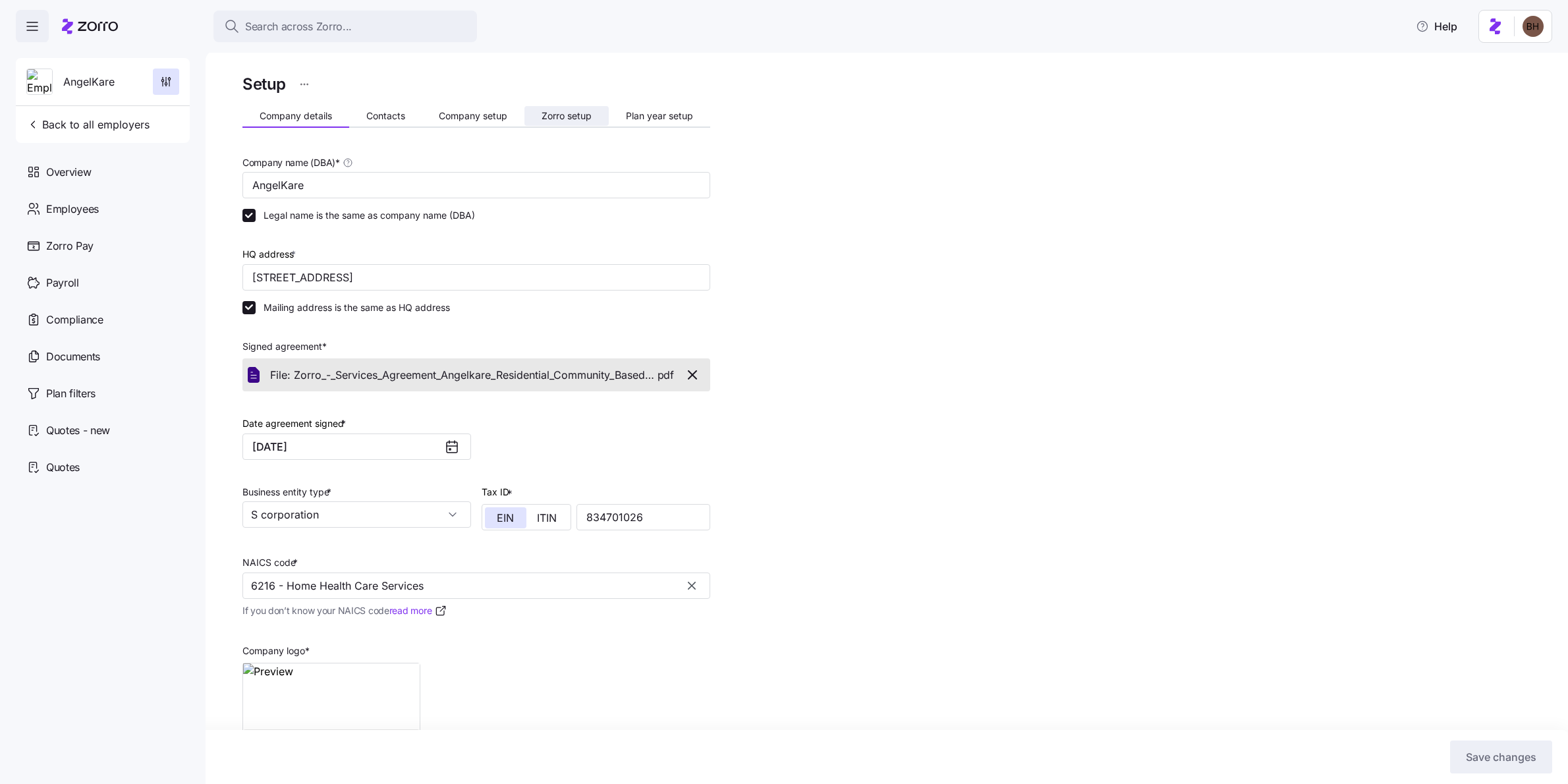
click at [550, 114] on span "Zorro setup" at bounding box center [566, 116] width 50 height 9
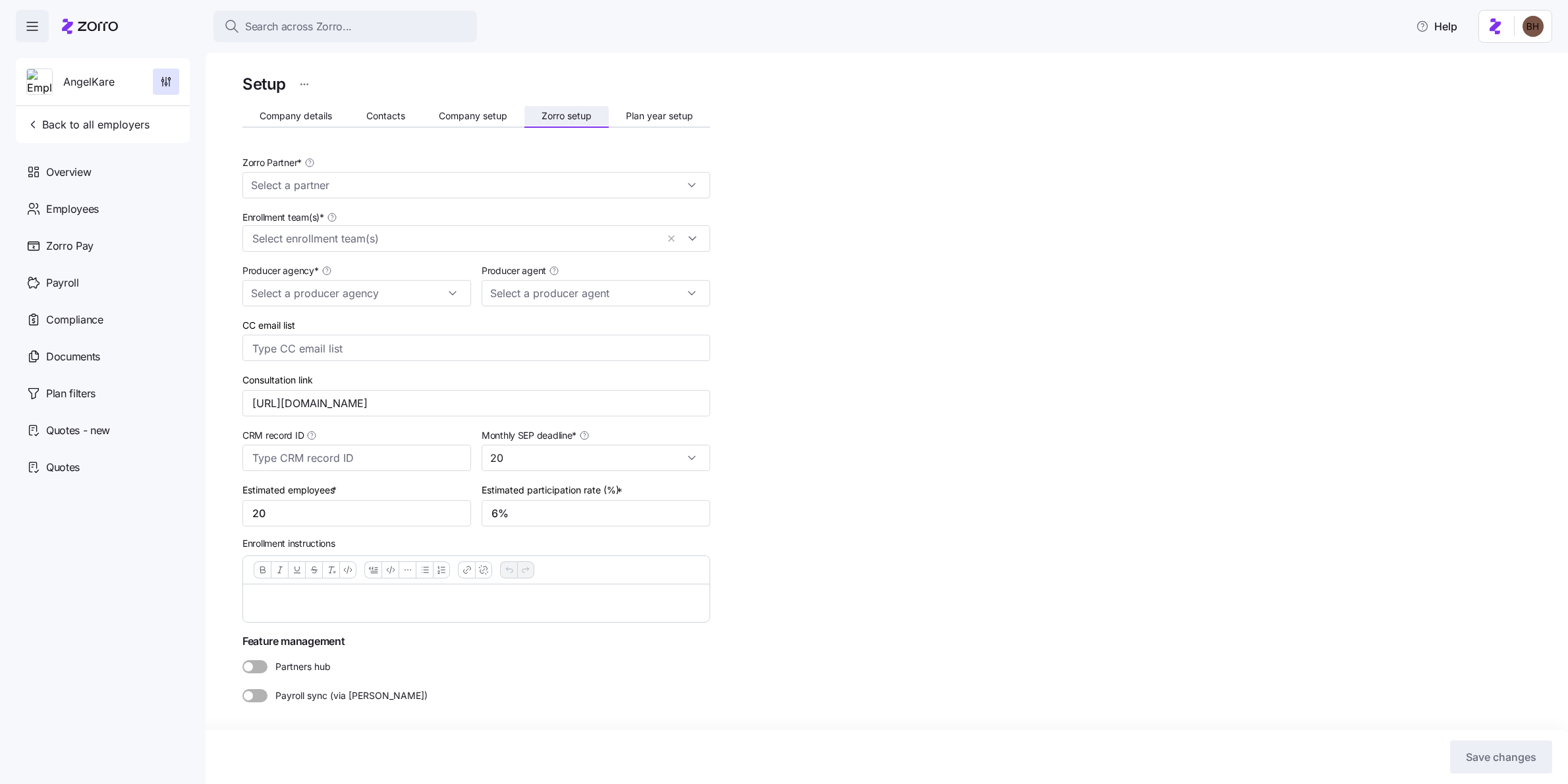
type input "Zorro"
type input "Black Ink Benefits"
type input "[PERSON_NAME] ([PERSON_NAME][EMAIL_ADDRESS][DOMAIN_NAME])"
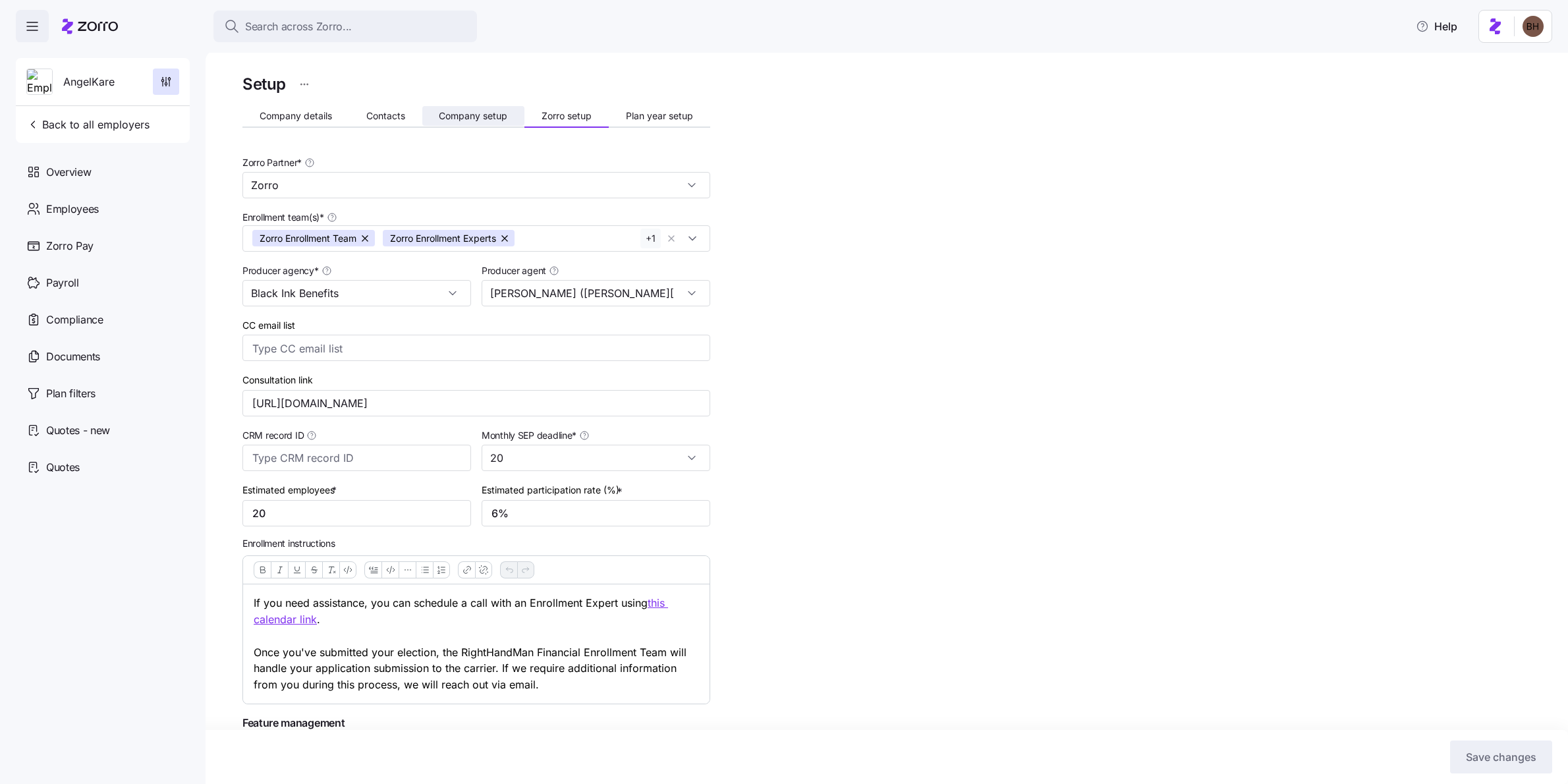
click at [459, 120] on span "Company setup" at bounding box center [472, 116] width 68 height 9
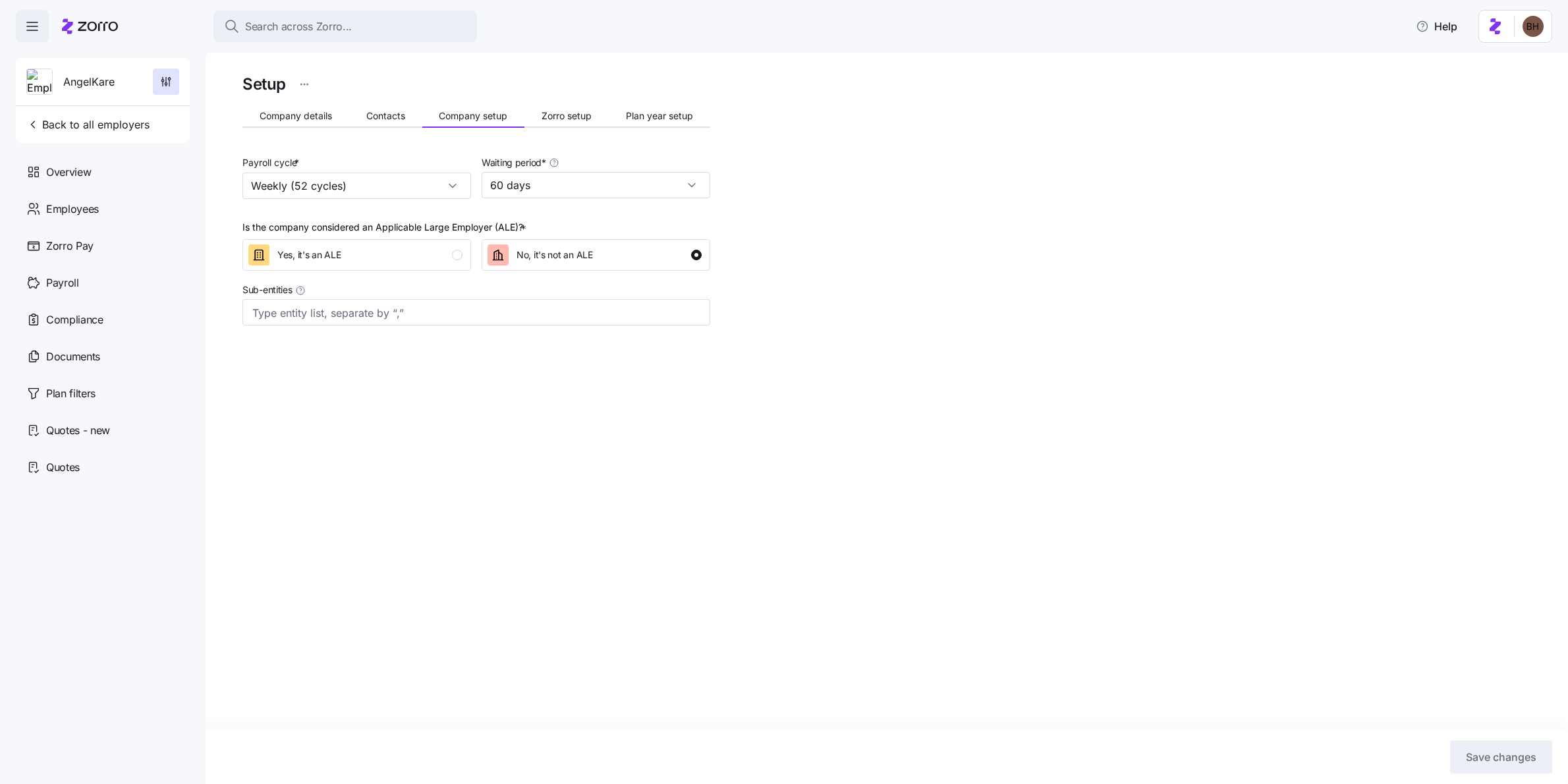
click at [386, 118] on span "Contacts" at bounding box center [386, 116] width 39 height 9
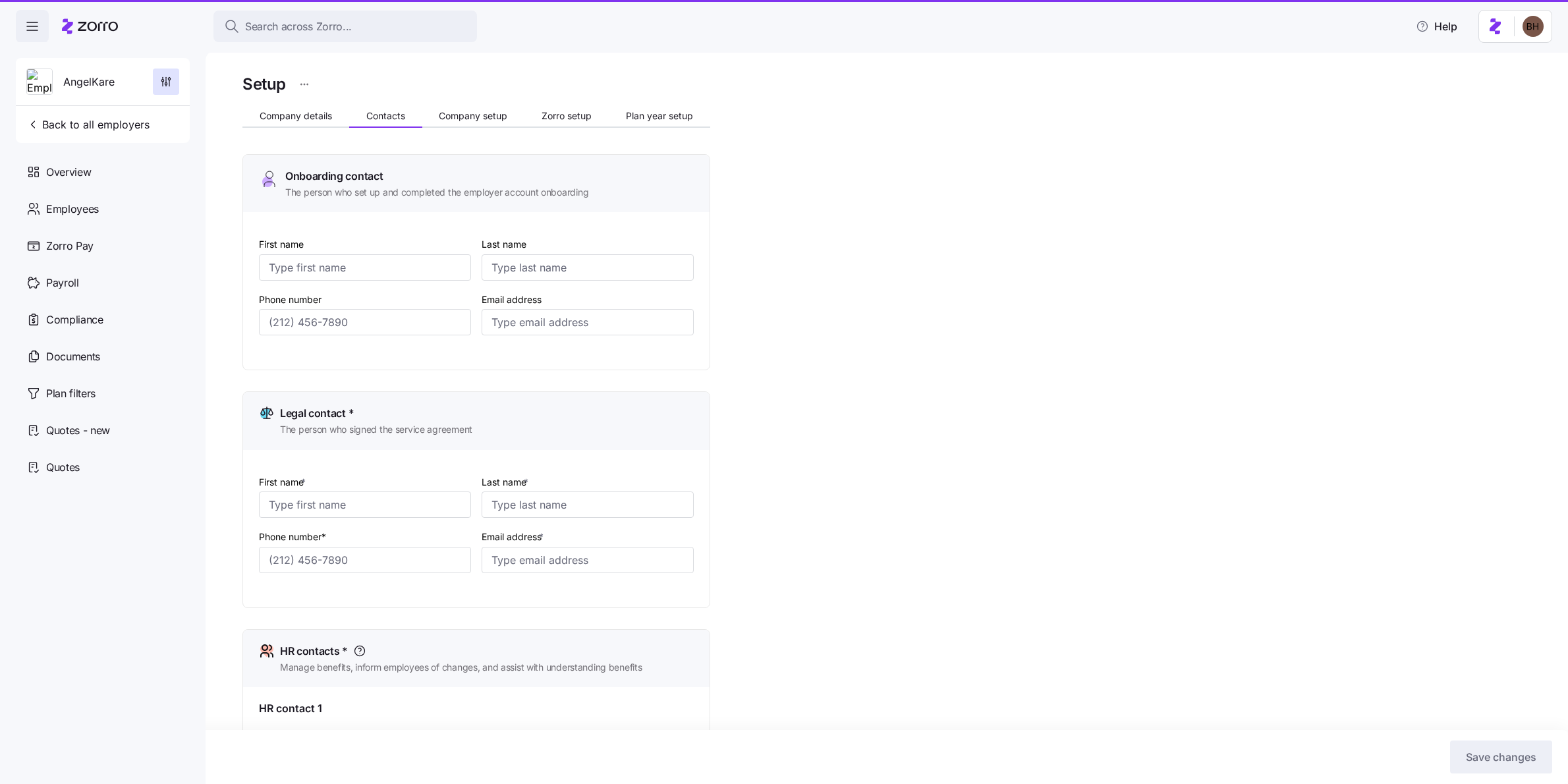
type input "[PERSON_NAME]"
type input "[EMAIL_ADDRESS][DOMAIN_NAME]"
type input "[PERSON_NAME]"
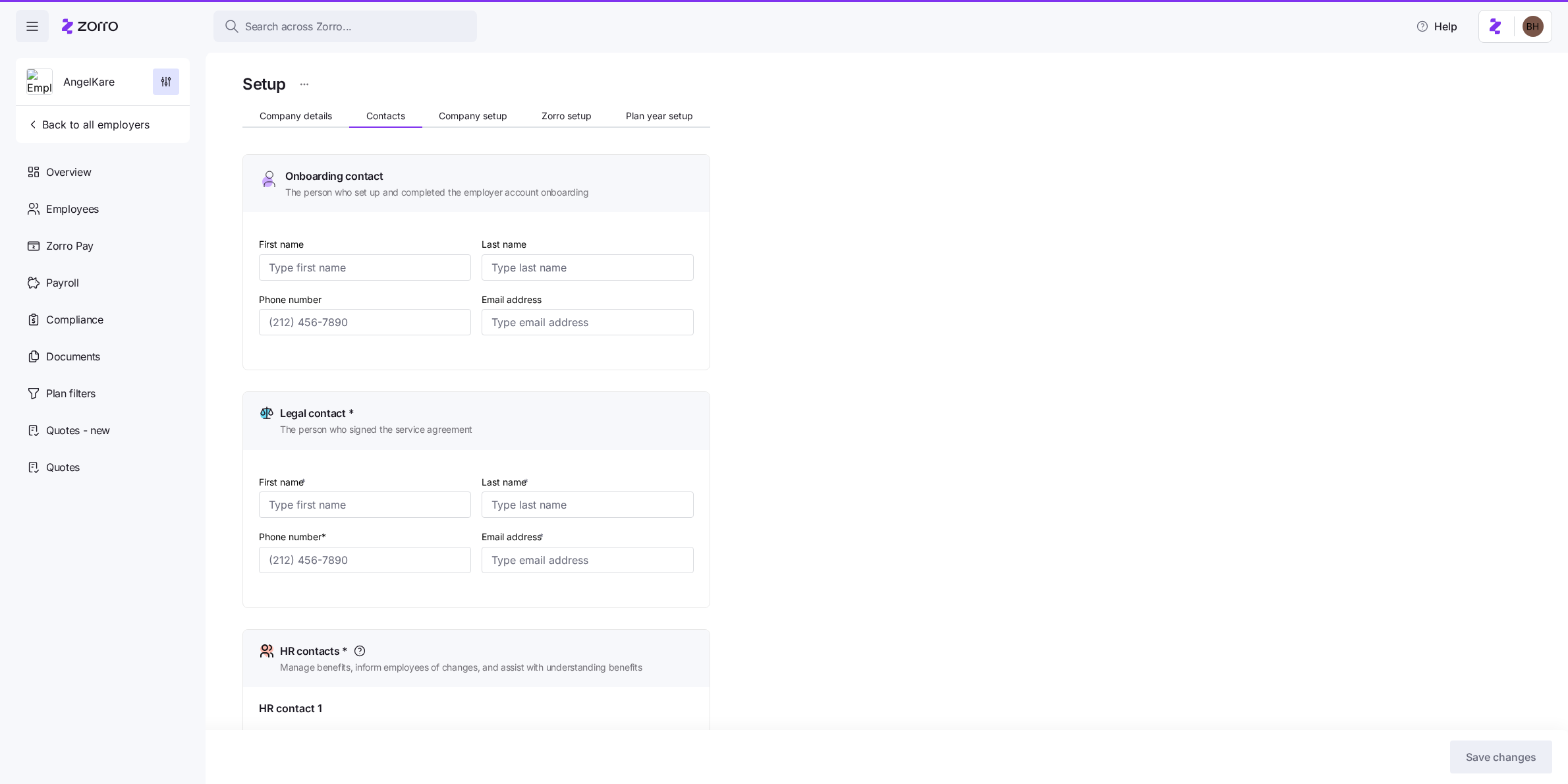
type input "[EMAIL_ADDRESS][DOMAIN_NAME]"
type input "[PERSON_NAME]"
type input "[EMAIL_ADDRESS][DOMAIN_NAME]"
type input "[PERSON_NAME]"
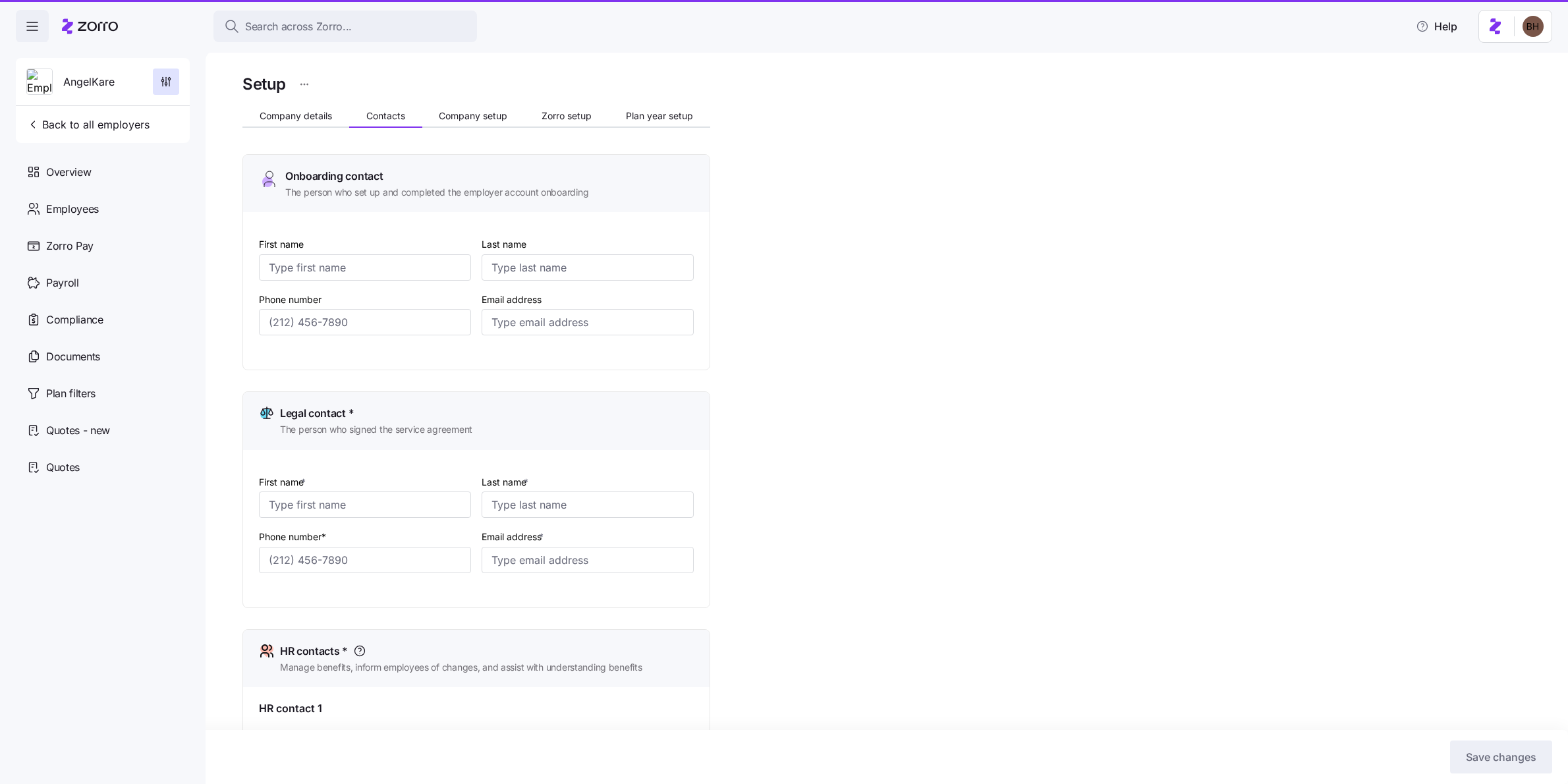
type input "[PERSON_NAME]"
type input "[EMAIL_ADDRESS][DOMAIN_NAME]"
type input "[PHONE_NUMBER]"
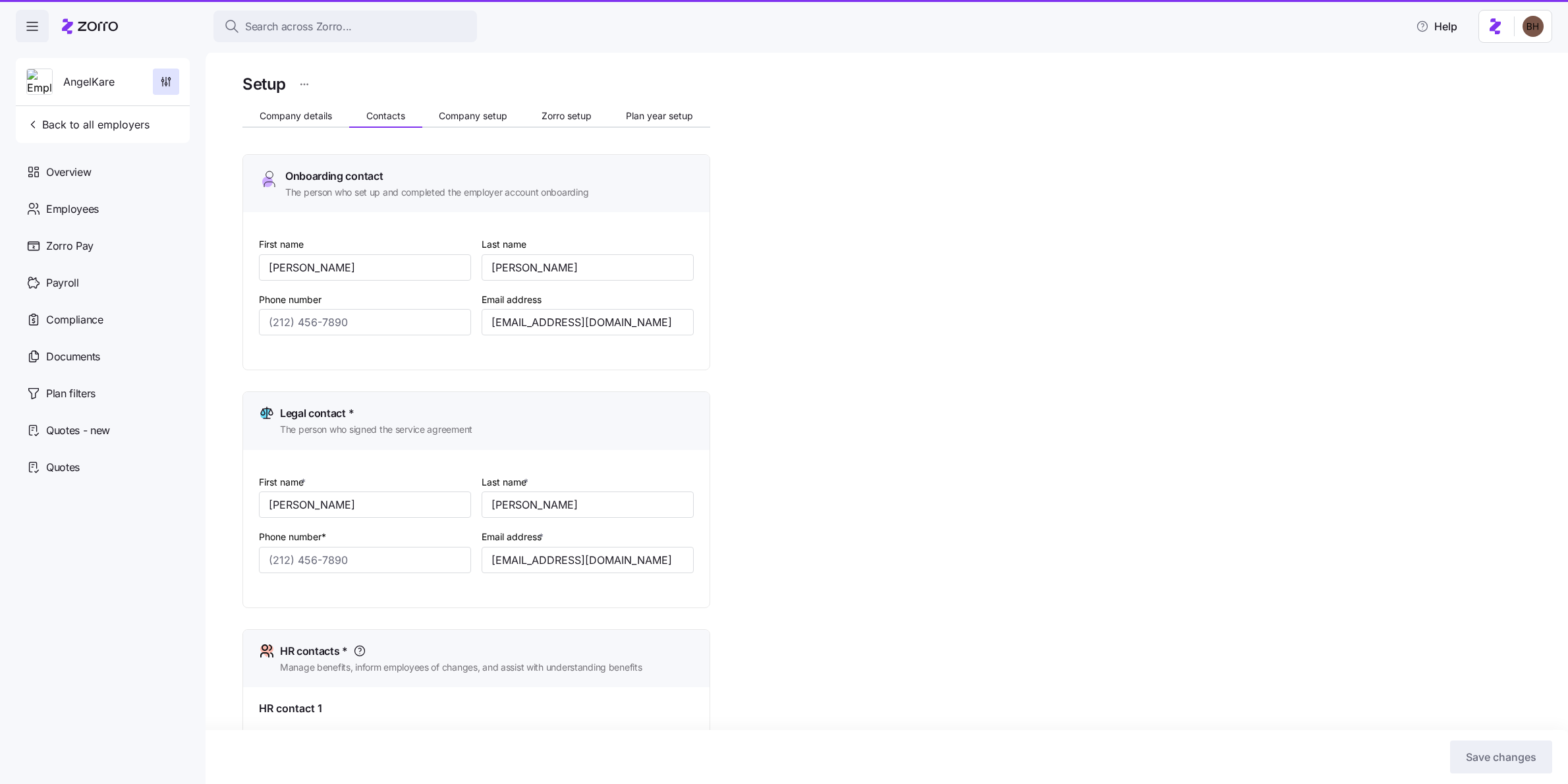
type input "[PHONE_NUMBER]"
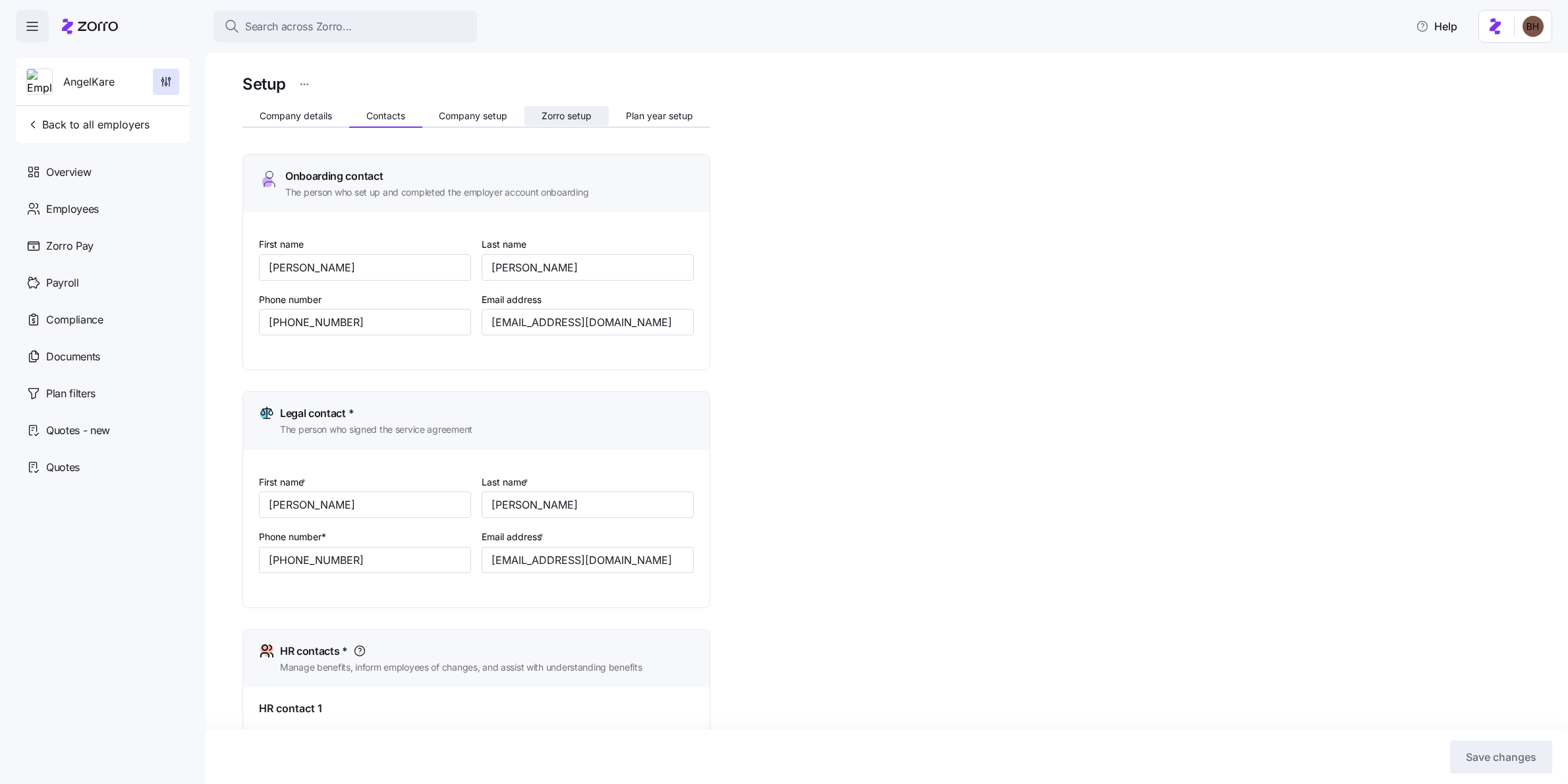
click at [564, 114] on span "Zorro setup" at bounding box center [566, 116] width 50 height 9
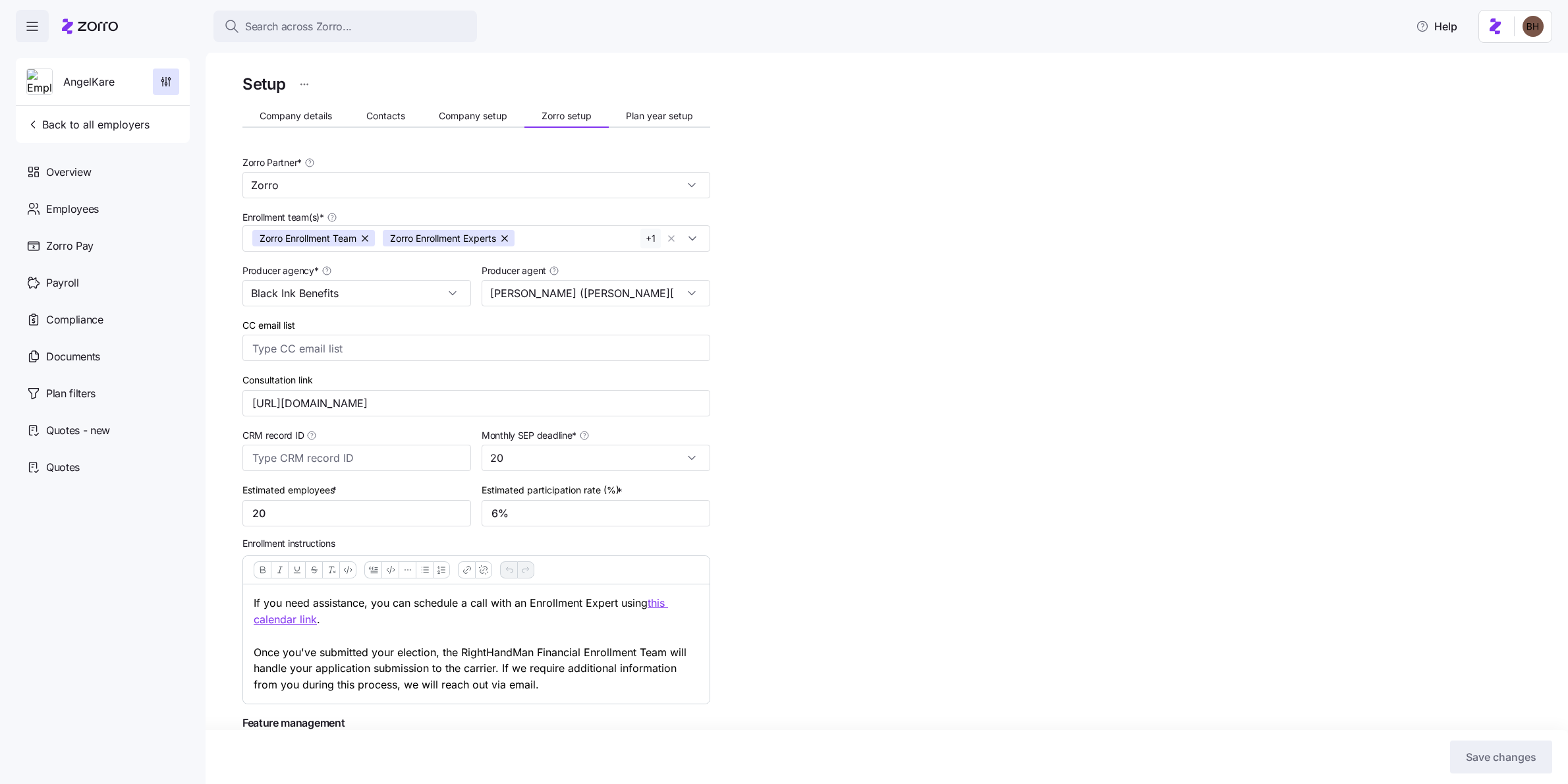
scroll to position [23, 0]
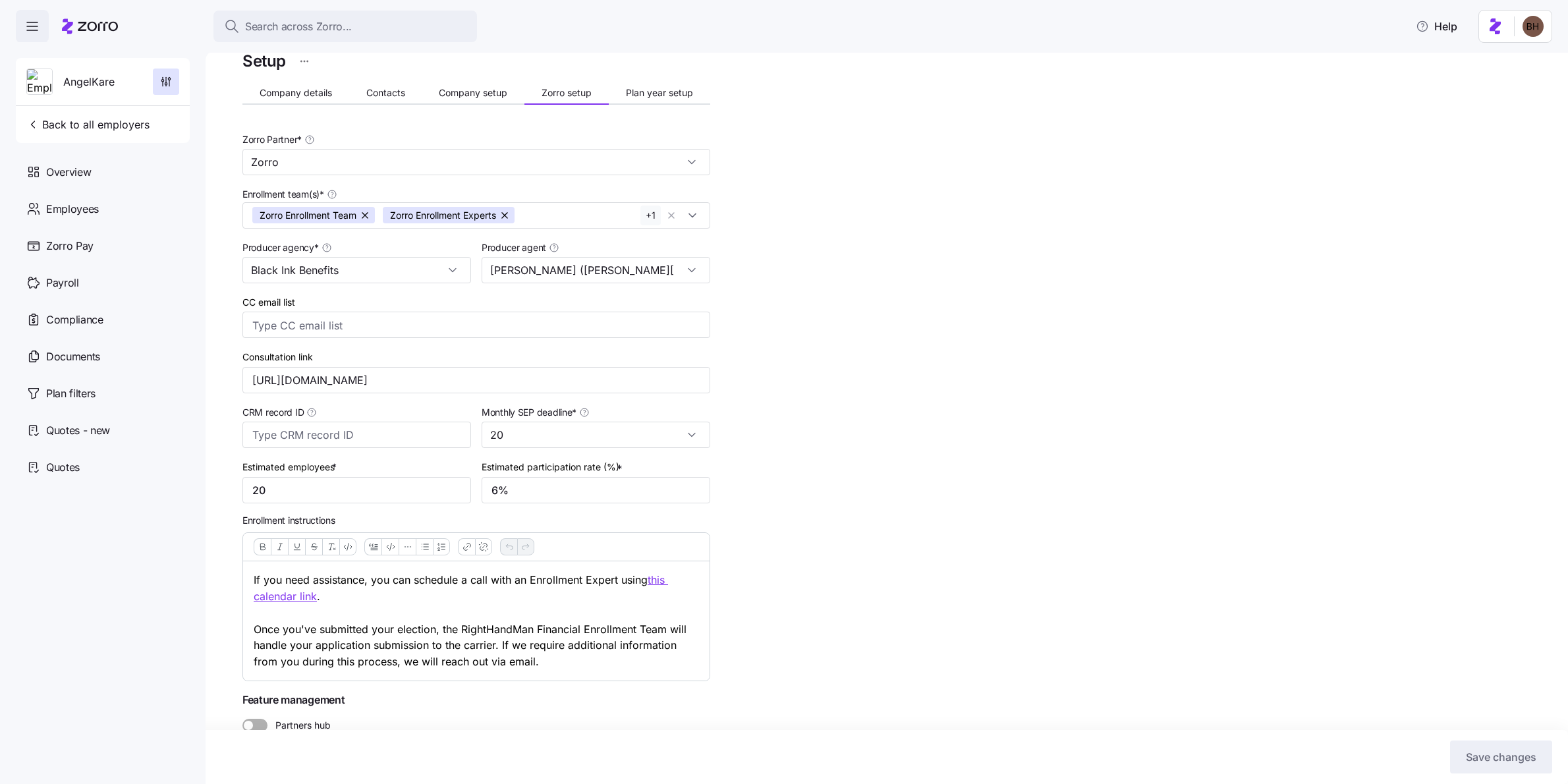
click at [649, 212] on button "+ 1" at bounding box center [650, 216] width 21 height 20
click at [708, 180] on button "button" at bounding box center [706, 181] width 18 height 15
click at [1496, 763] on span "Save changes" at bounding box center [1501, 757] width 71 height 16
click at [511, 215] on button "button" at bounding box center [505, 215] width 18 height 16
click at [1498, 763] on span "Save changes" at bounding box center [1501, 757] width 71 height 16
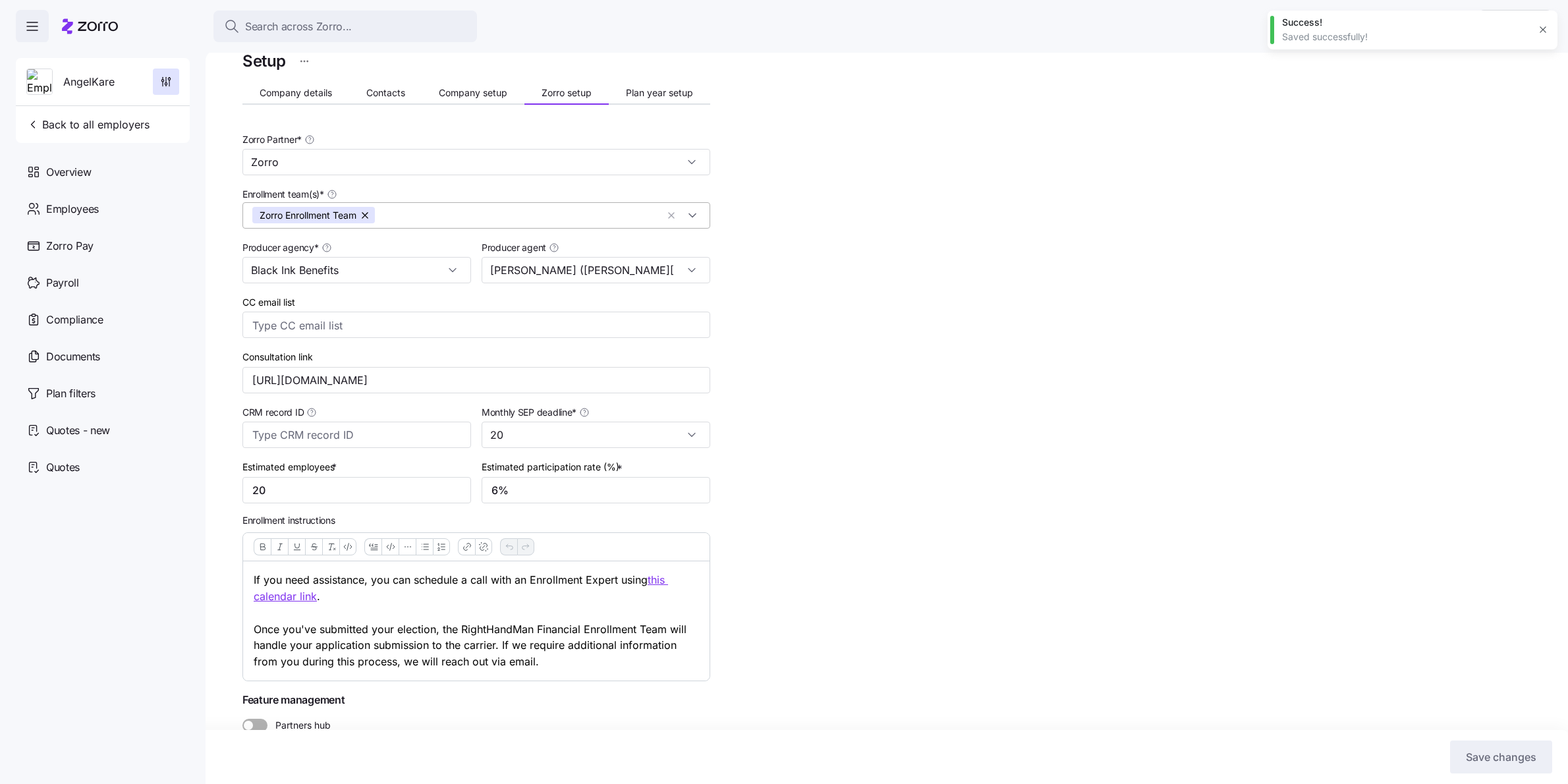
click at [84, 87] on span "AngelKare" at bounding box center [88, 81] width 51 height 16
drag, startPoint x: 947, startPoint y: 222, endPoint x: 729, endPoint y: 176, distance: 222.8
click at [947, 222] on div "Setup Company details Contacts Company setup Zorro setup Plan year setup Zorro …" at bounding box center [896, 436] width 1307 height 776
click at [94, 84] on span "AngelKare" at bounding box center [88, 81] width 51 height 16
click at [158, 85] on span "button" at bounding box center [166, 81] width 25 height 25
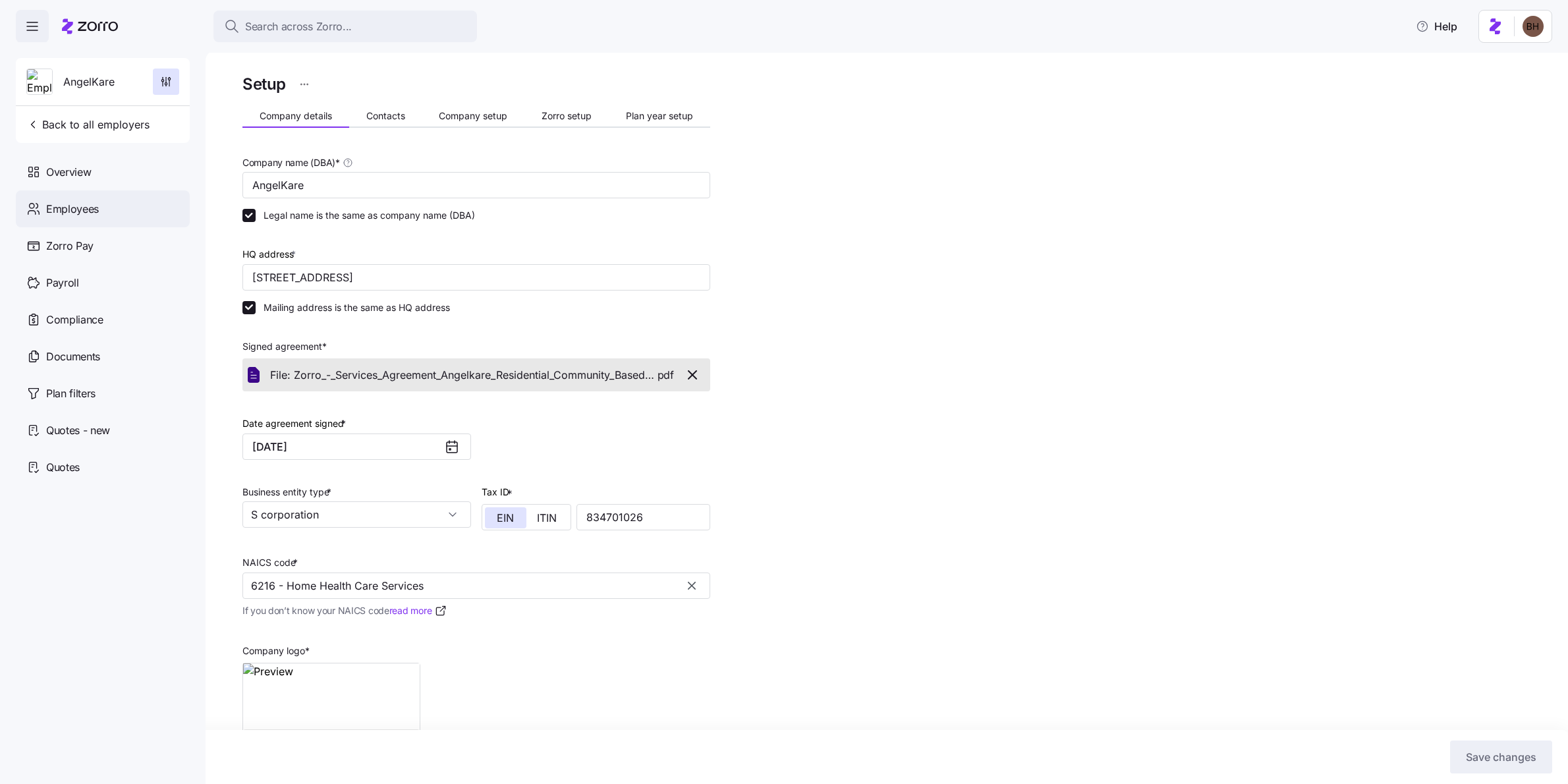
click at [68, 210] on span "Employees" at bounding box center [72, 209] width 53 height 16
